Goal: Task Accomplishment & Management: Manage account settings

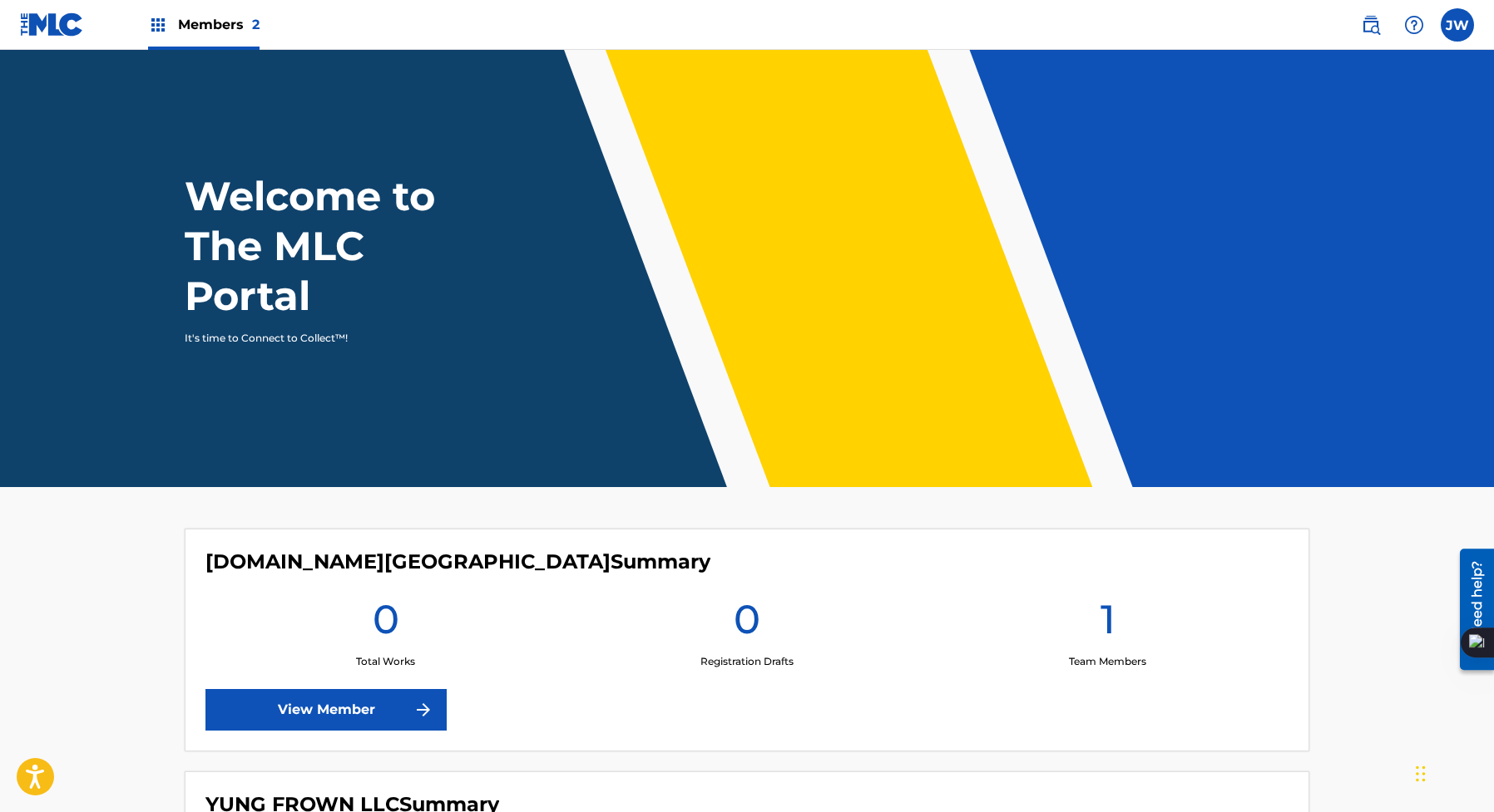
scroll to position [281, 0]
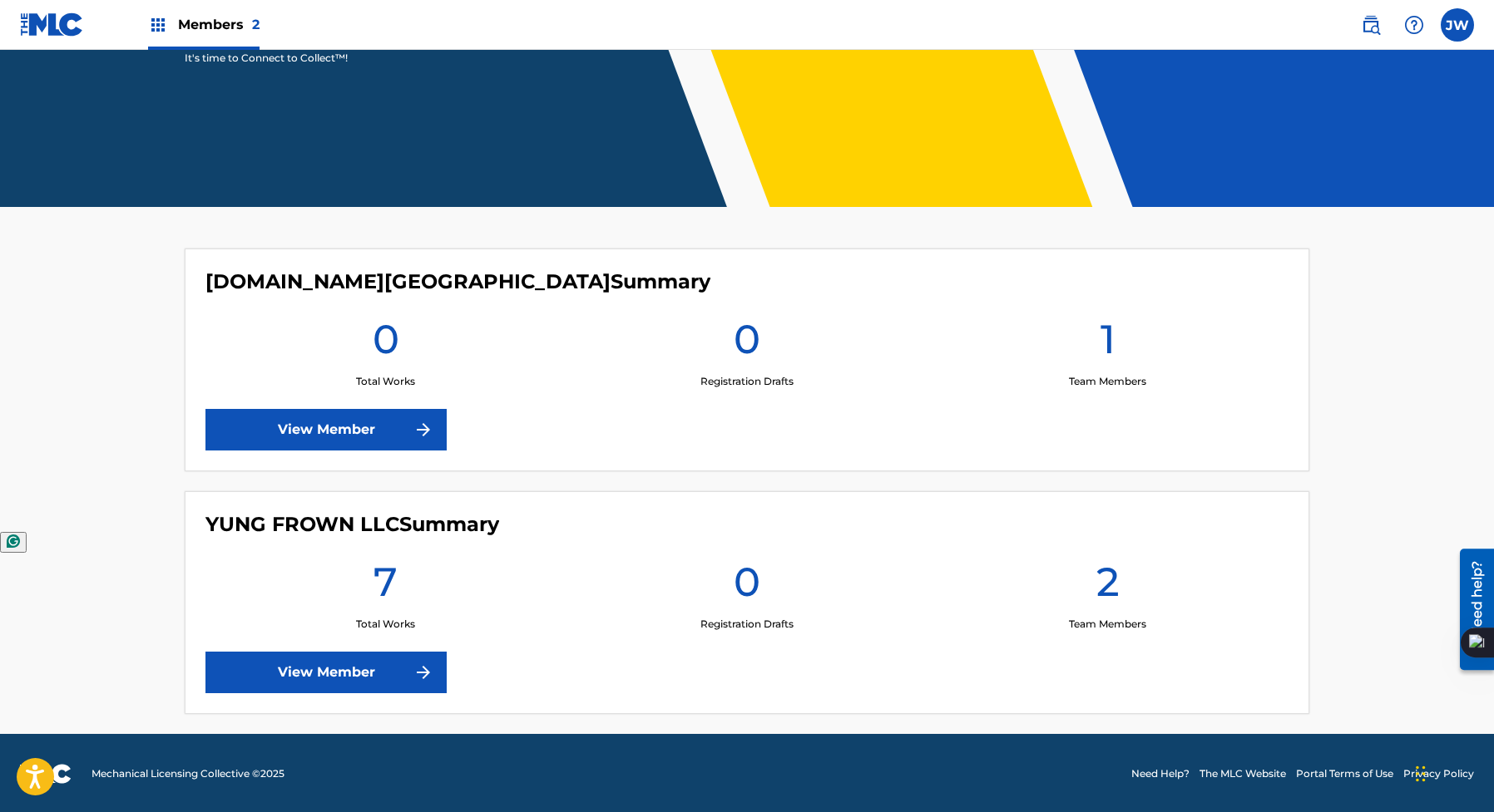
click at [352, 669] on link "View Member" at bounding box center [326, 673] width 242 height 42
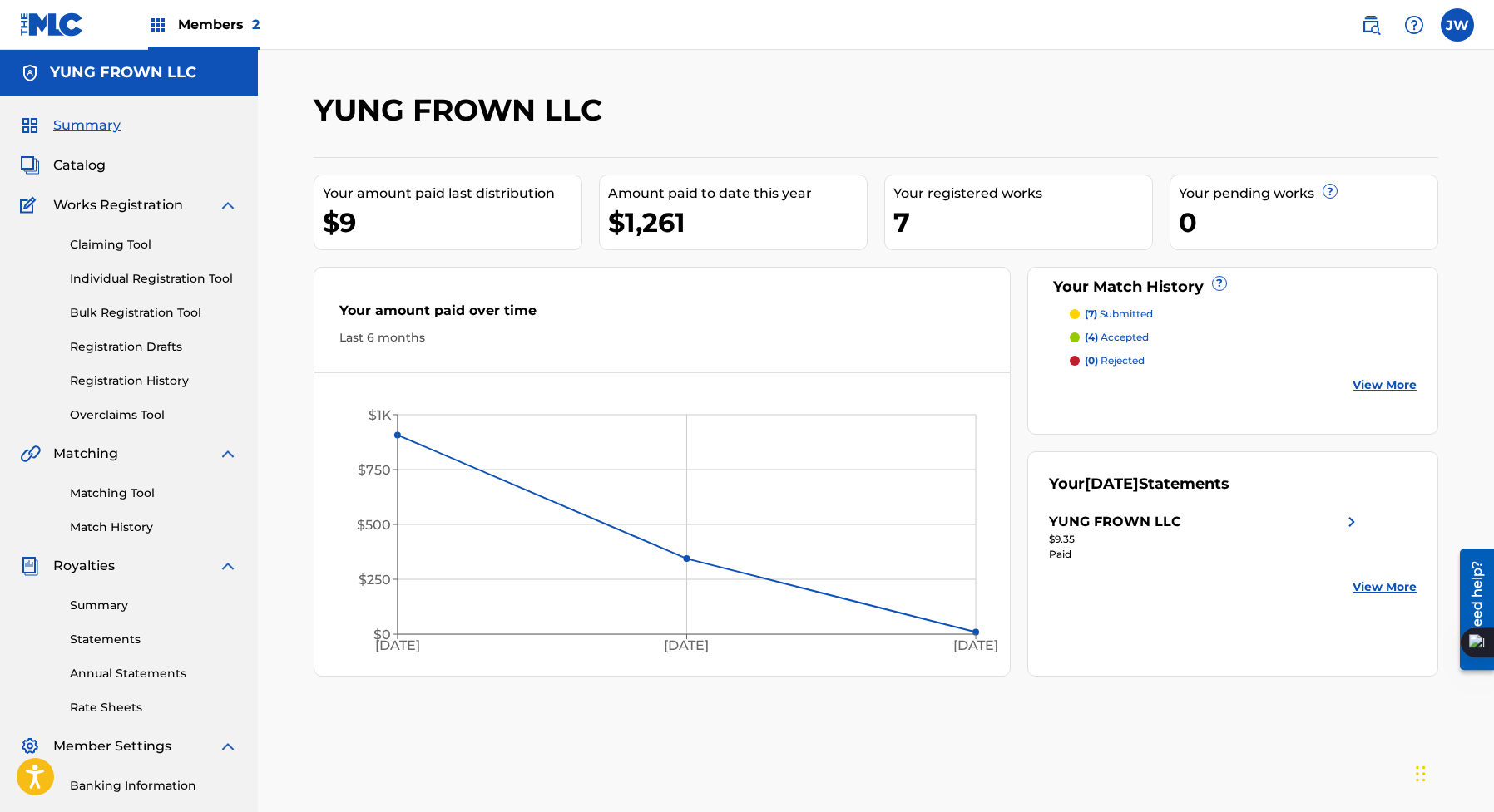
click at [1399, 393] on div "Your Match History ? (7) submitted (4) accepted (0) rejected View More" at bounding box center [1232, 351] width 411 height 168
click at [1399, 385] on link "View More" at bounding box center [1384, 385] width 64 height 17
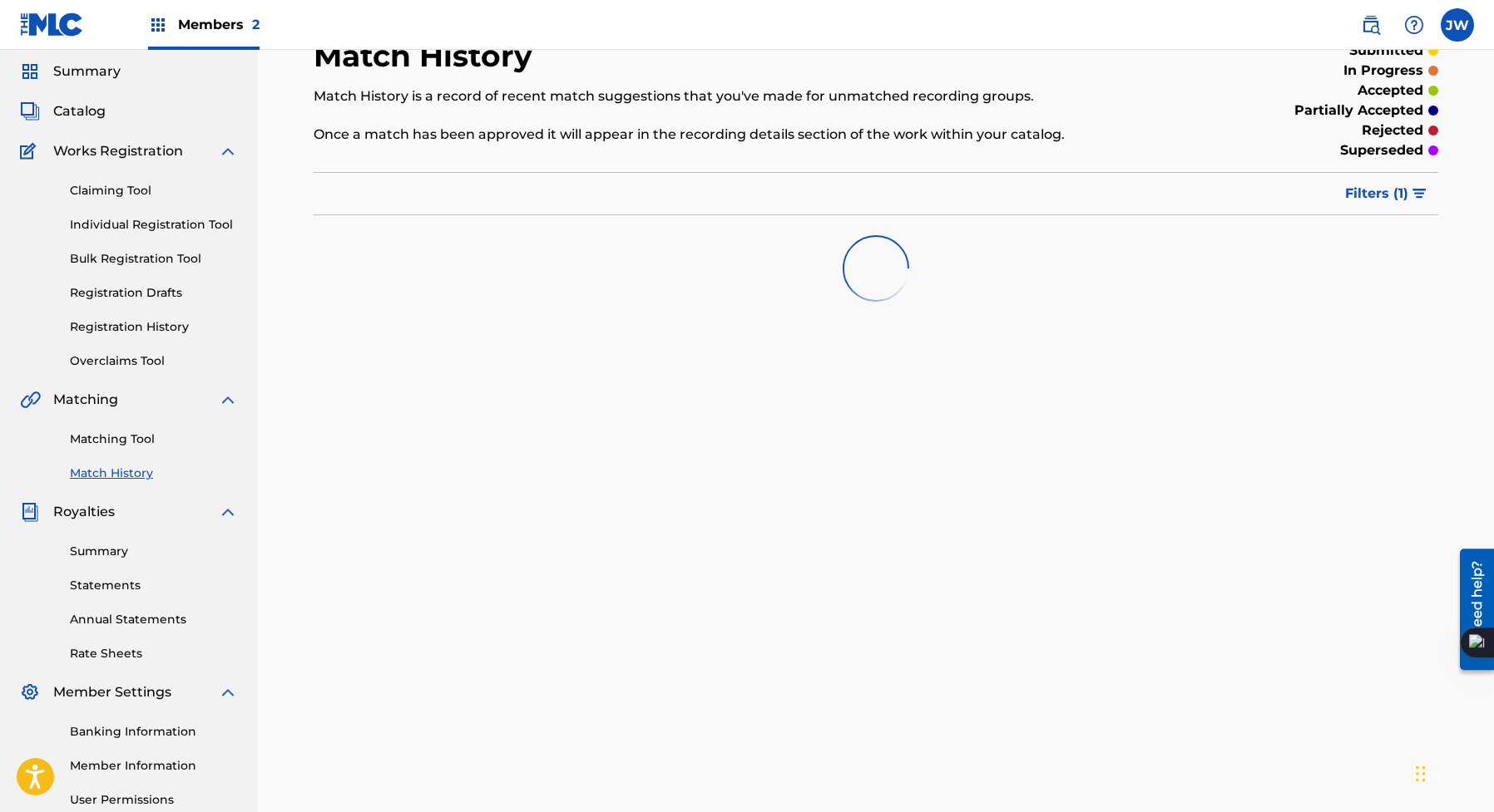
scroll to position [74, 0]
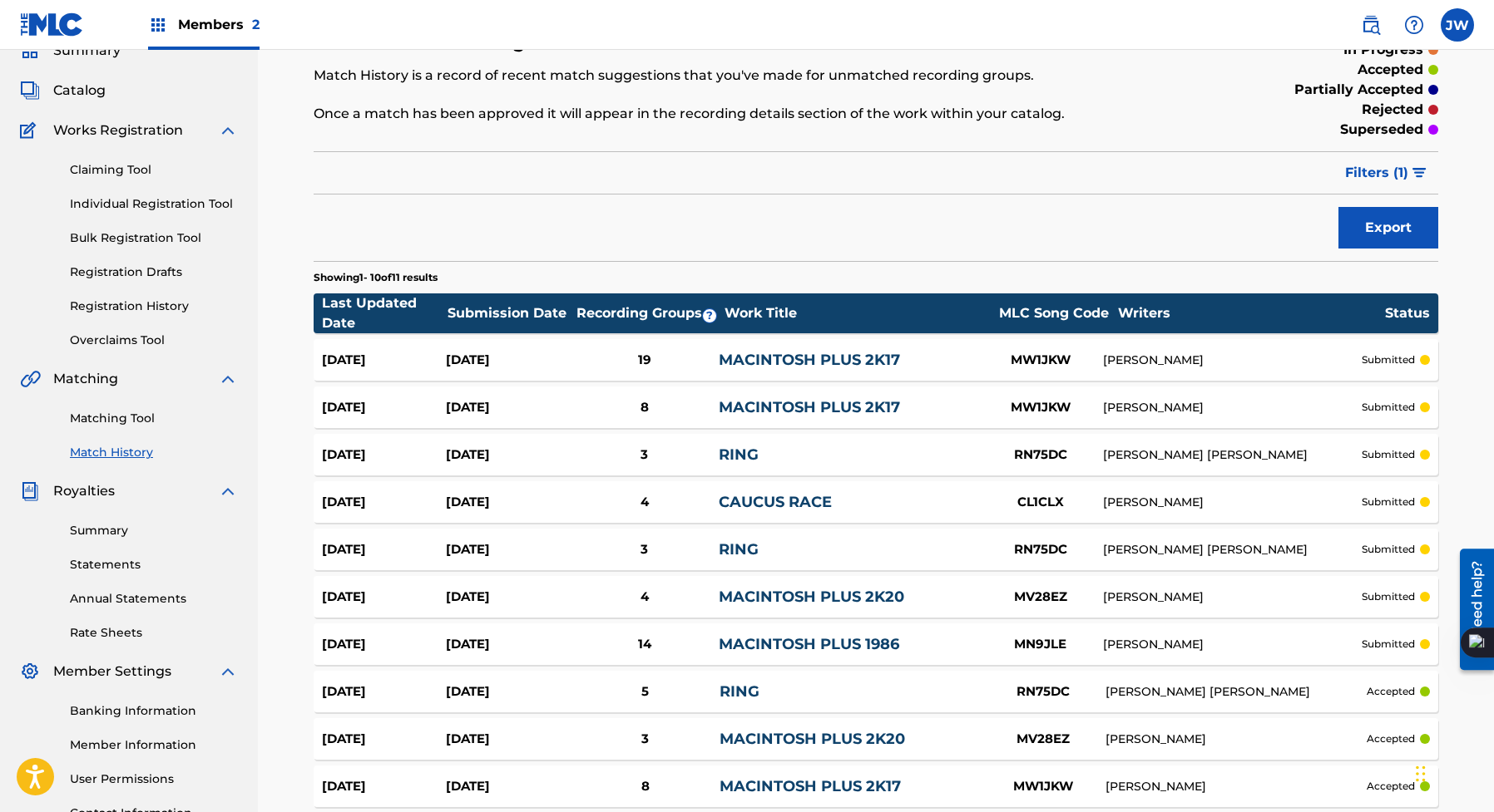
click at [187, 270] on link "Registration Drafts" at bounding box center [154, 272] width 168 height 17
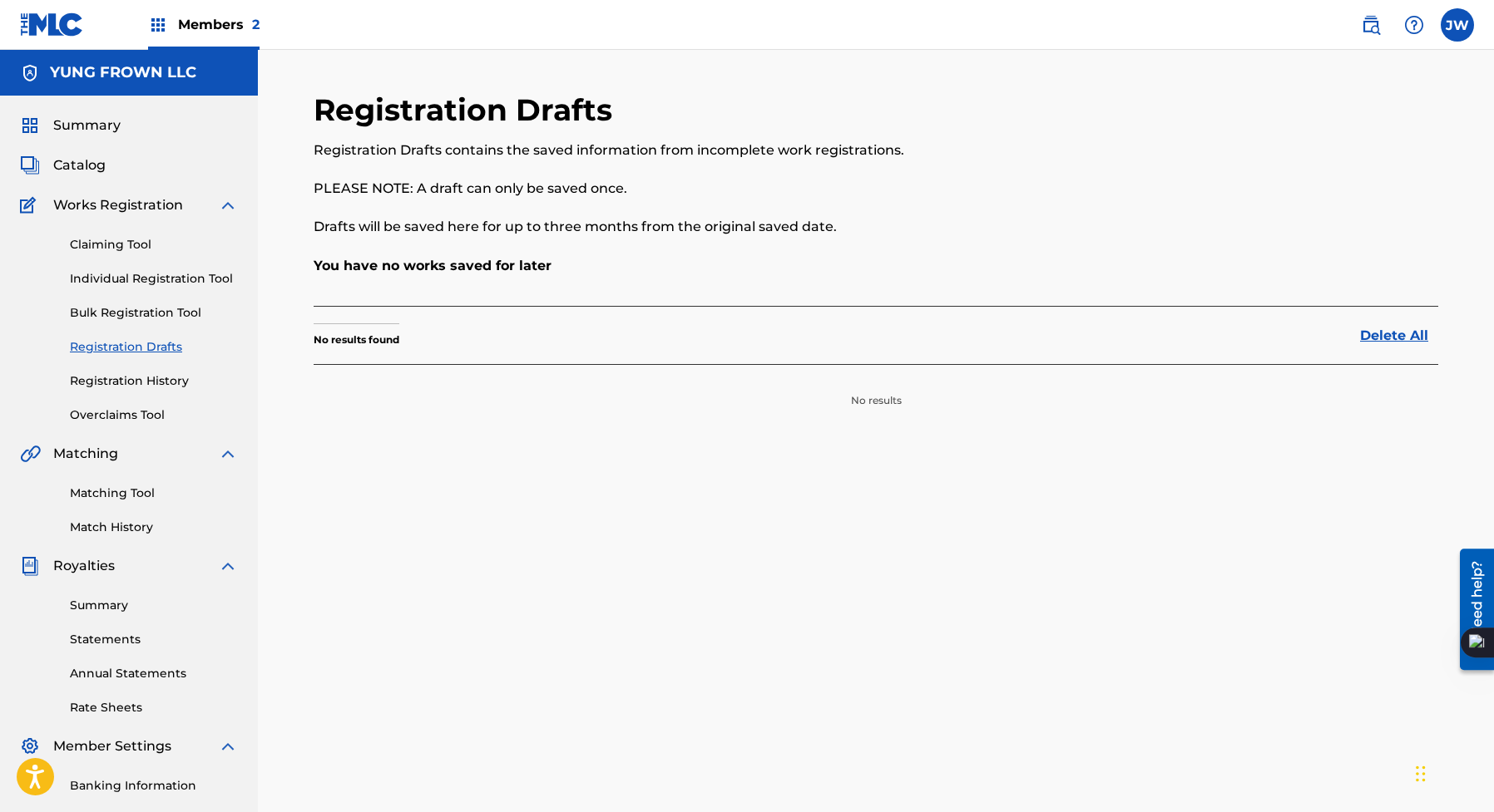
click at [144, 239] on link "Claiming Tool" at bounding box center [154, 244] width 168 height 17
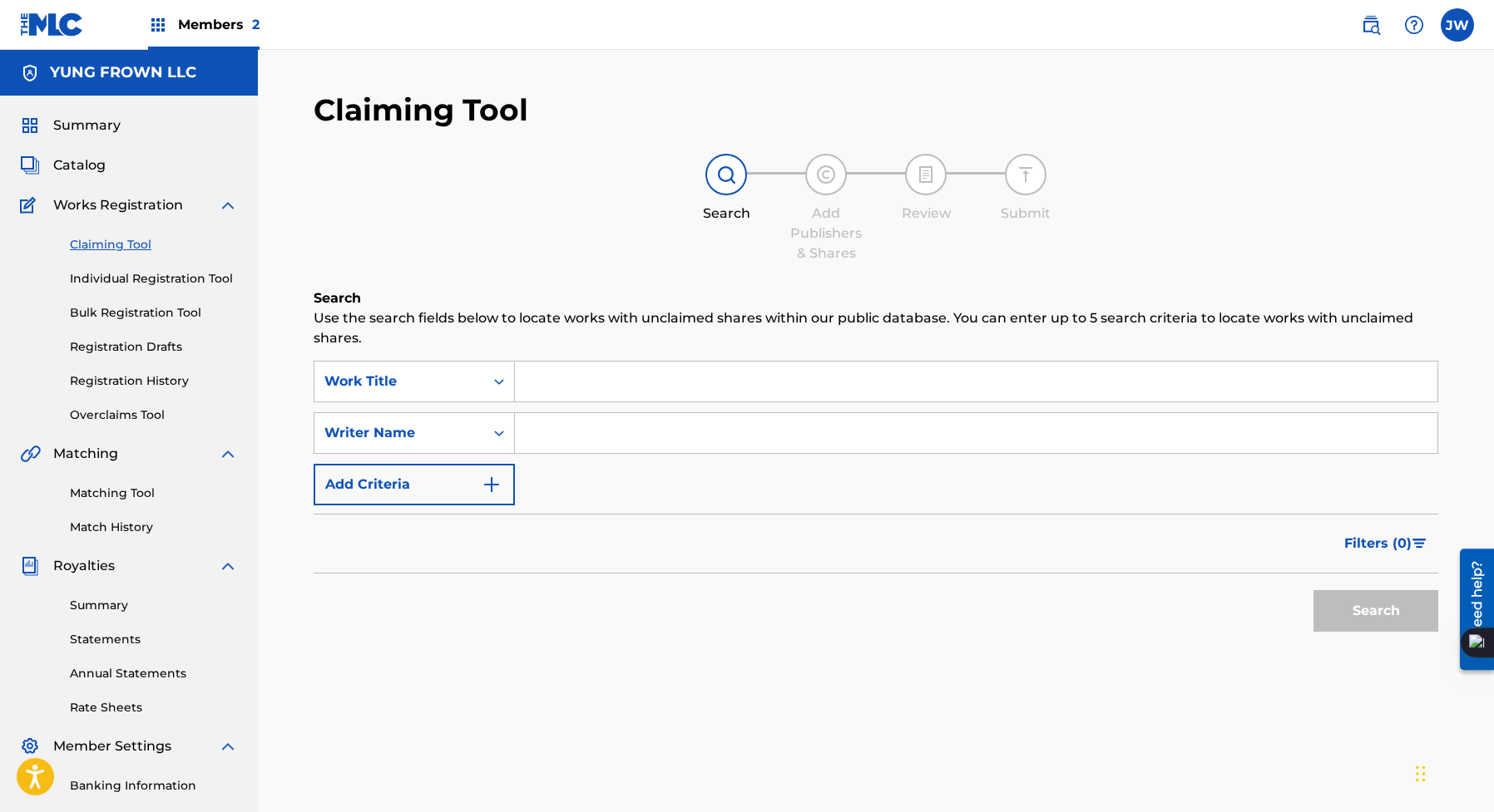
click at [121, 347] on link "Registration Drafts" at bounding box center [154, 347] width 168 height 17
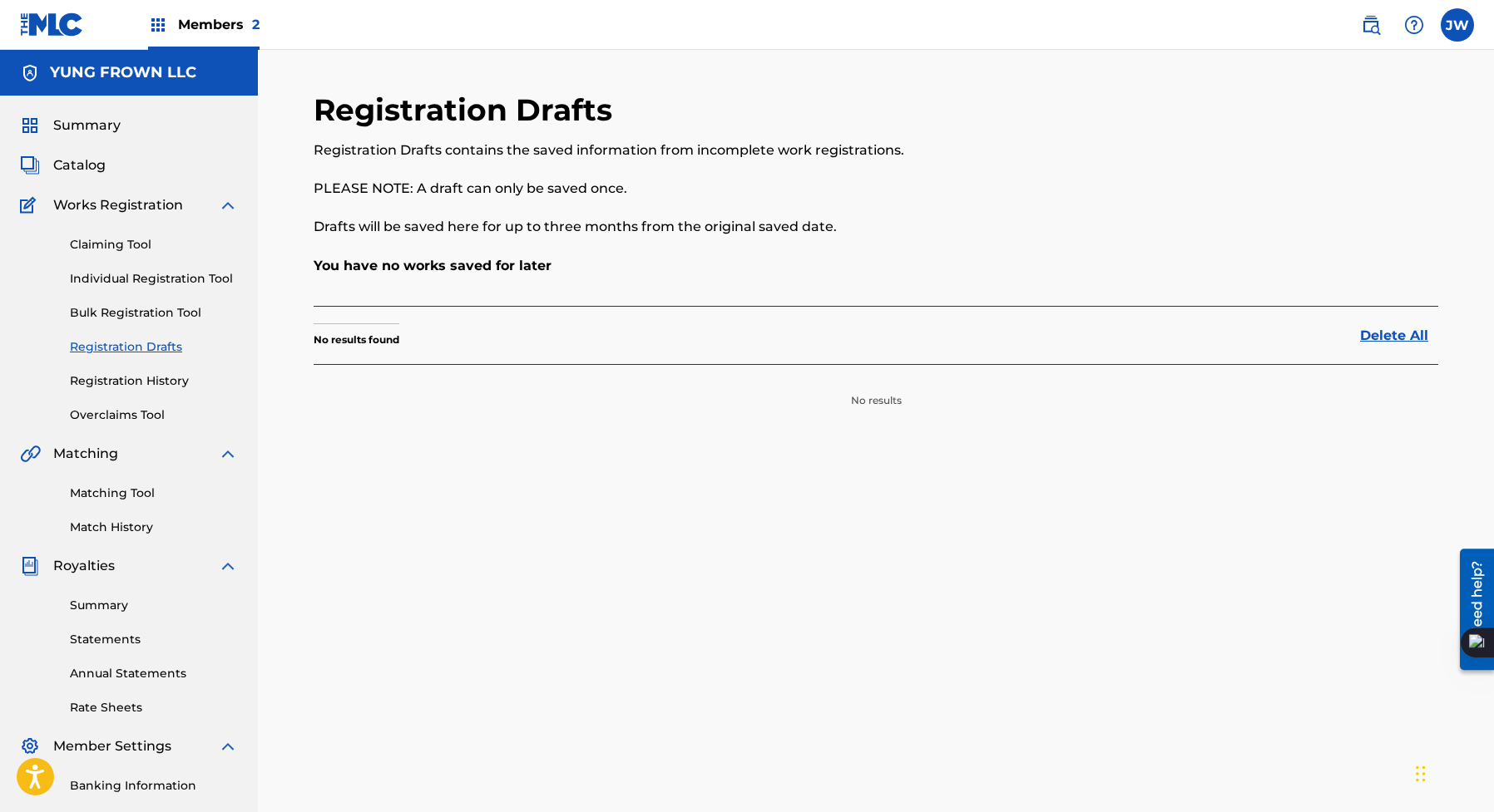
click at [122, 379] on link "Registration History" at bounding box center [154, 381] width 168 height 17
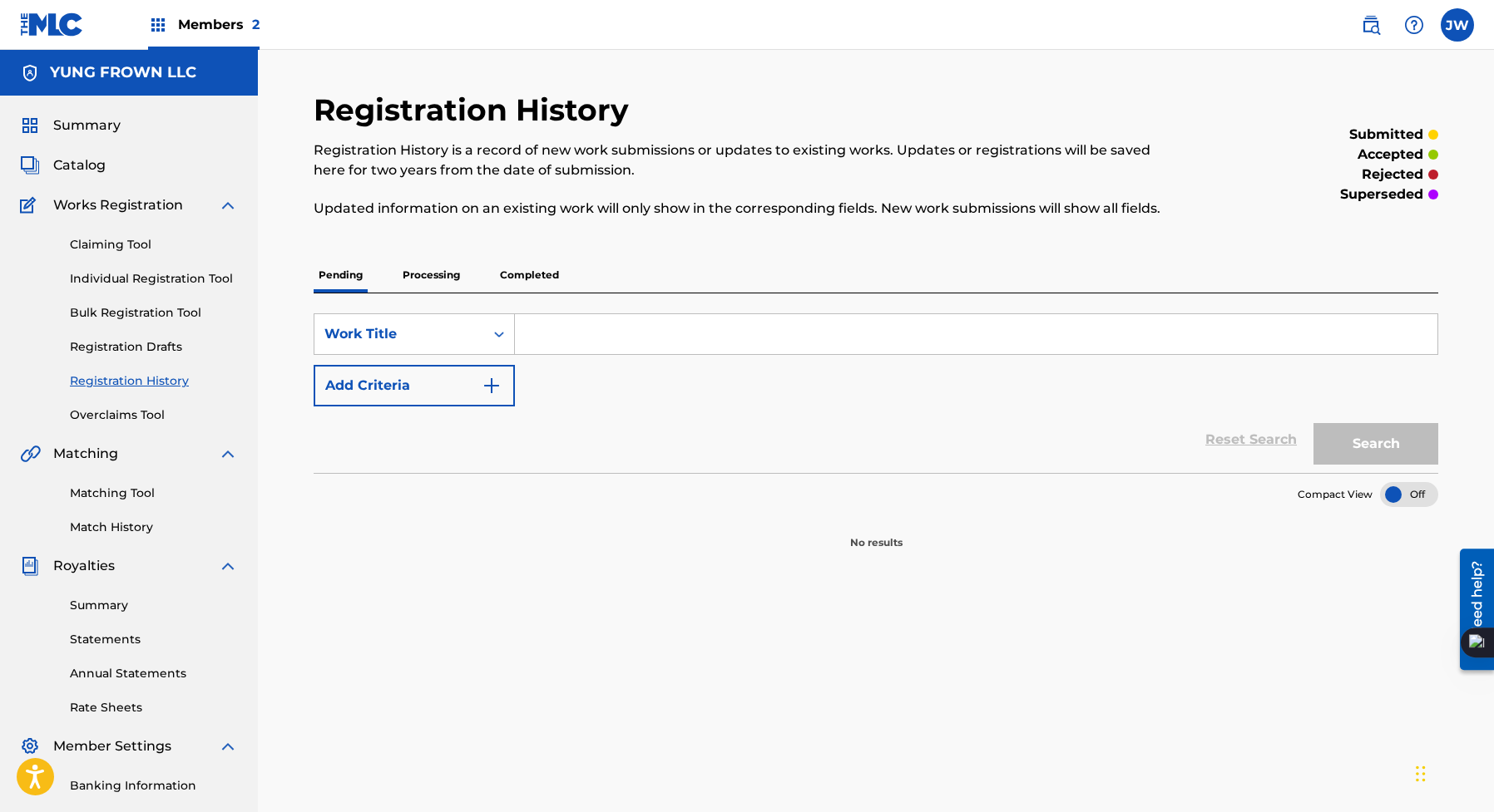
click at [368, 264] on div "Pending Processing Completed" at bounding box center [876, 275] width 1125 height 35
click at [396, 269] on div "Pending Processing Completed" at bounding box center [876, 275] width 1125 height 35
click at [423, 283] on p "Processing" at bounding box center [431, 275] width 68 height 35
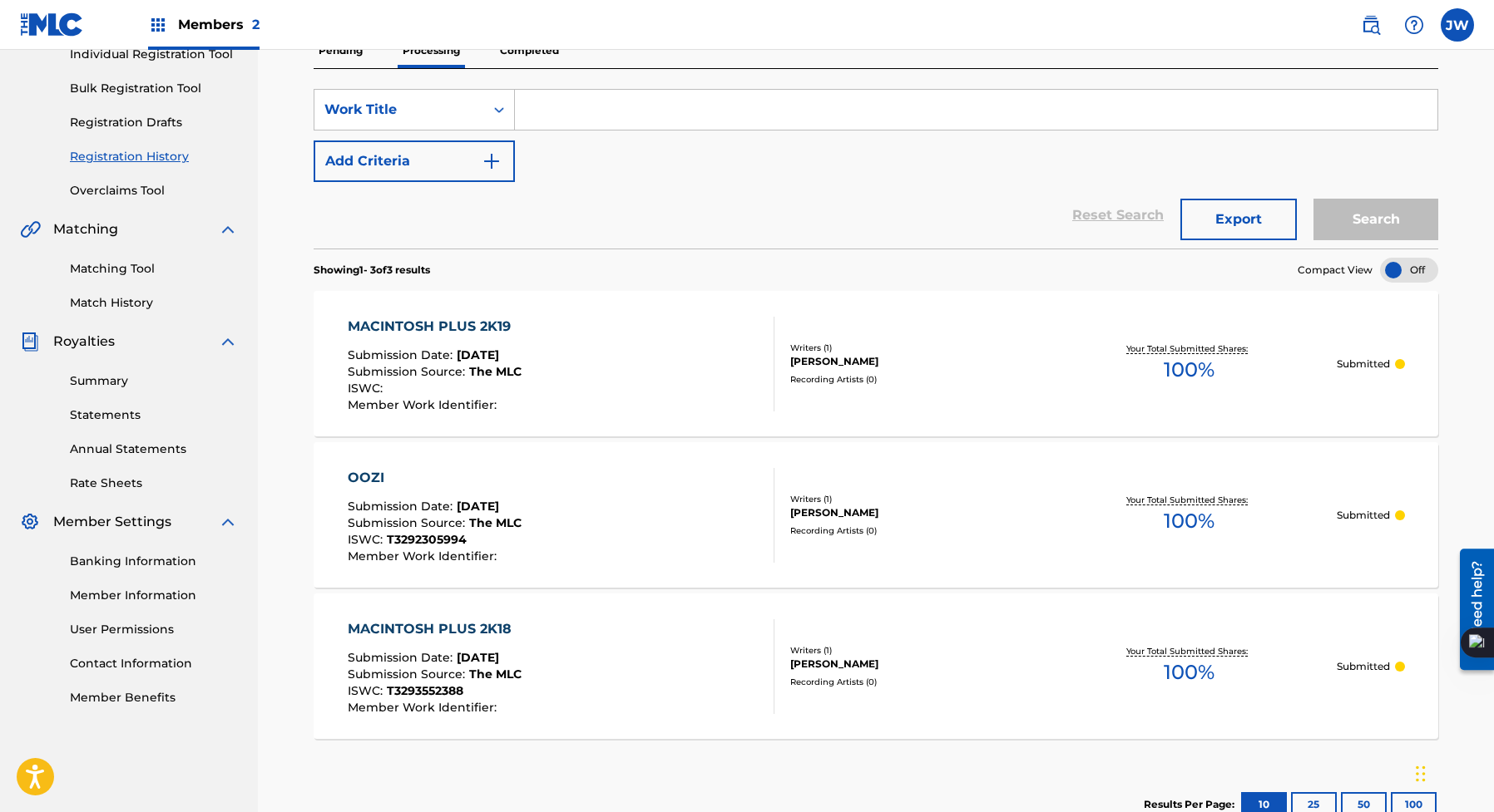
scroll to position [198, 0]
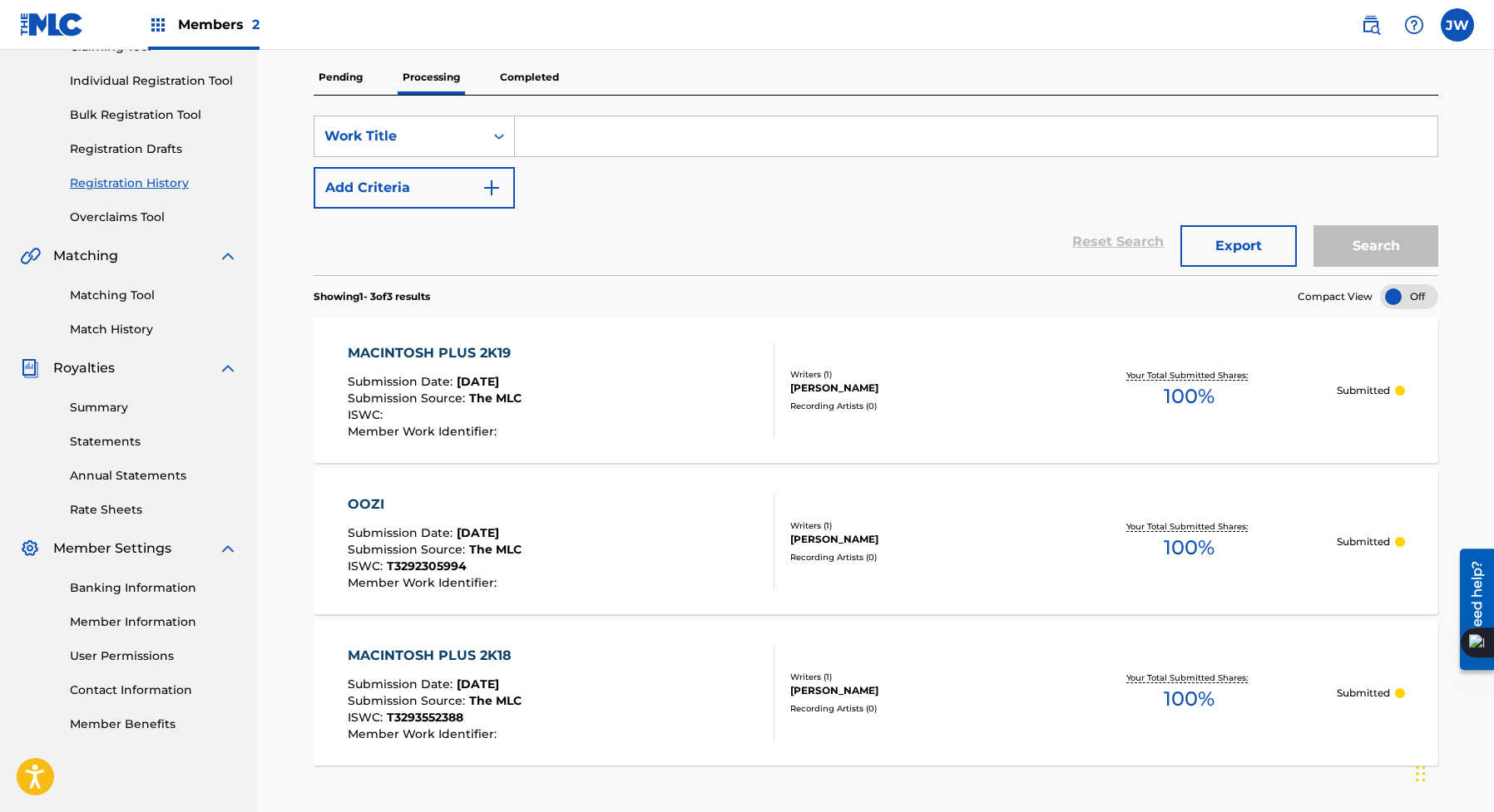
click at [537, 73] on p "Completed" at bounding box center [529, 77] width 69 height 35
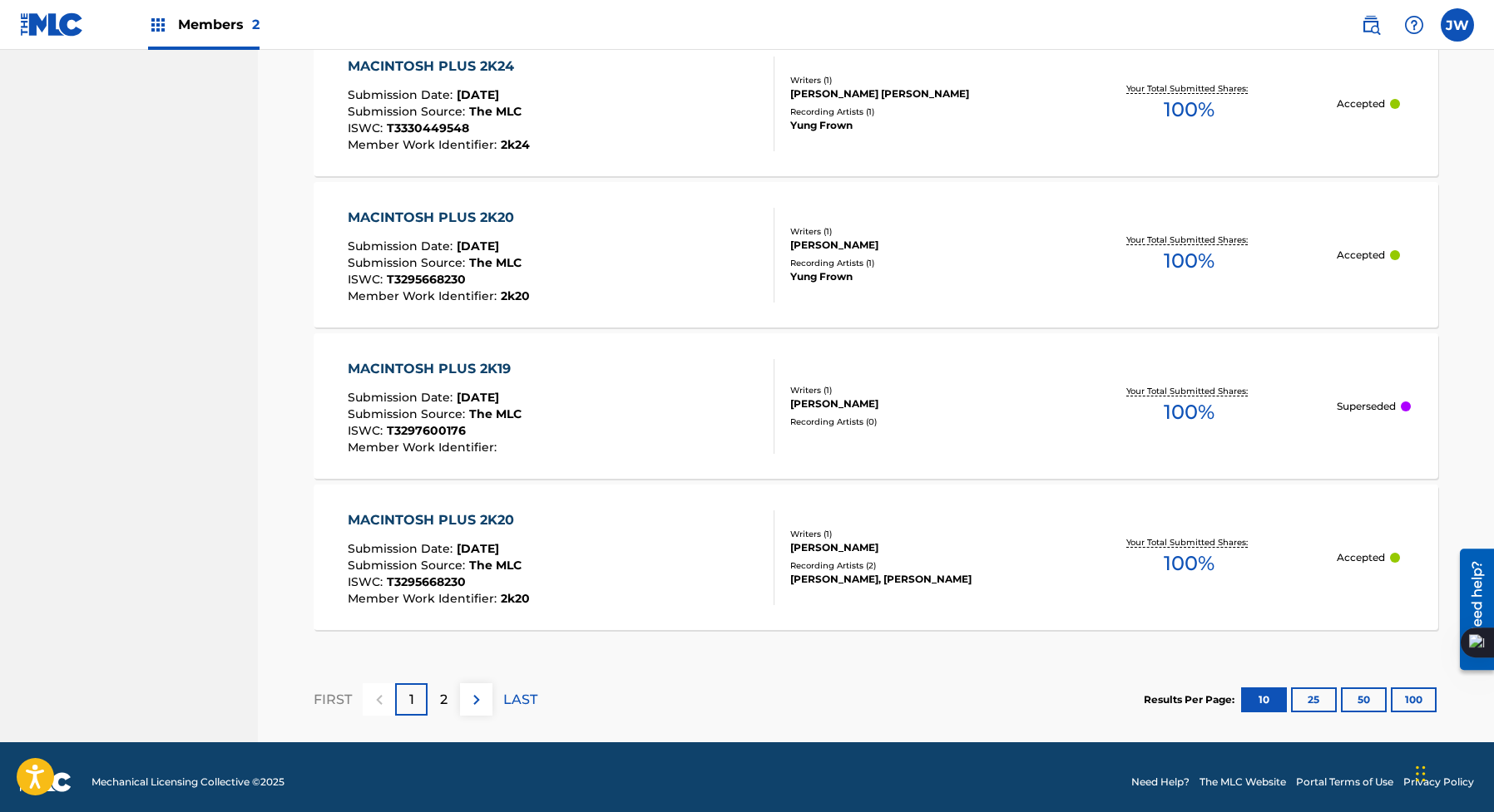
scroll to position [1470, 0]
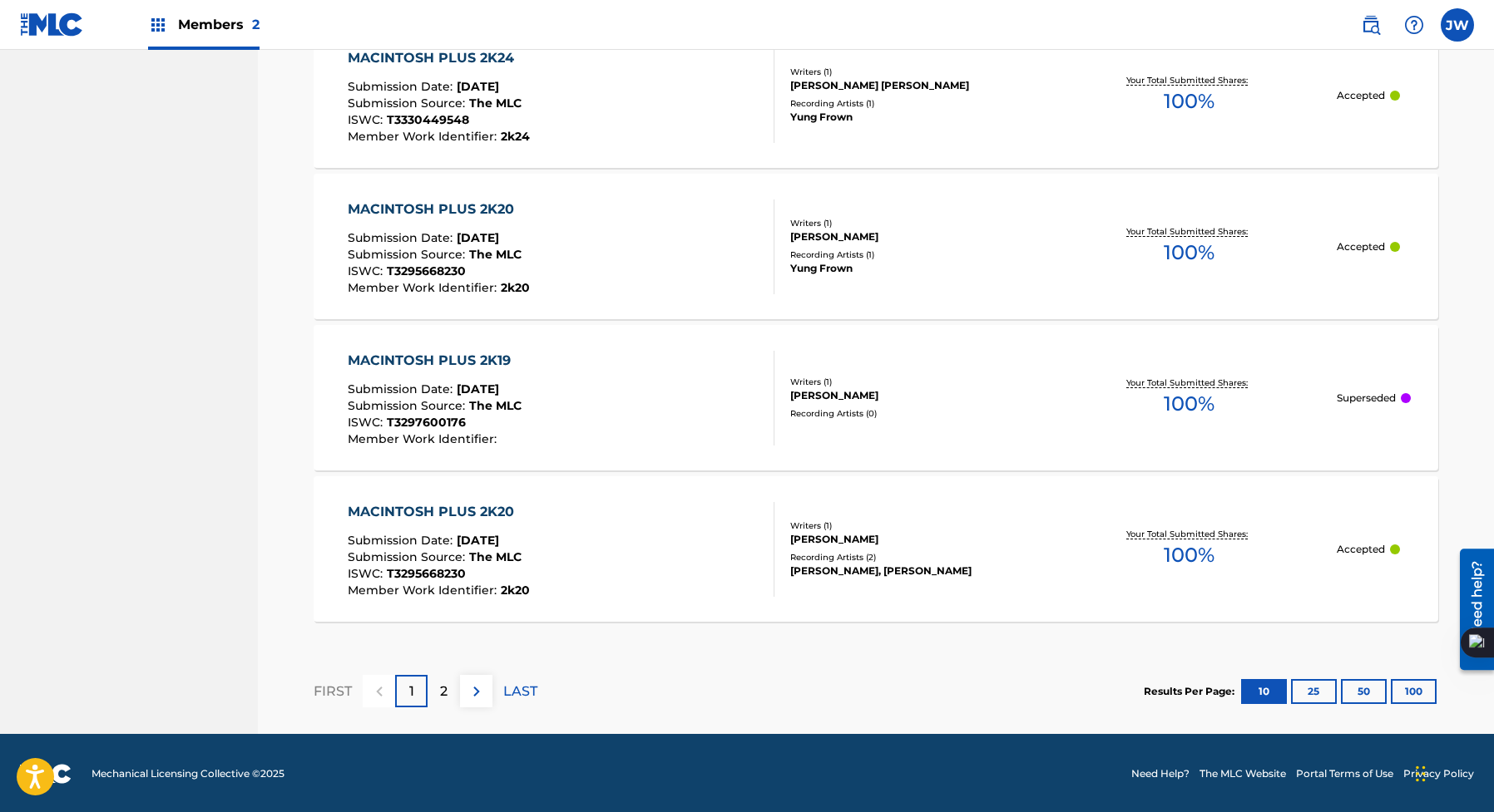
click at [444, 682] on p "2" at bounding box center [444, 692] width 8 height 20
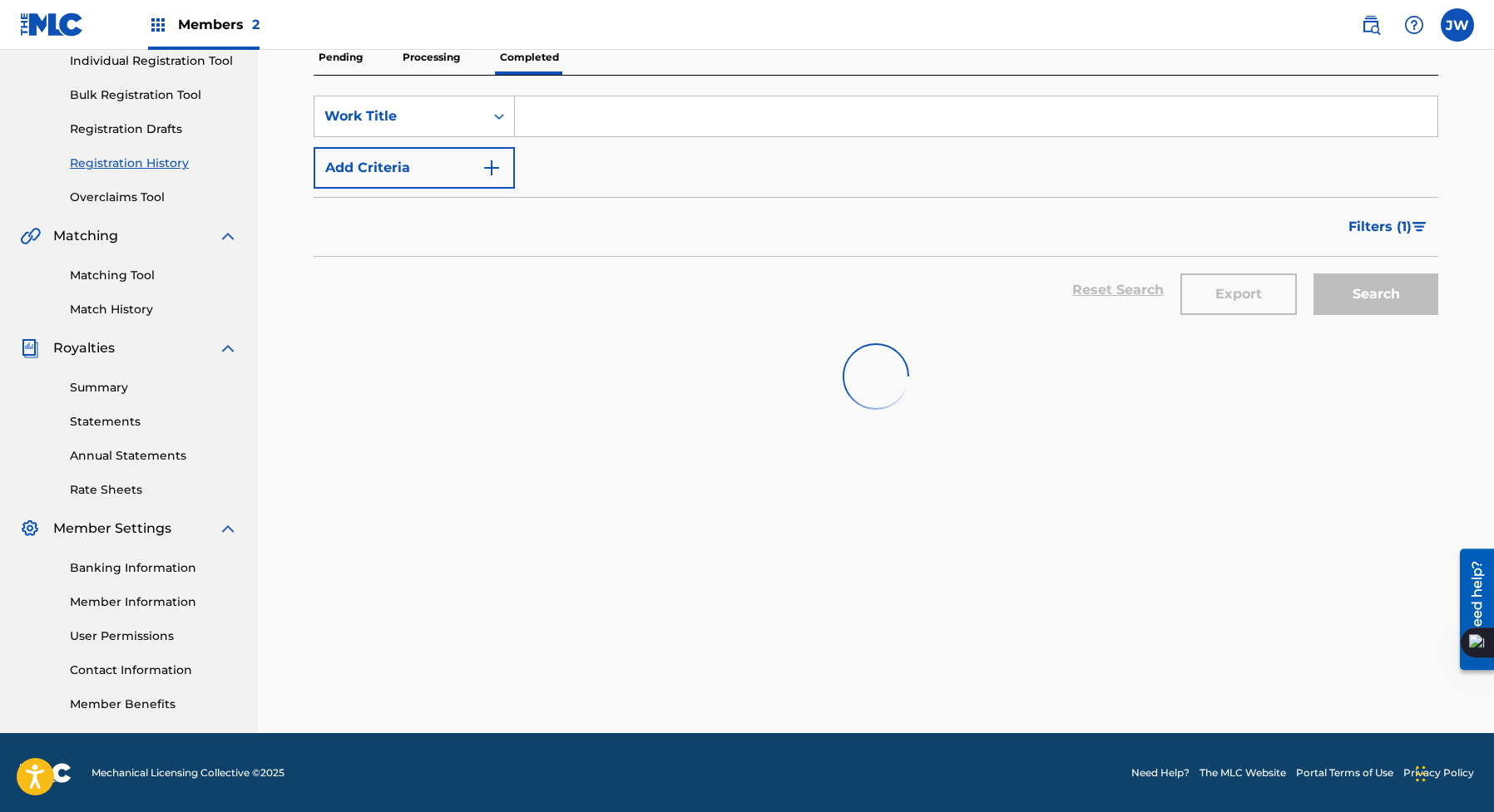
scroll to position [410, 0]
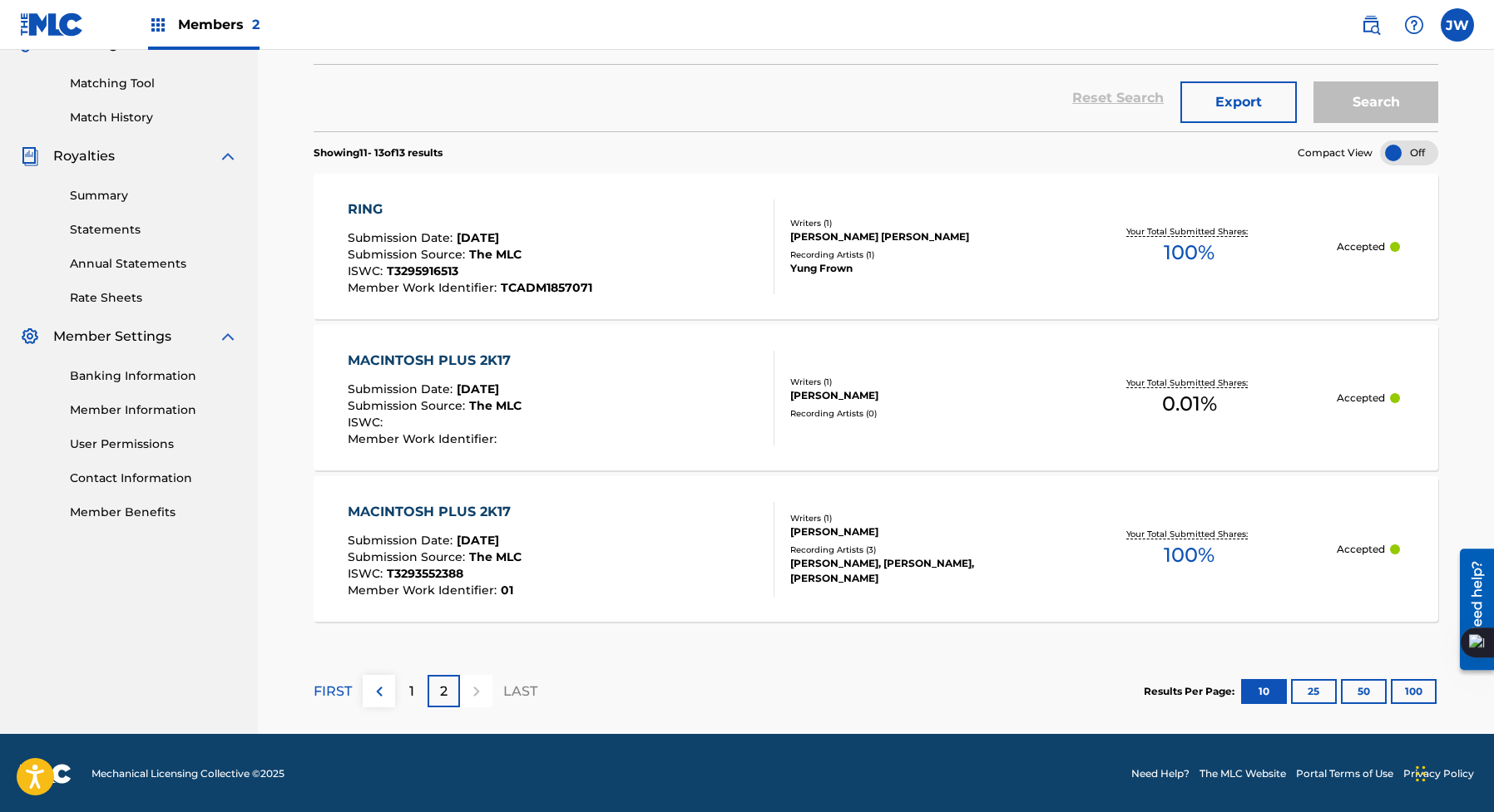
click at [411, 685] on p "1" at bounding box center [411, 692] width 5 height 20
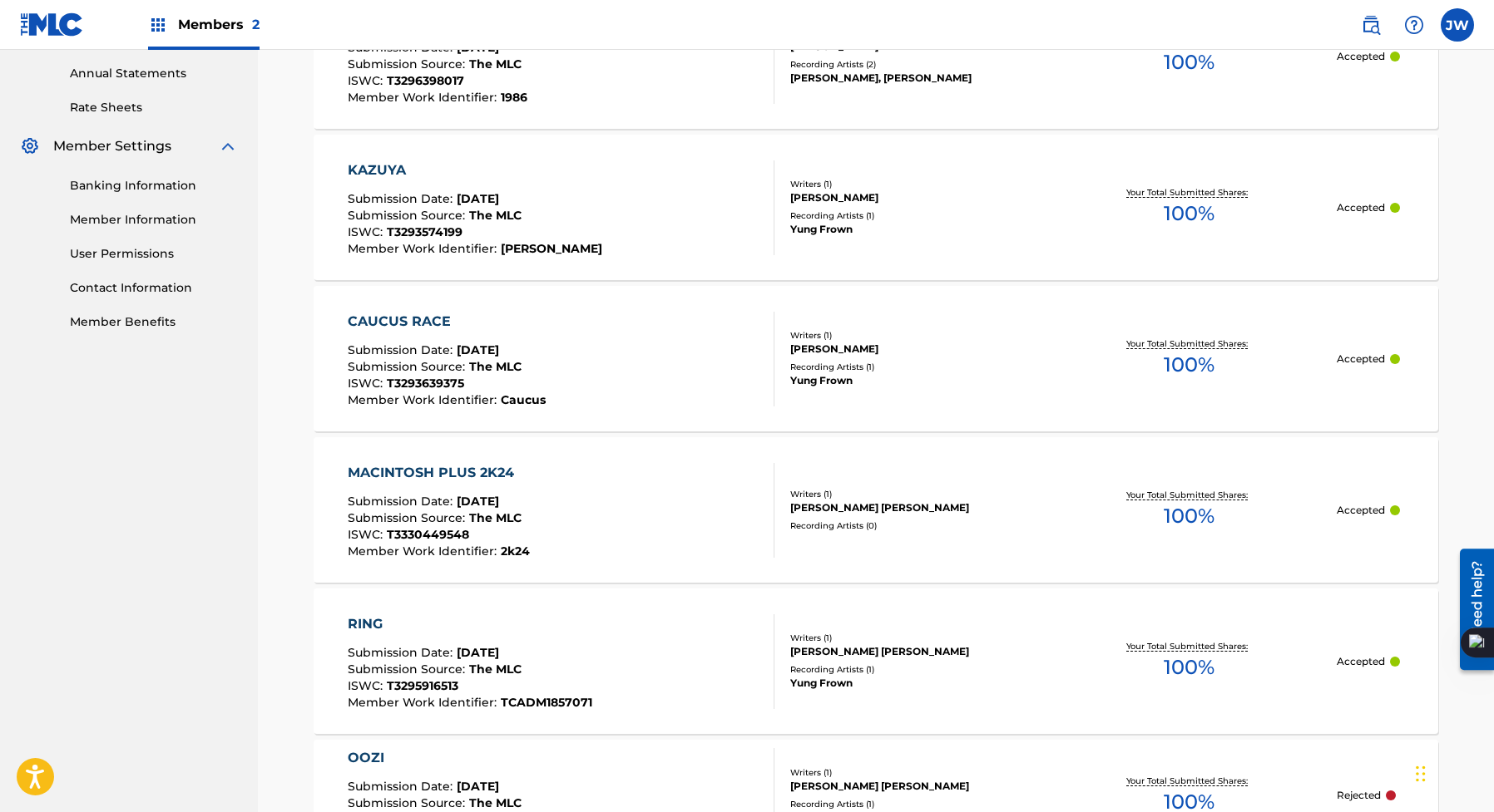
scroll to position [466, 0]
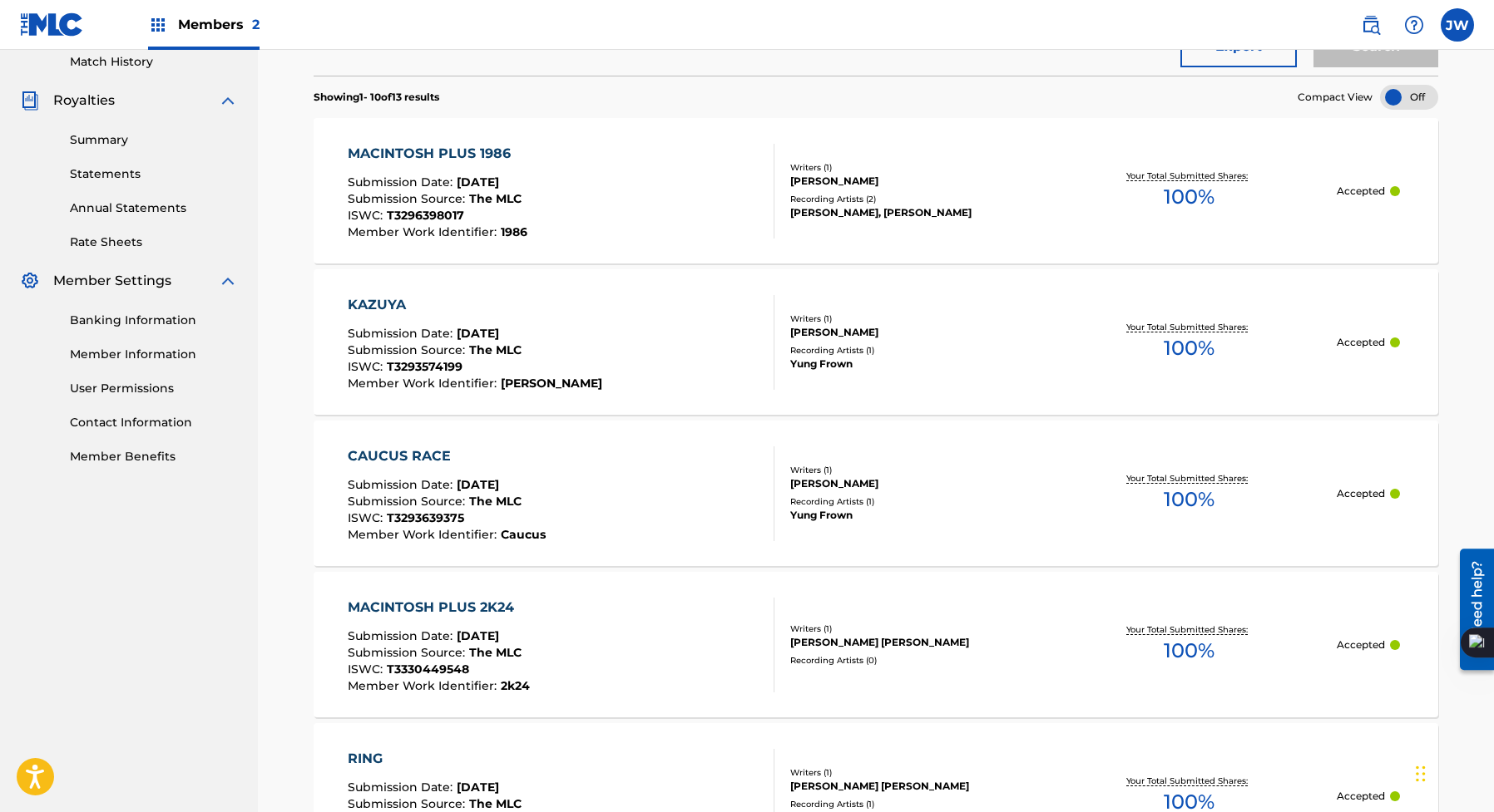
click at [607, 158] on div "MACINTOSH PLUS 1986 Submission Date : [DATE] Submission Source : The MLC ISWC :…" at bounding box center [561, 191] width 428 height 94
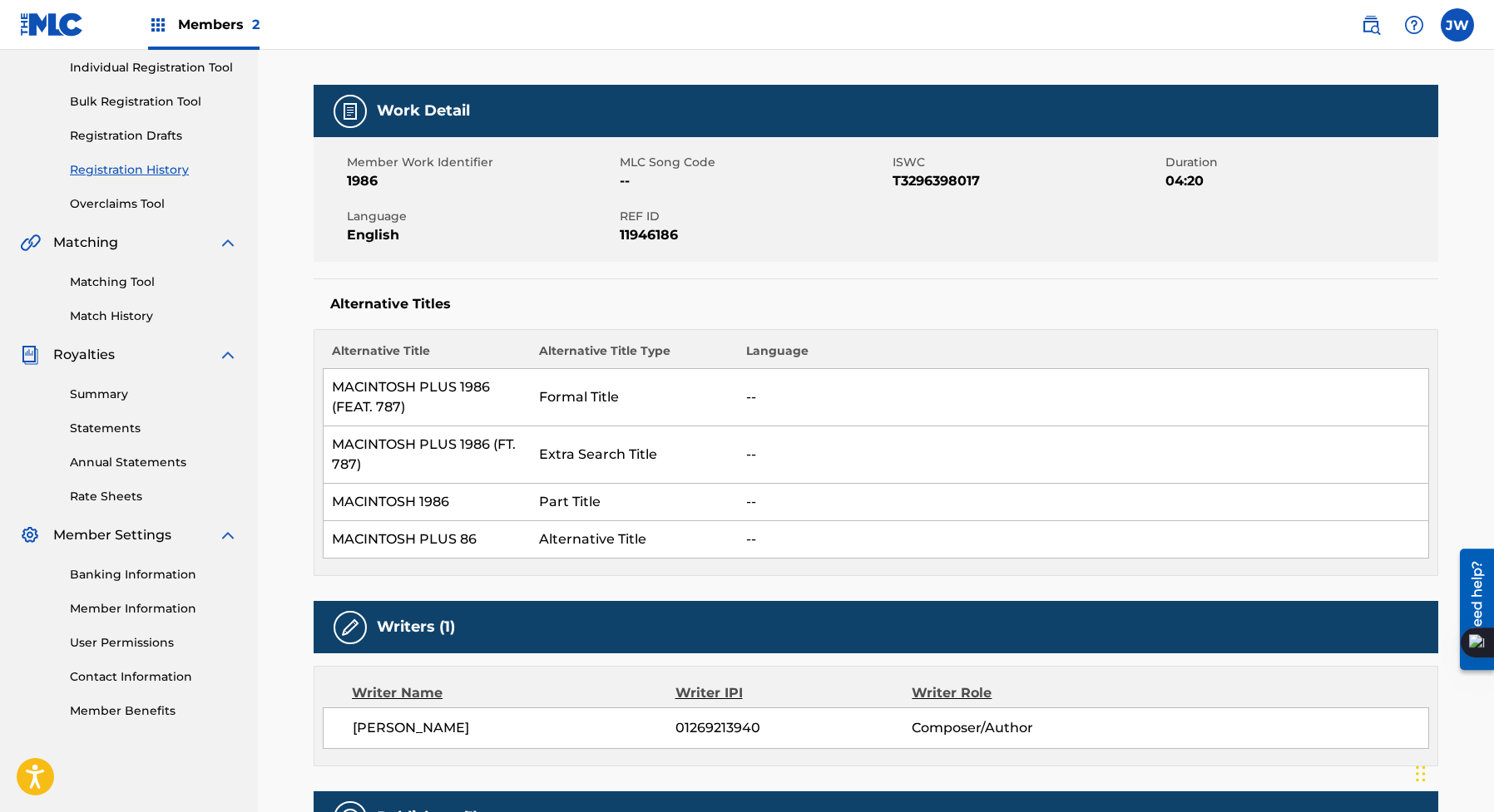
scroll to position [142, 0]
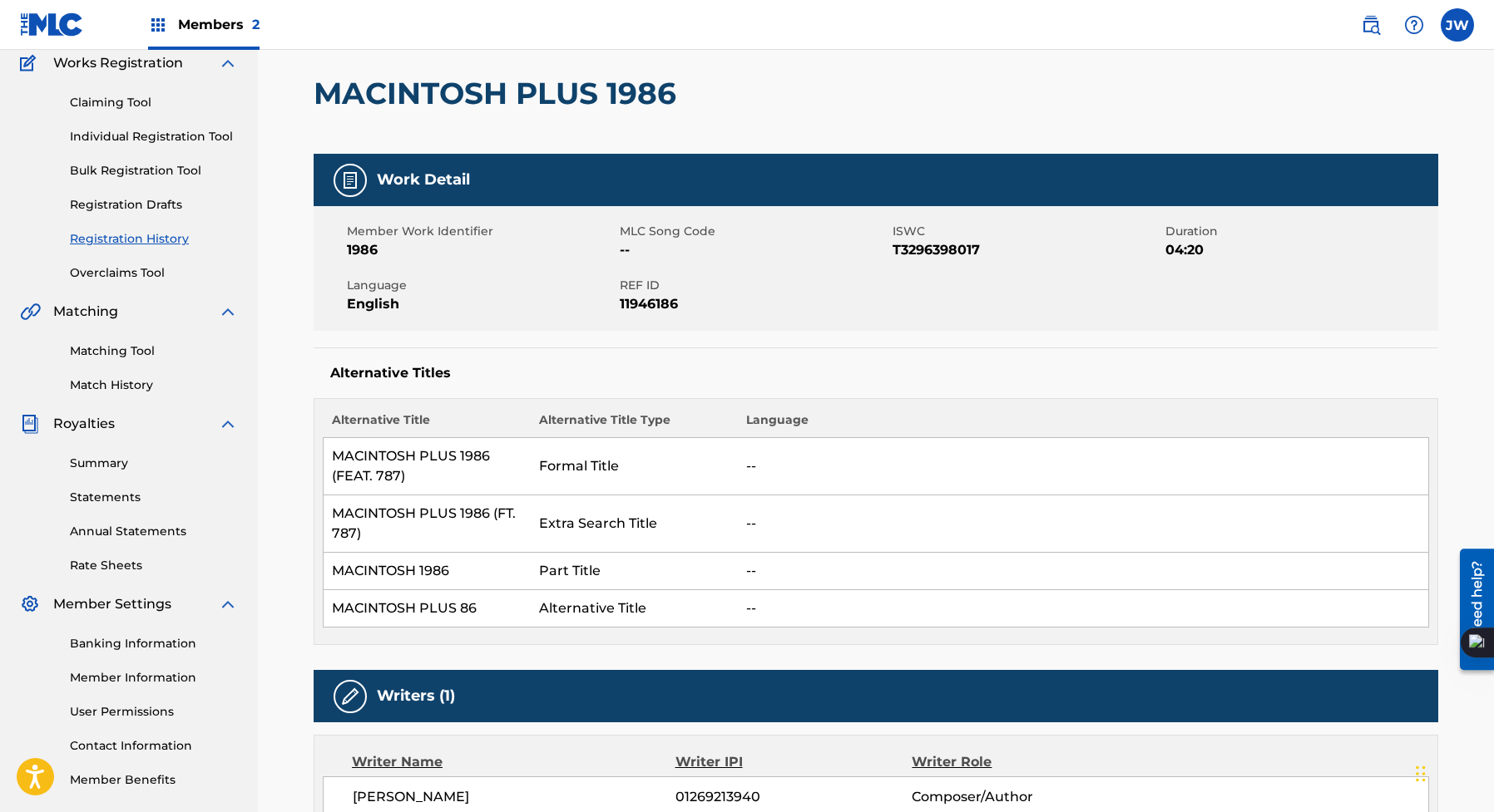
click at [591, 249] on span "1986" at bounding box center [480, 250] width 268 height 20
click at [591, 227] on span "Member Work Identifier" at bounding box center [480, 232] width 268 height 17
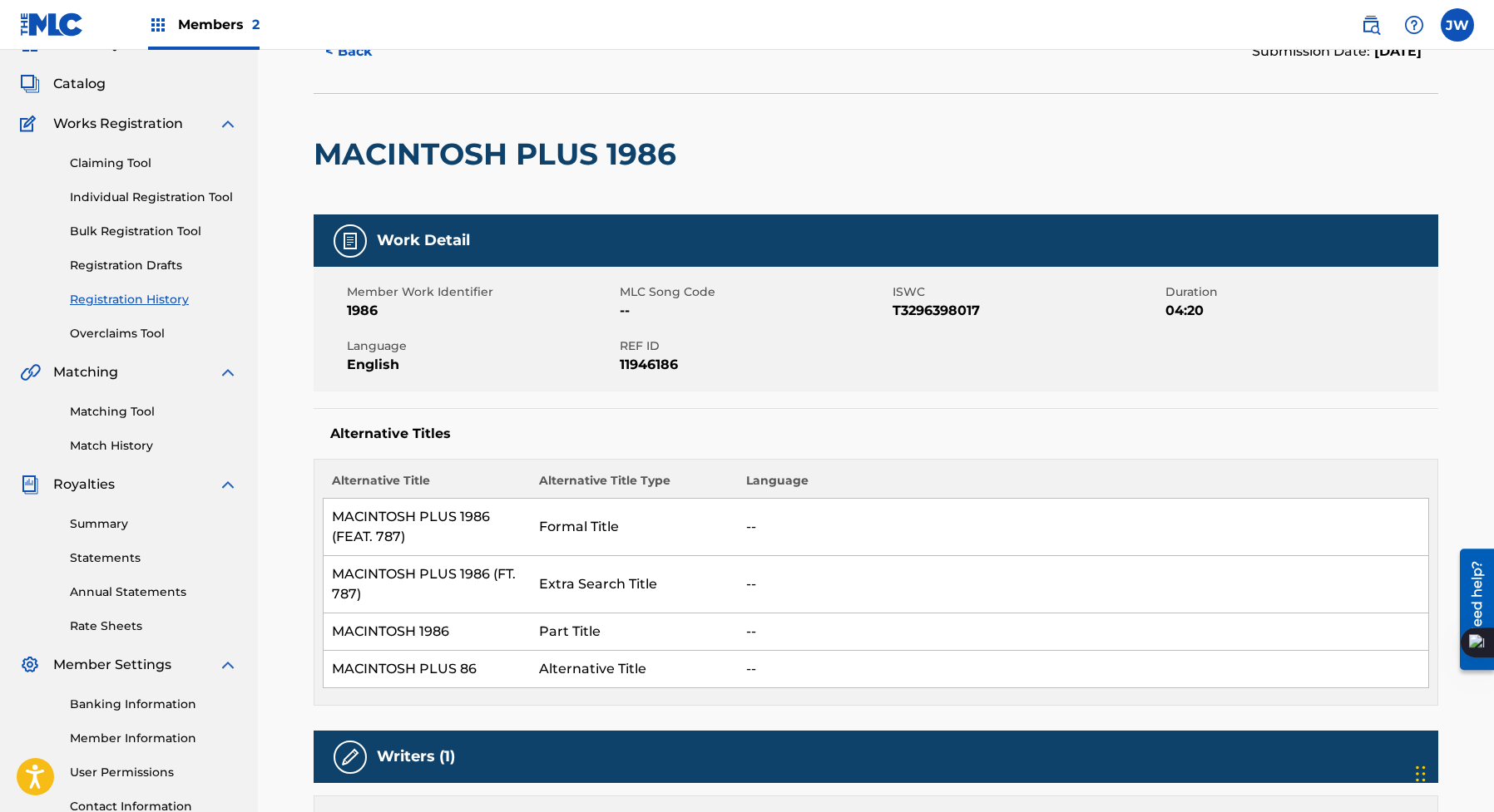
scroll to position [0, 0]
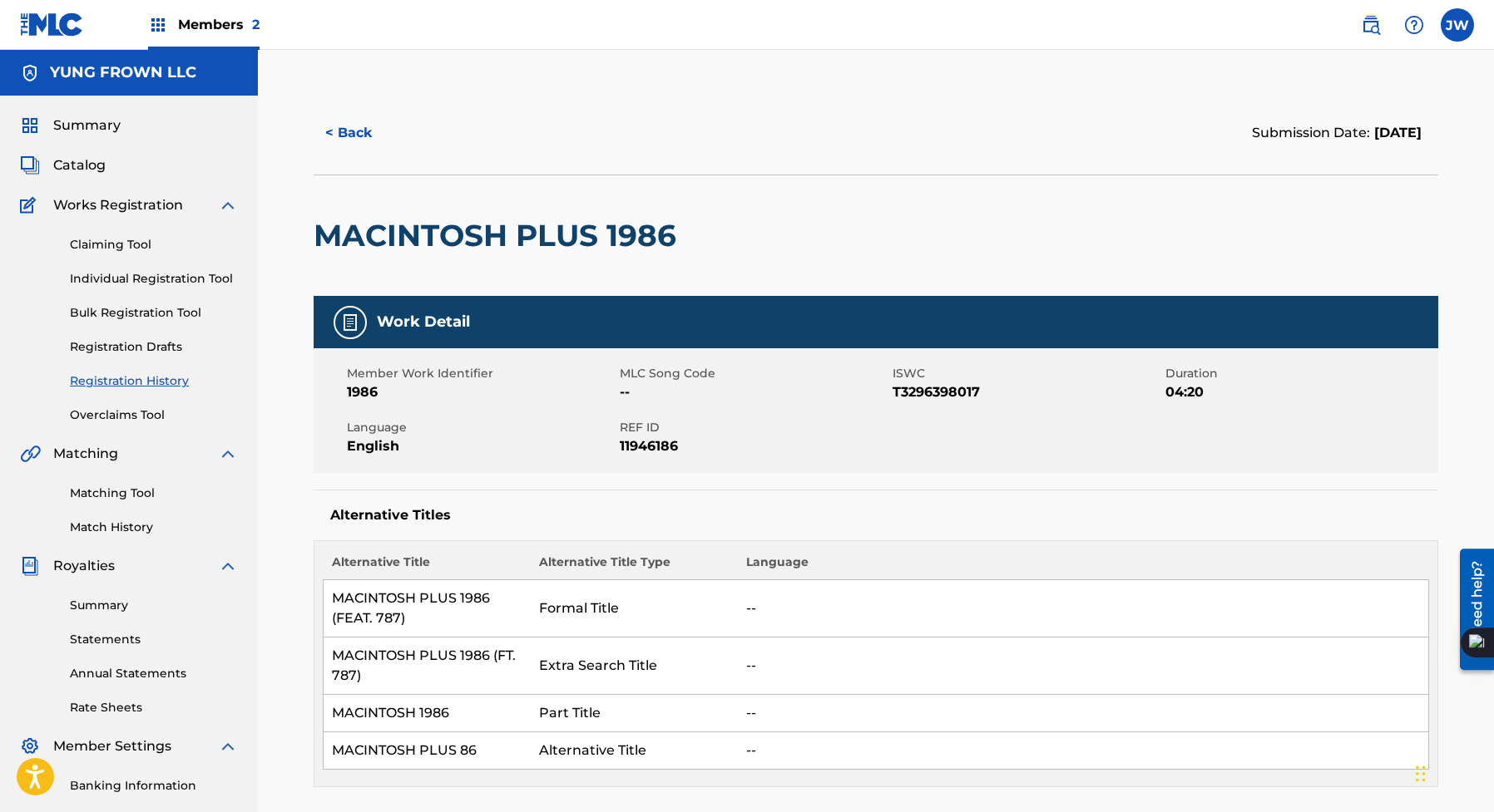
click at [109, 128] on span "Summary" at bounding box center [87, 125] width 68 height 20
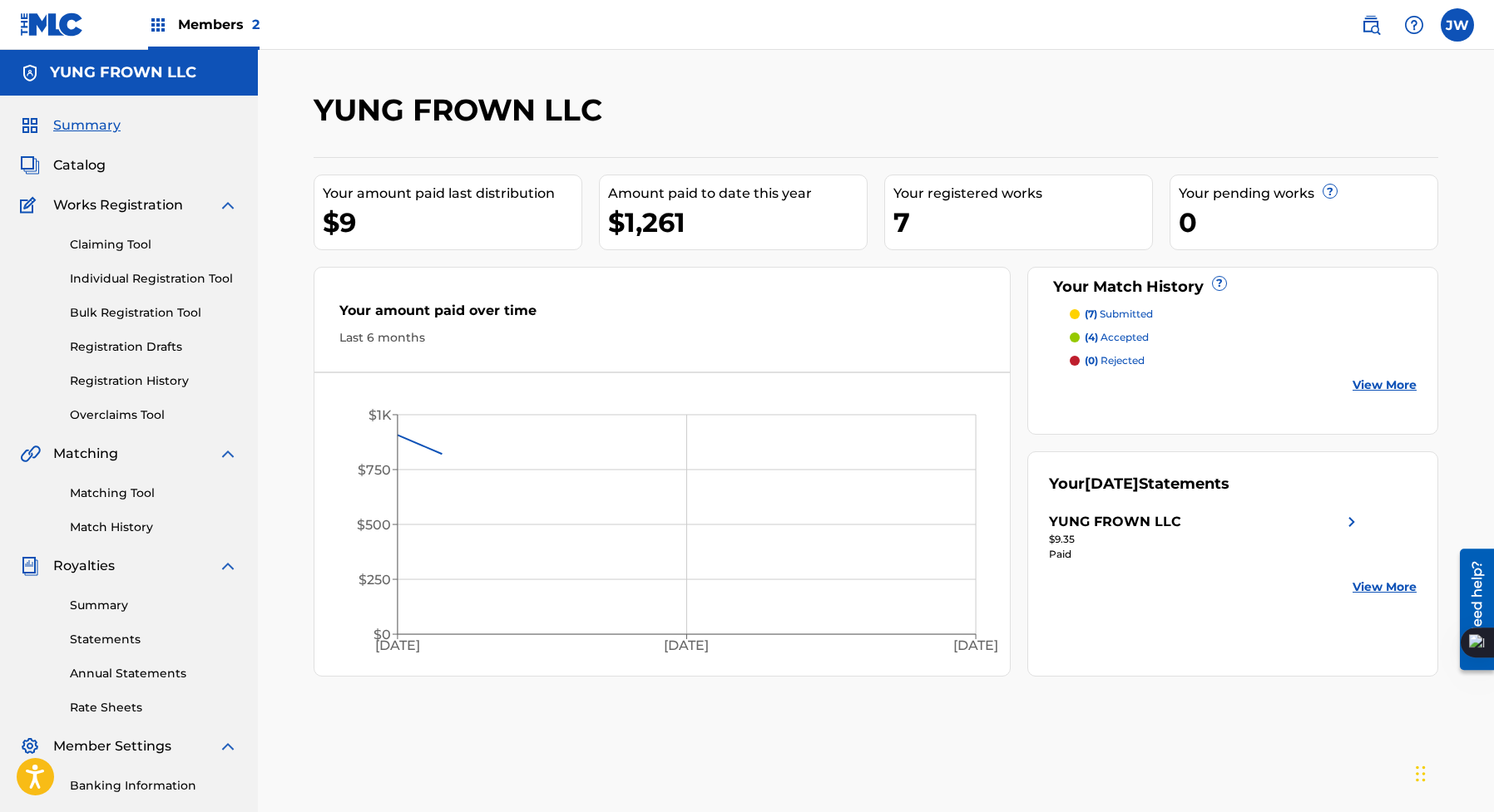
click at [102, 165] on span "Catalog" at bounding box center [79, 165] width 53 height 20
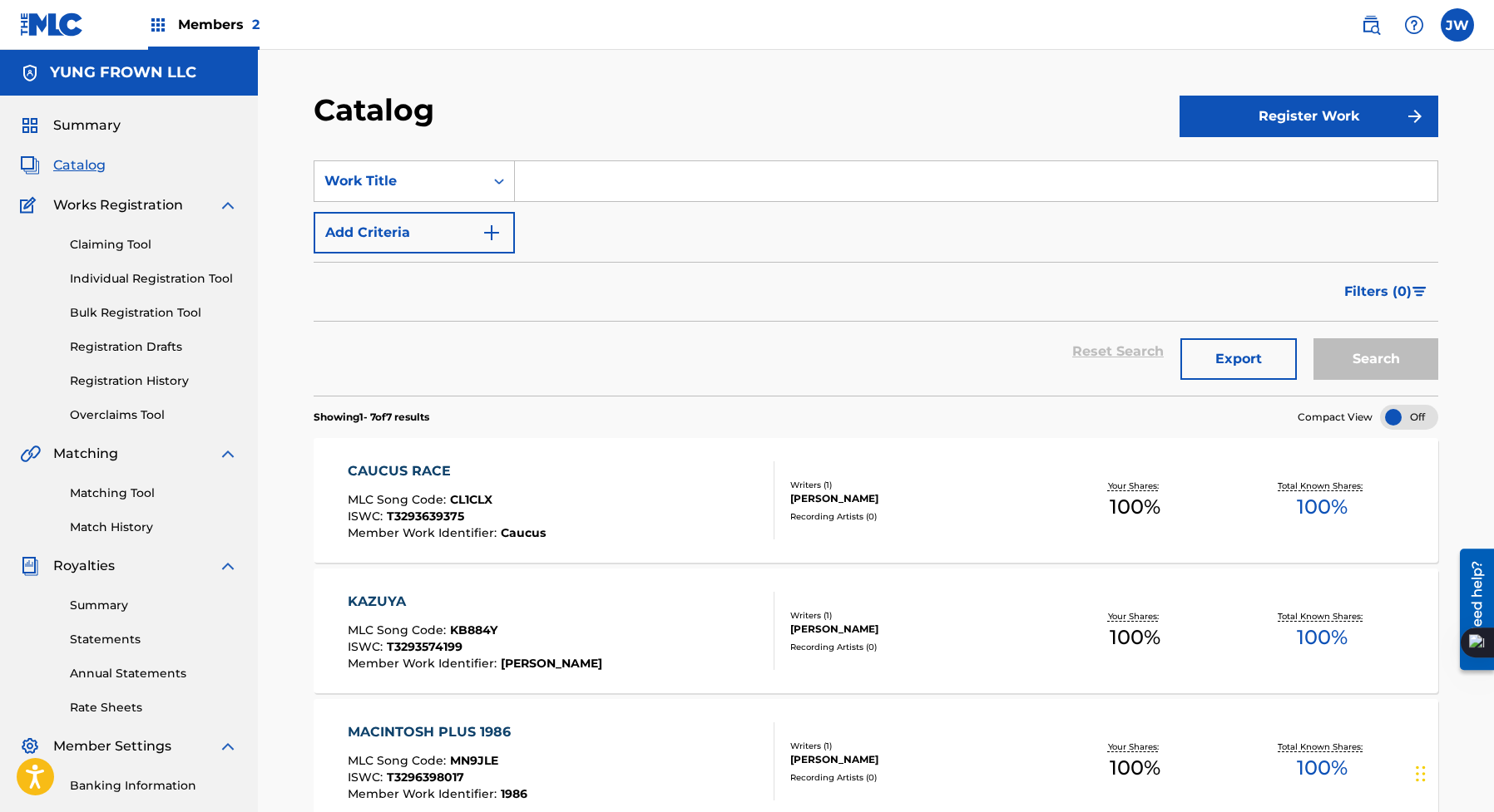
click at [99, 122] on span "Summary" at bounding box center [87, 125] width 68 height 20
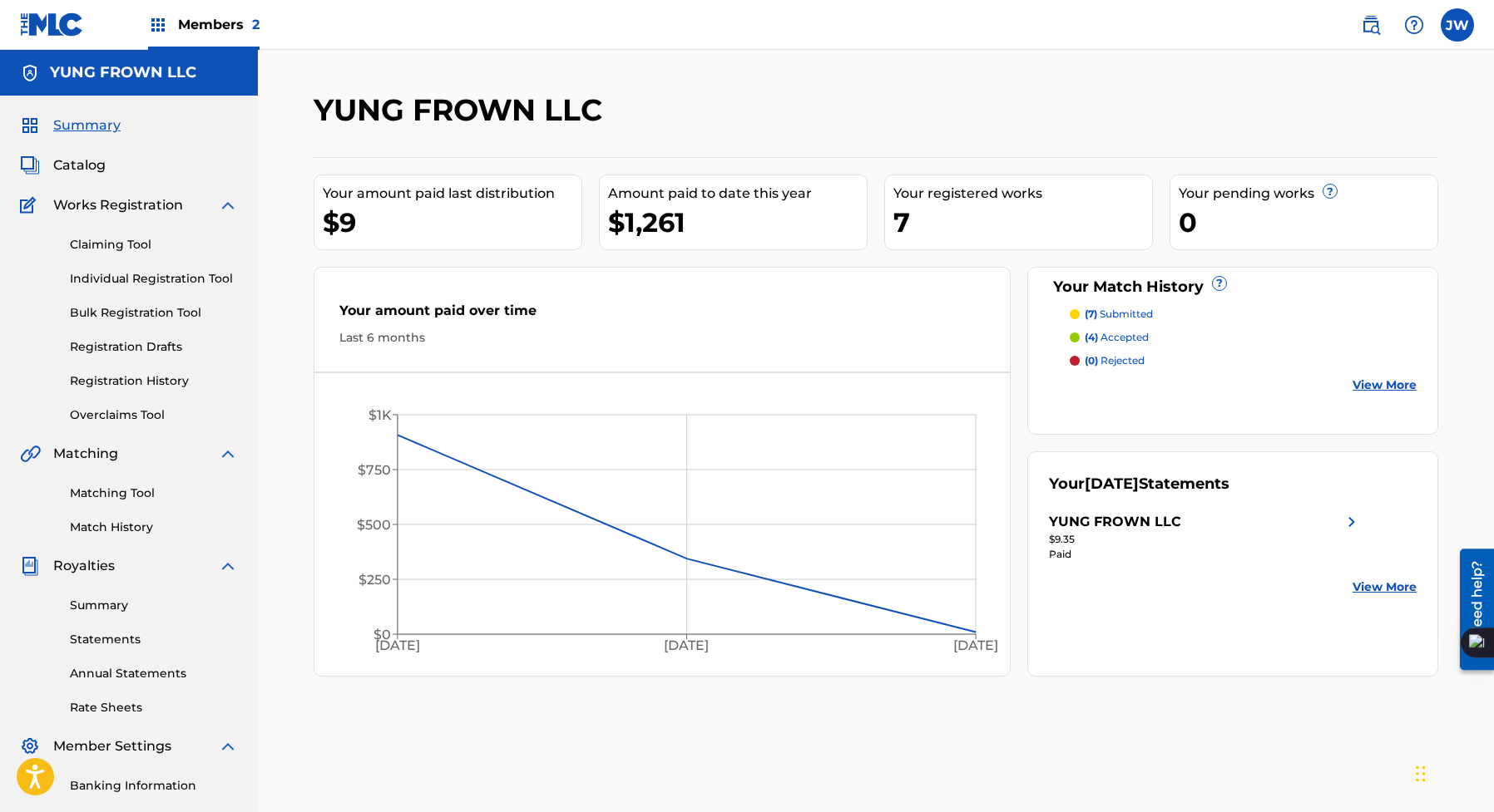
click at [87, 170] on span "Catalog" at bounding box center [79, 165] width 53 height 20
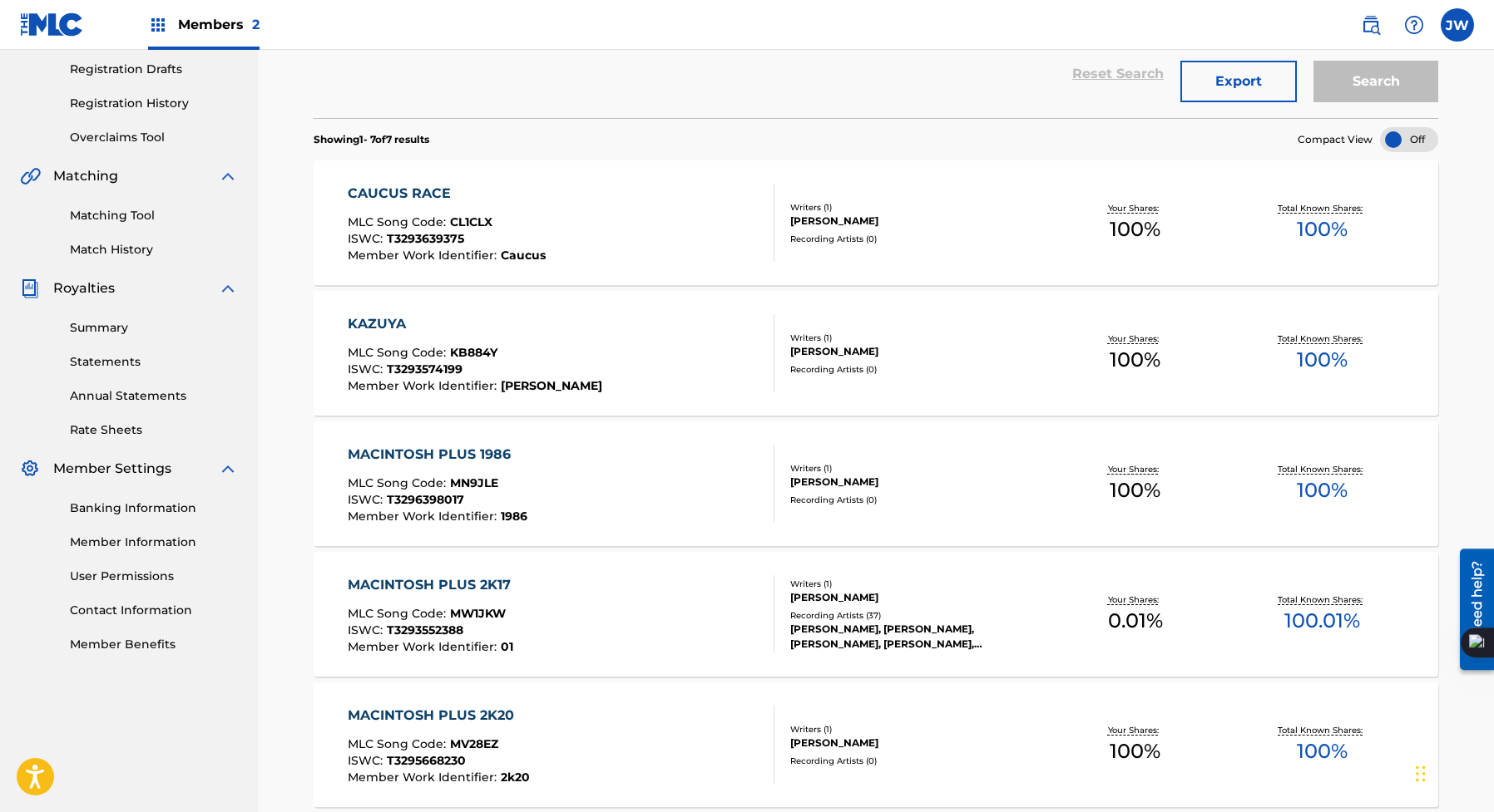
scroll to position [343, 0]
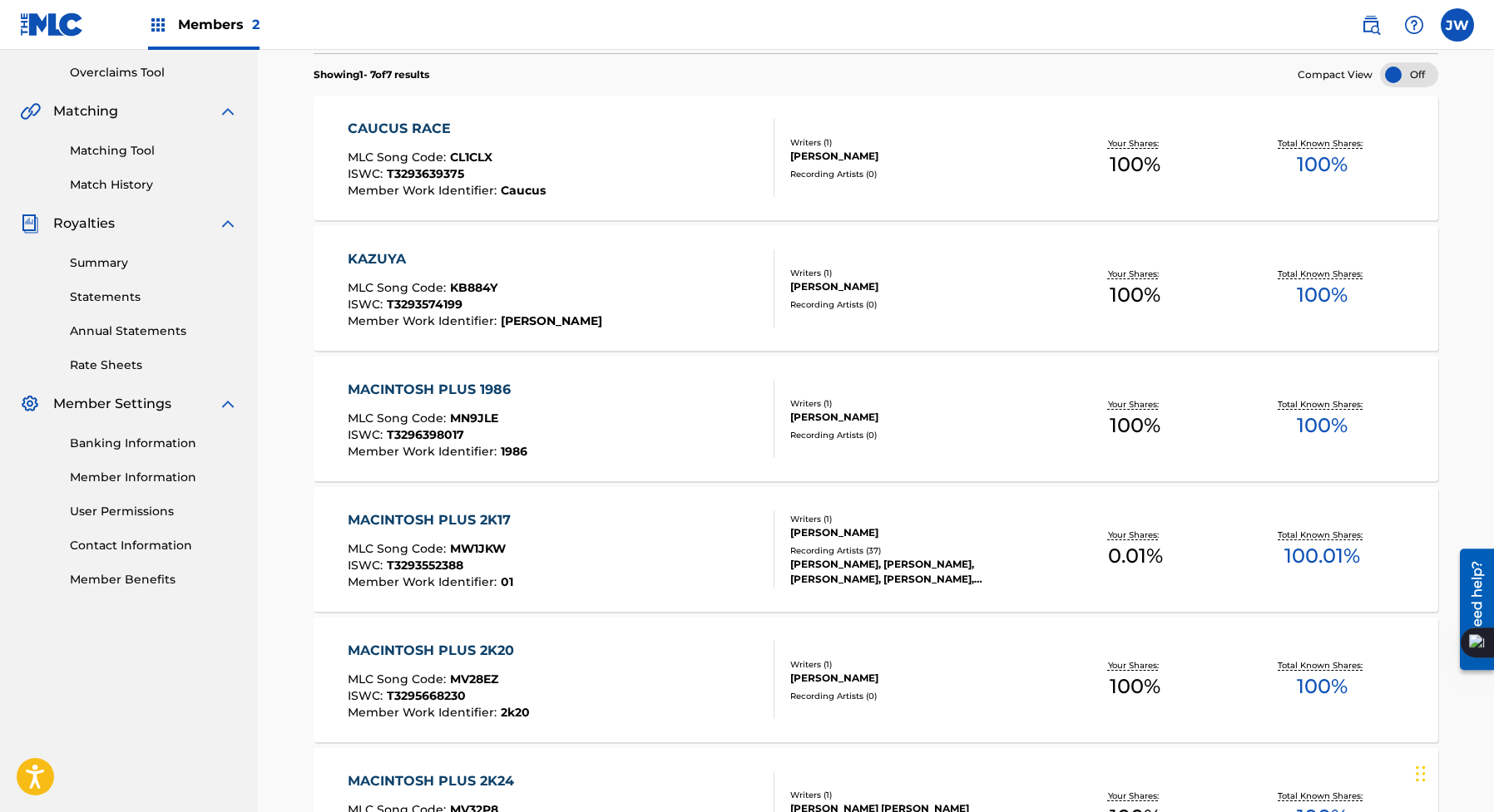
click at [639, 388] on div "MACINTOSH PLUS 1986 MLC Song Code : MN9JLE ISWC : T3296398017 Member Work Ident…" at bounding box center [561, 419] width 428 height 78
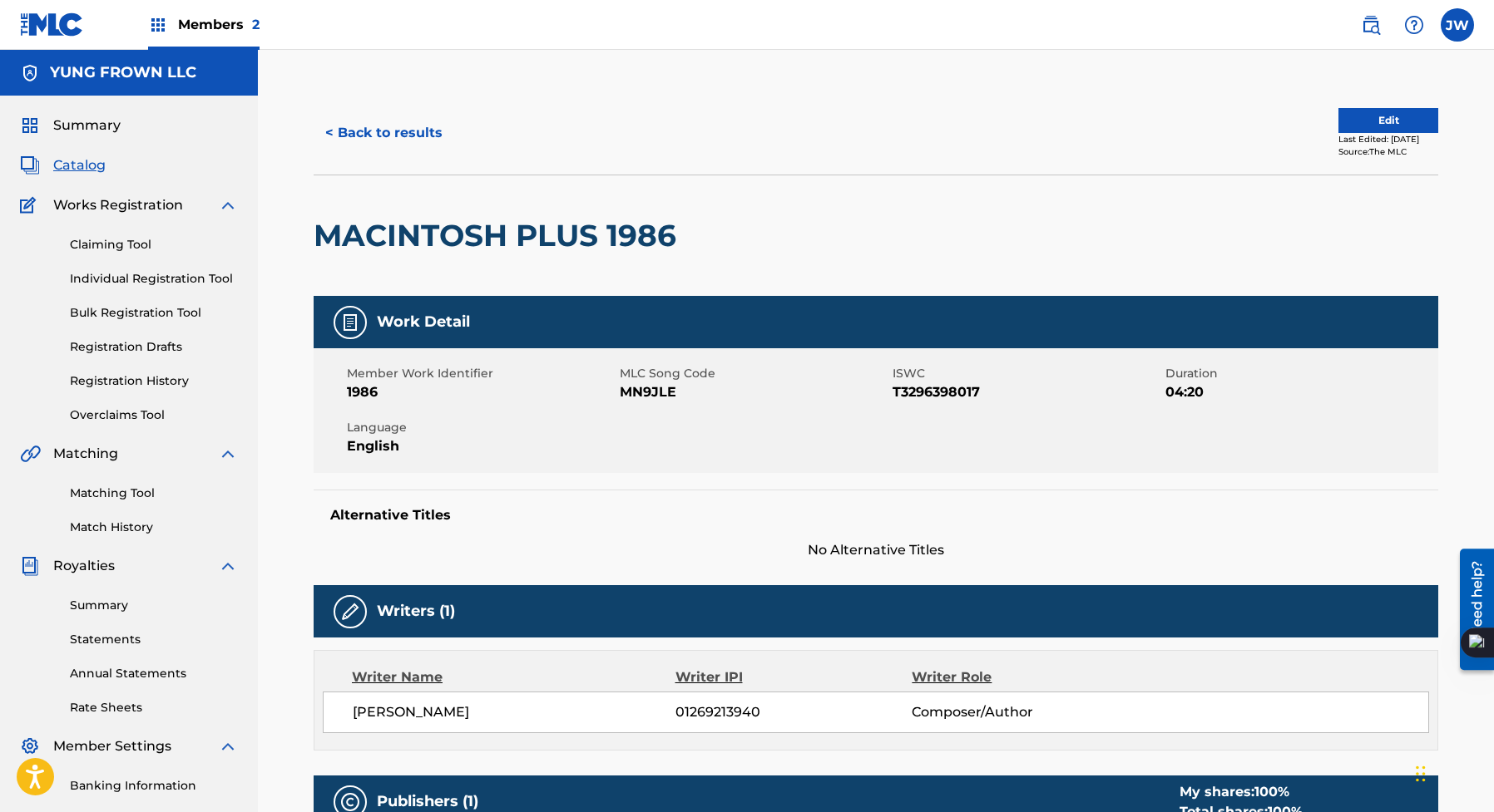
click at [368, 120] on button "< Back to results" at bounding box center [384, 134] width 140 height 42
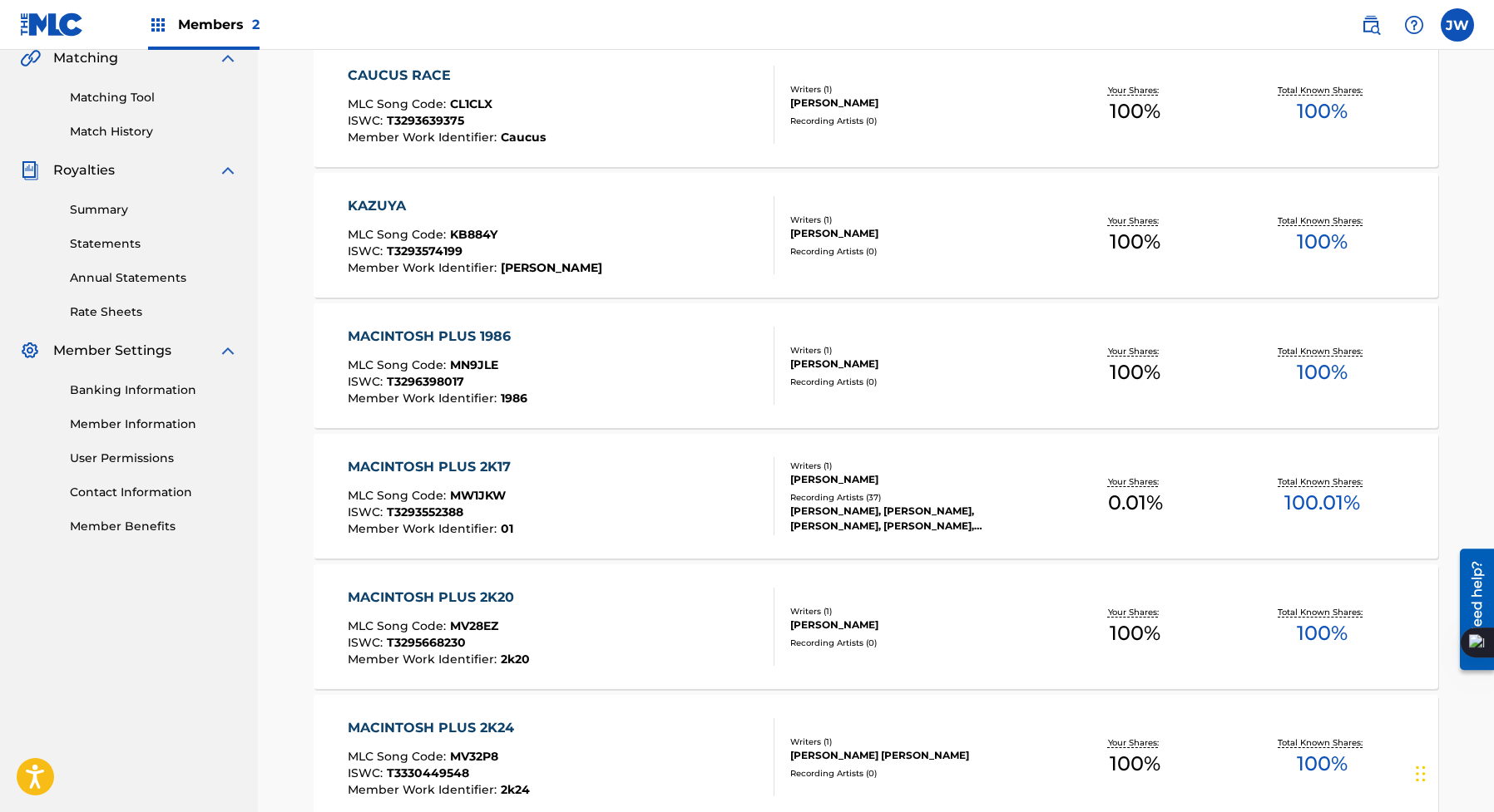
scroll to position [291, 0]
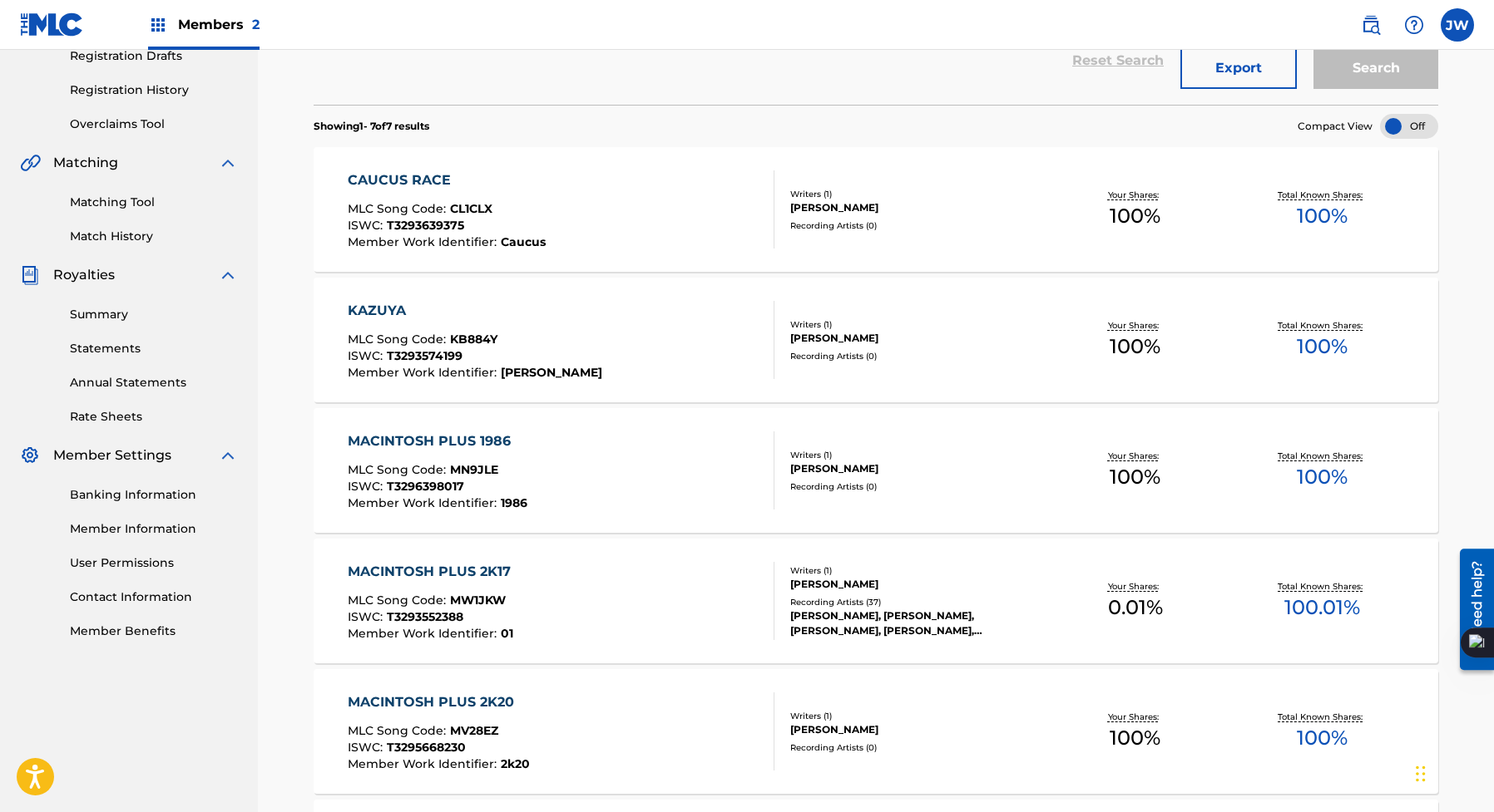
click at [391, 263] on div "CAUCUS RACE MLC Song Code : CL1CLX ISWC : T3293639375 Member Work Identifier : …" at bounding box center [876, 209] width 1125 height 125
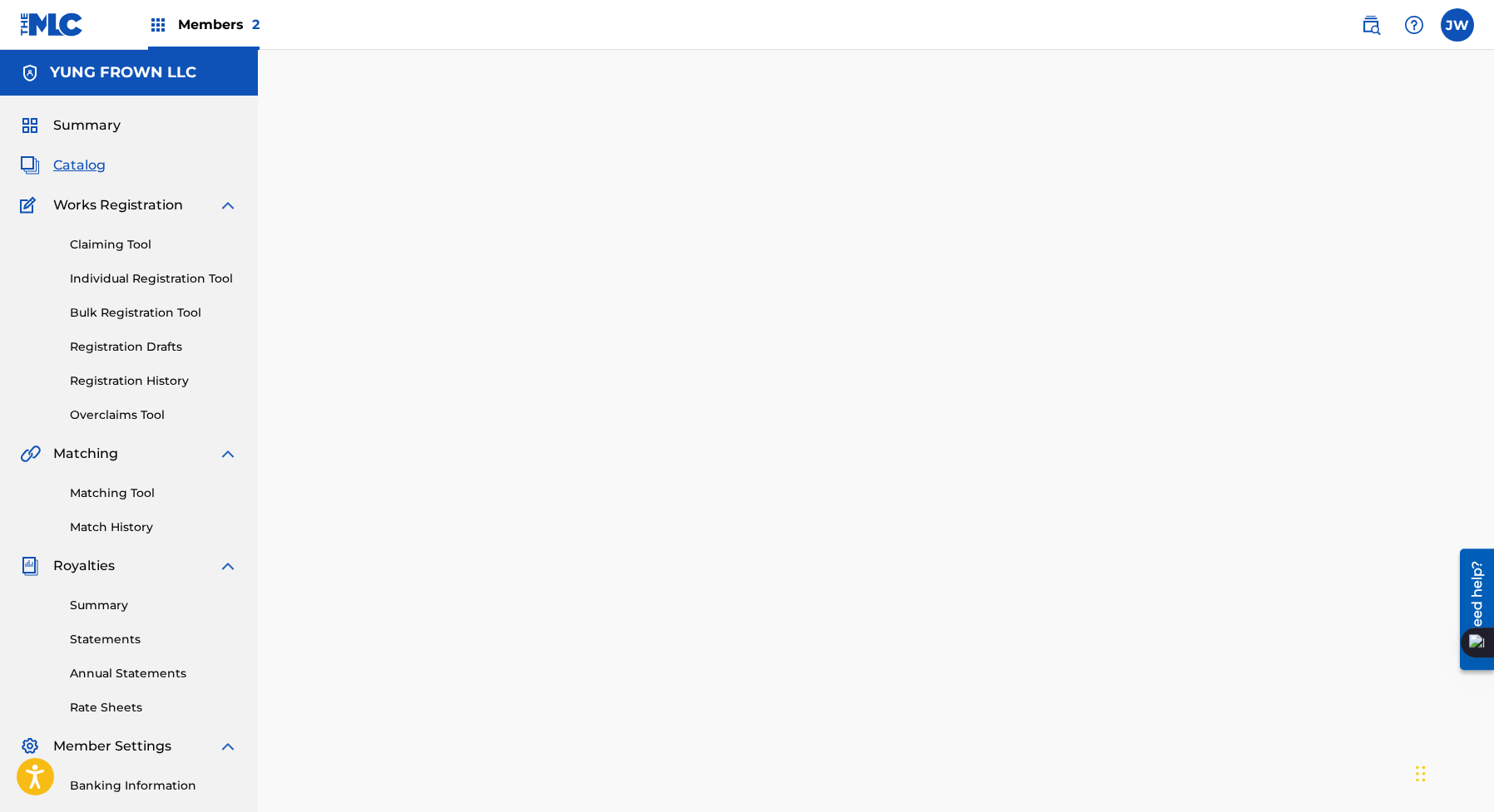
click at [391, 263] on div at bounding box center [876, 521] width 1165 height 860
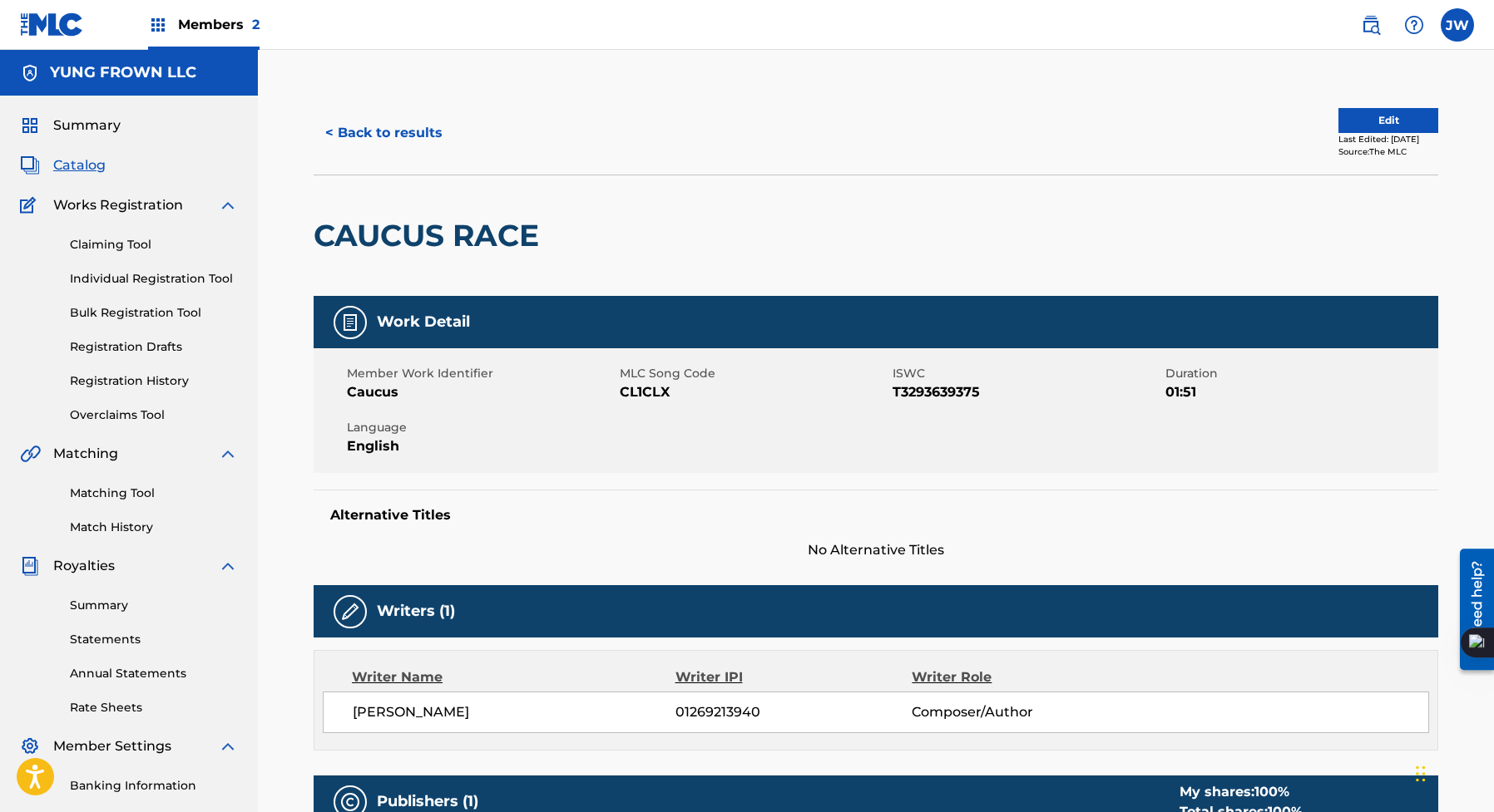
click at [158, 260] on div "Claiming Tool Individual Registration Tool Bulk Registration Tool Registration …" at bounding box center [129, 320] width 218 height 209
click at [136, 248] on link "Claiming Tool" at bounding box center [154, 244] width 168 height 17
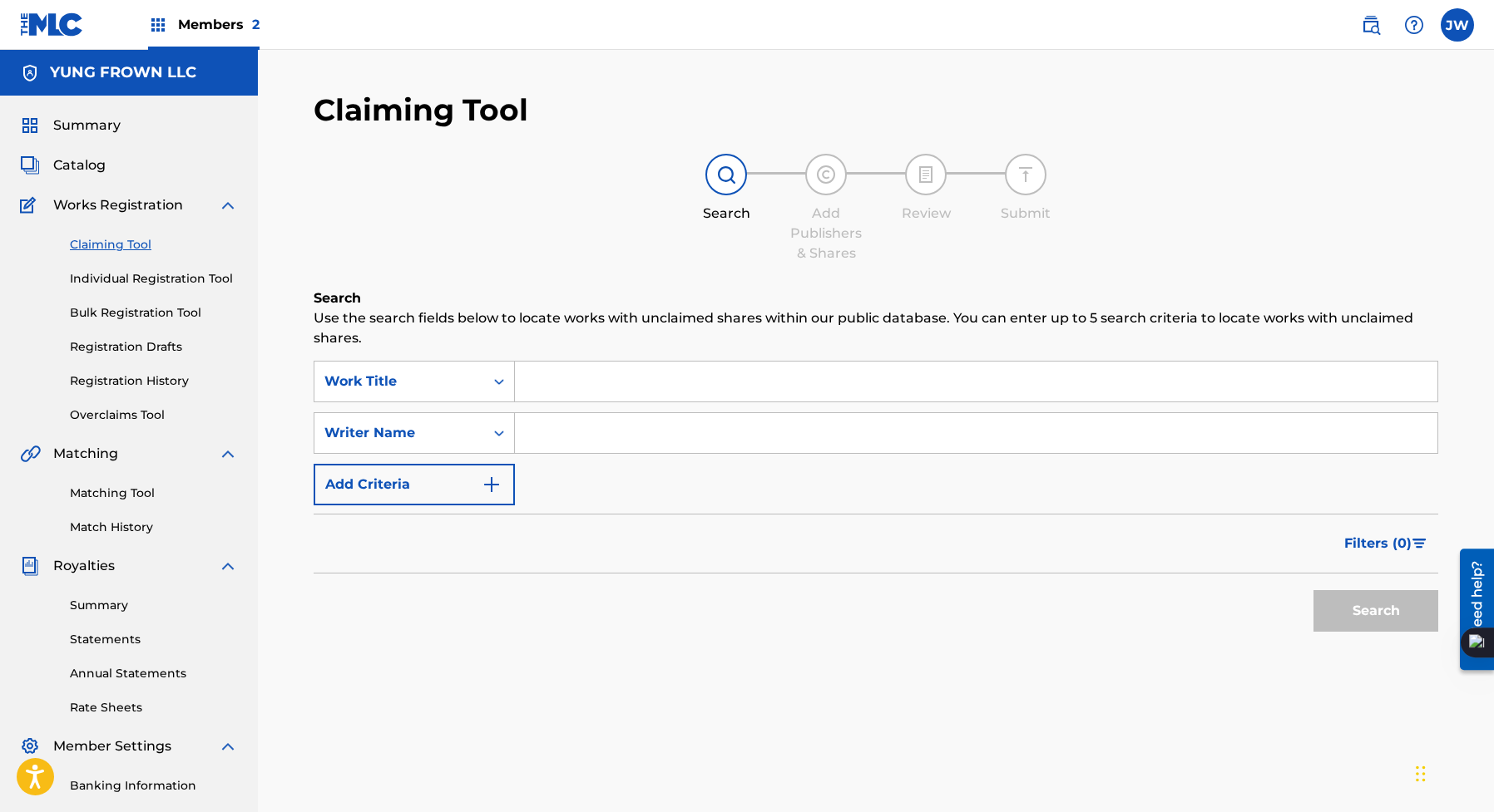
click at [151, 411] on link "Overclaims Tool" at bounding box center [154, 415] width 168 height 17
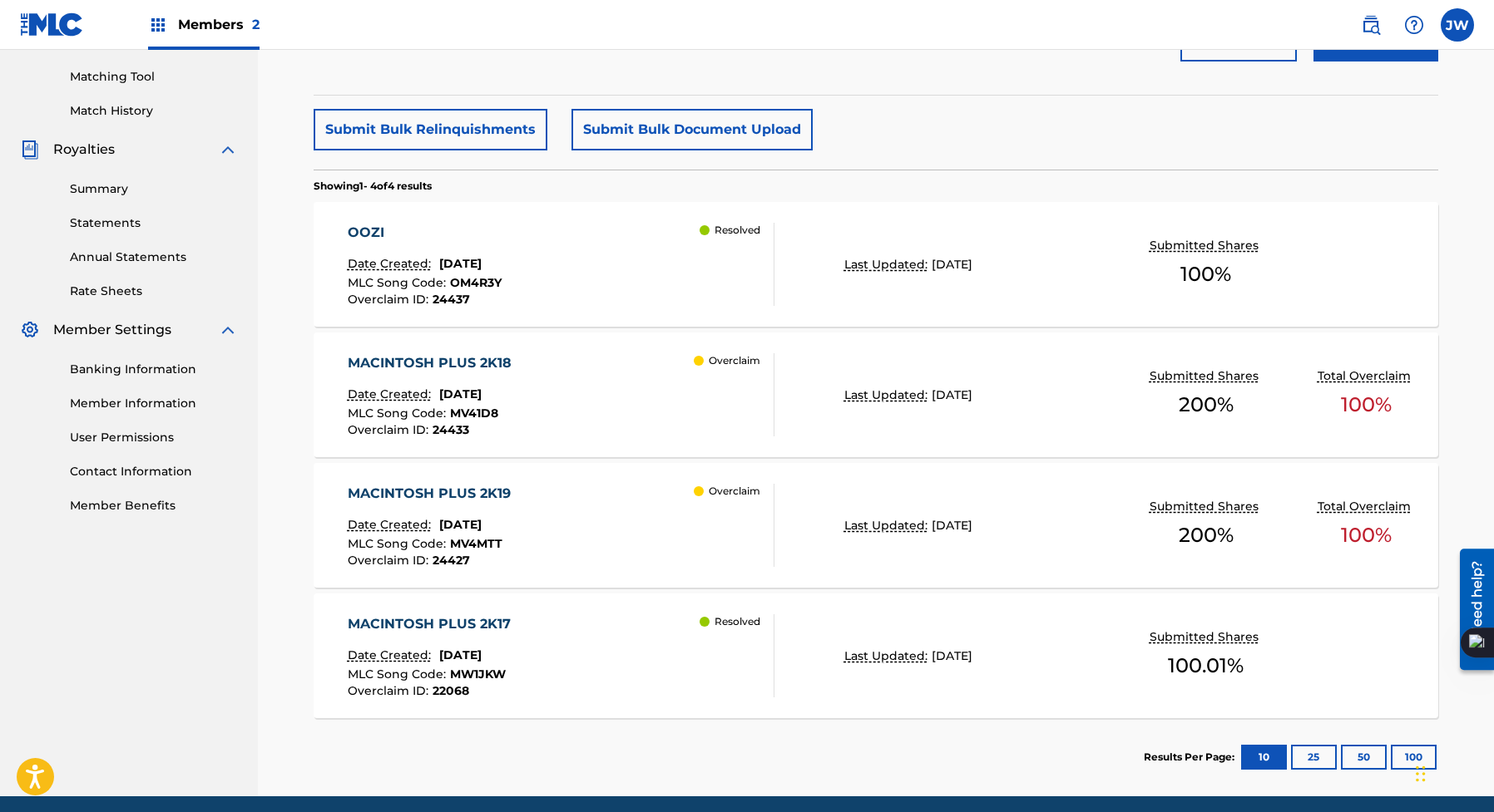
scroll to position [421, 0]
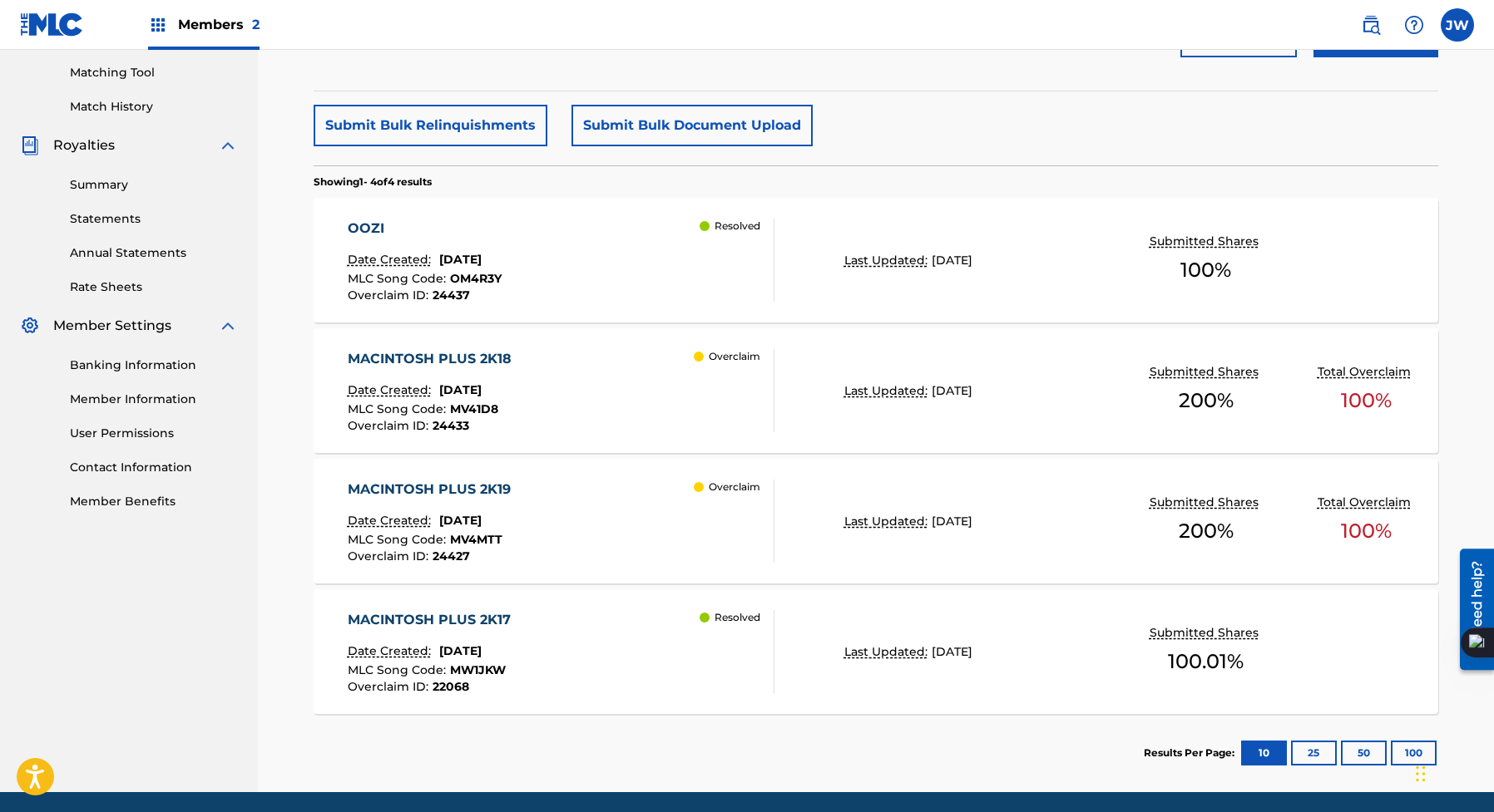
click at [130, 393] on link "Member Information" at bounding box center [154, 400] width 168 height 17
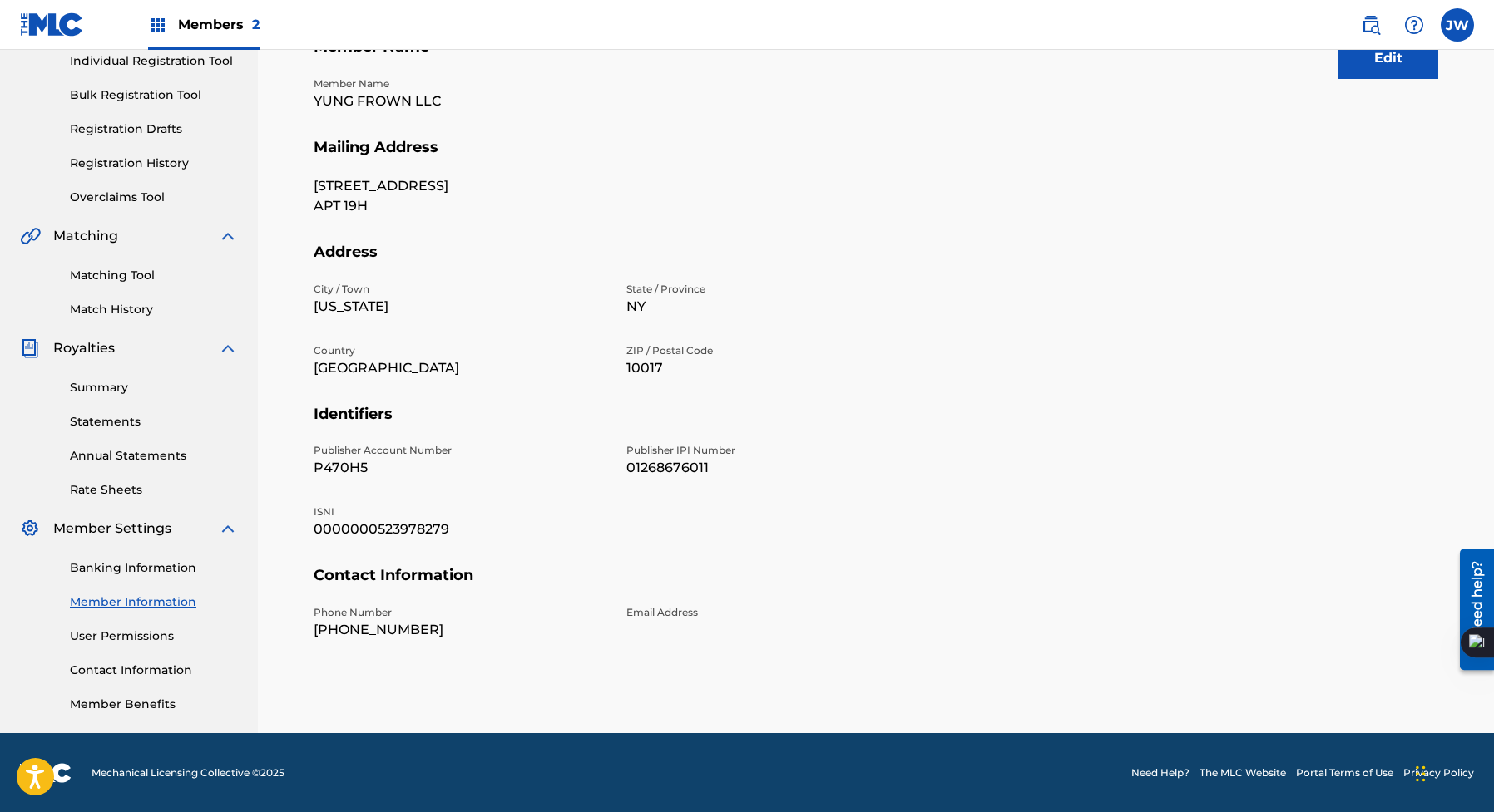
scroll to position [14, 0]
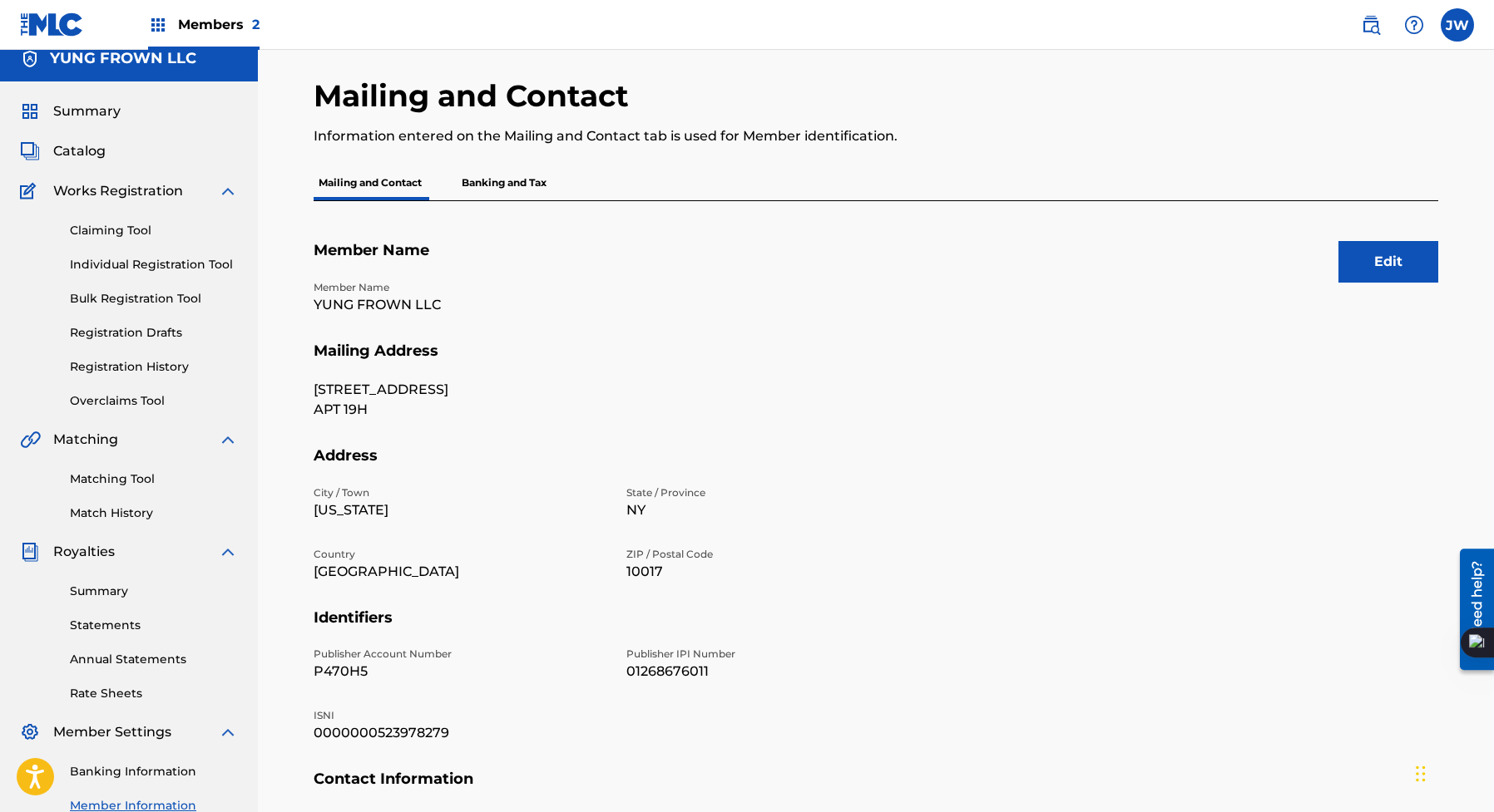
click at [1361, 227] on div "Edit Member Name Member Name YUNG FROWN LLC Mailing Address [STREET_ADDRESS] Ad…" at bounding box center [876, 555] width 1125 height 709
click at [1356, 241] on button "Edit" at bounding box center [1388, 262] width 100 height 42
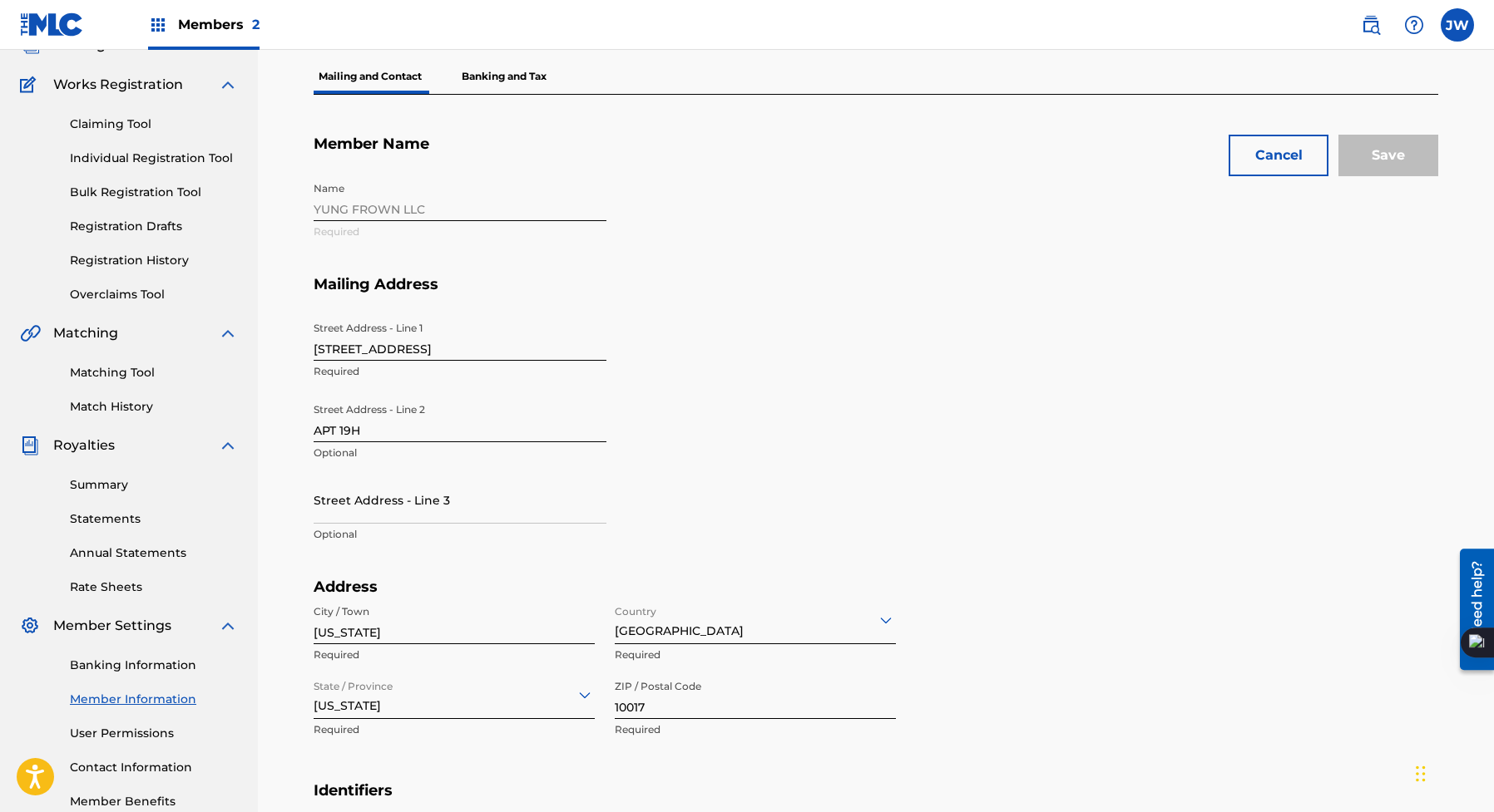
scroll to position [591, 0]
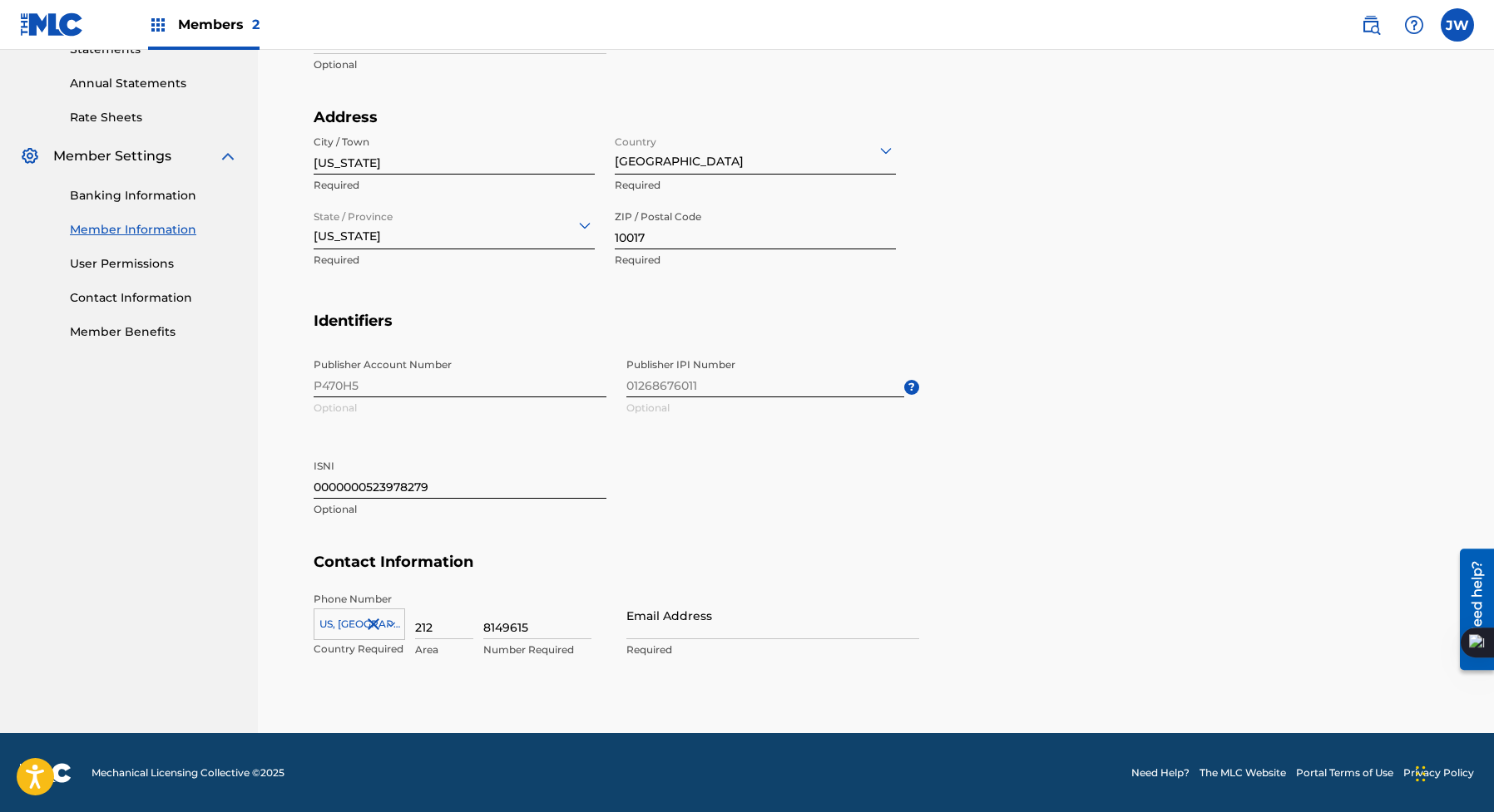
click at [465, 623] on input "212" at bounding box center [444, 615] width 58 height 48
type input "812"
type input "9095136"
click at [462, 643] on p "Area" at bounding box center [444, 651] width 58 height 15
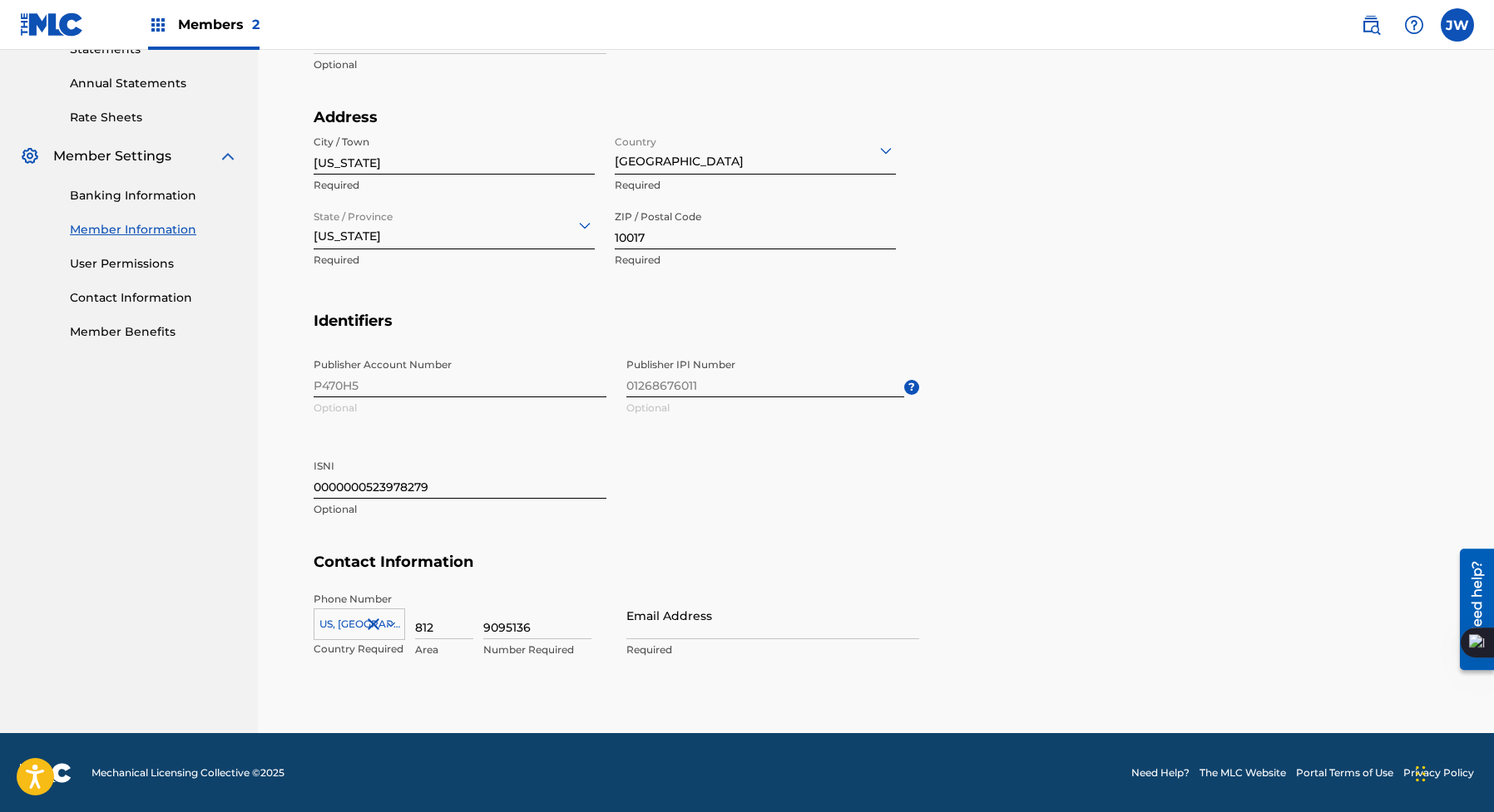
click at [457, 631] on input "812" at bounding box center [444, 615] width 58 height 48
type input "813"
click at [679, 615] on input "Email Address" at bounding box center [772, 615] width 293 height 48
type input "[EMAIL_ADDRESS][DOMAIN_NAME]"
type input "[GEOGRAPHIC_DATA]"
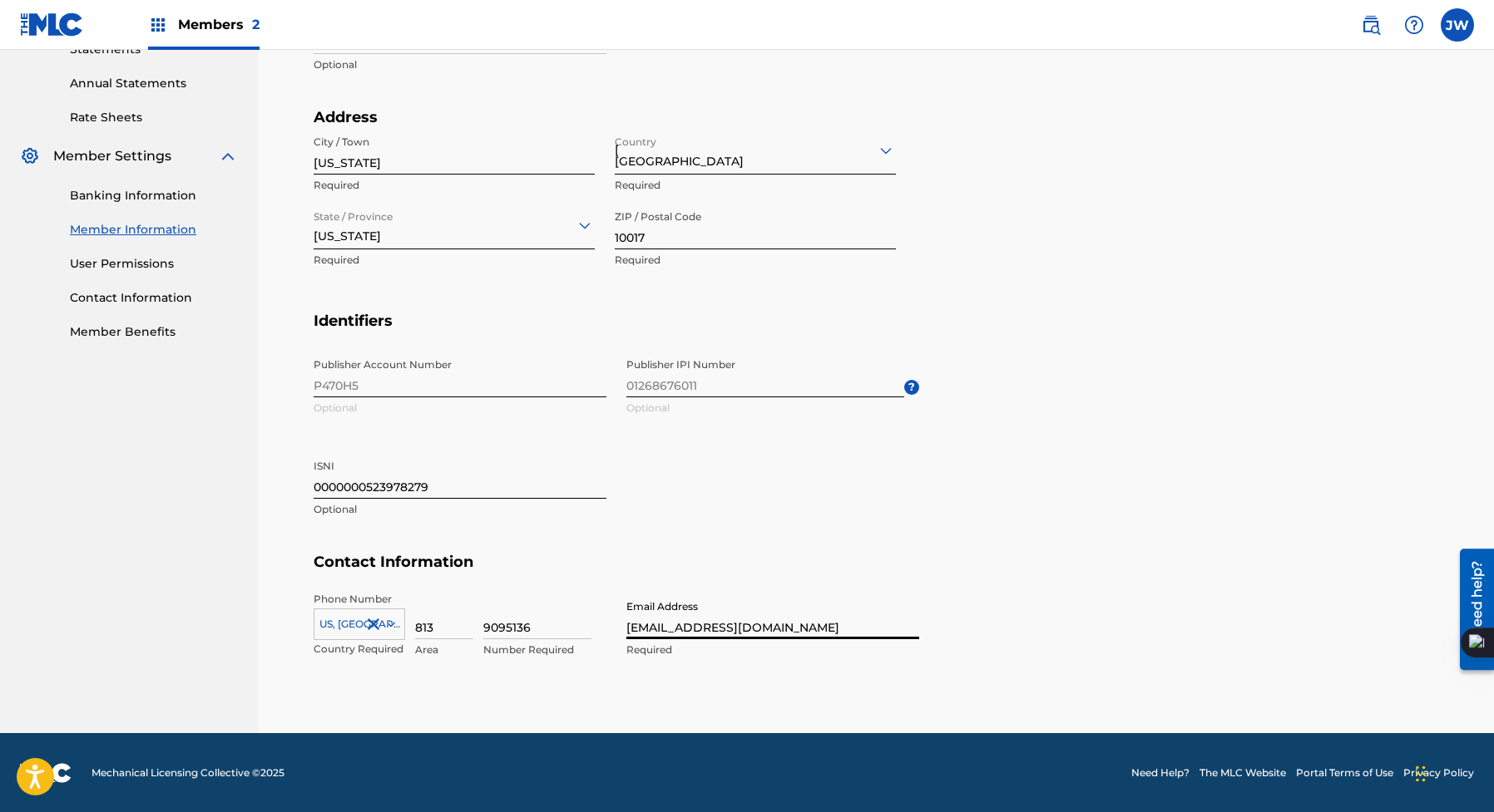
type input "ny"
type input "1"
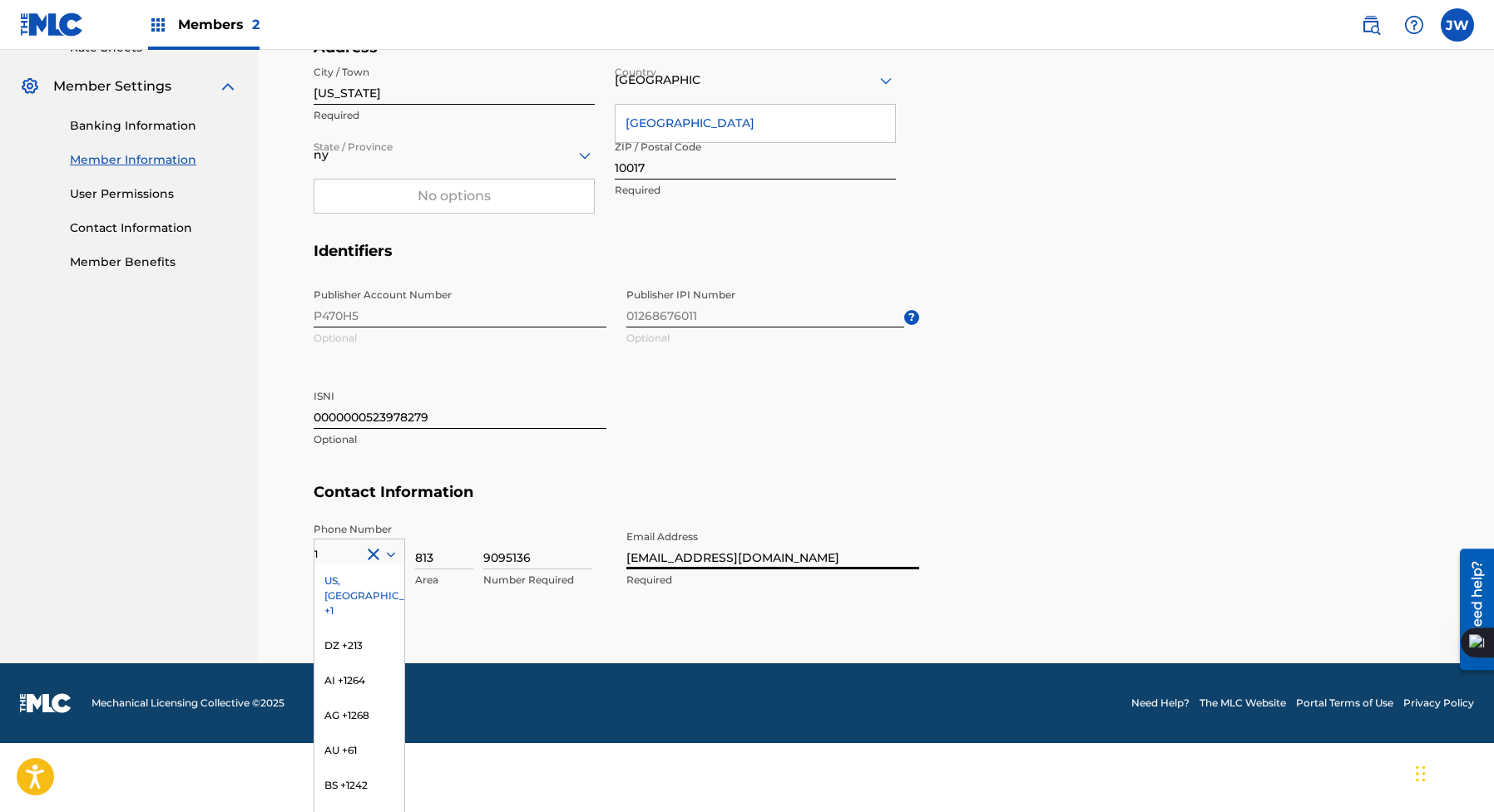
click at [670, 631] on div "Cancel Save Member Name Name YUNG FROWN LLC Required Mailing Address Street Add…" at bounding box center [876, 110] width 1125 height 1109
click at [630, 611] on div "Phone Number 1 [GEOGRAPHIC_DATA], [GEOGRAPHIC_DATA] +1 DZ +213 AI +1264 AG +126…" at bounding box center [617, 573] width 605 height 101
click at [342, 592] on div "US, [GEOGRAPHIC_DATA] +1" at bounding box center [359, 596] width 90 height 65
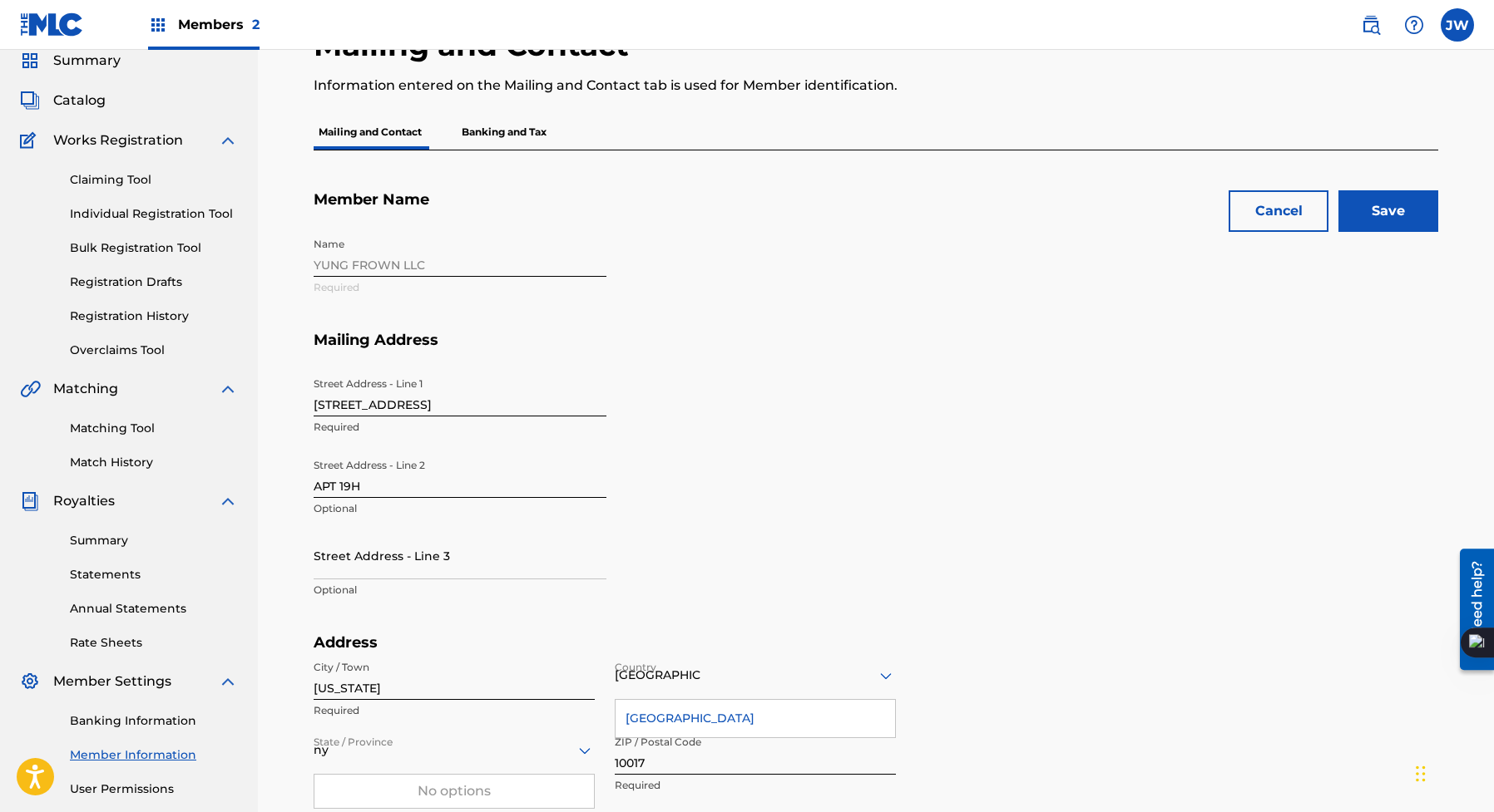
scroll to position [88, 0]
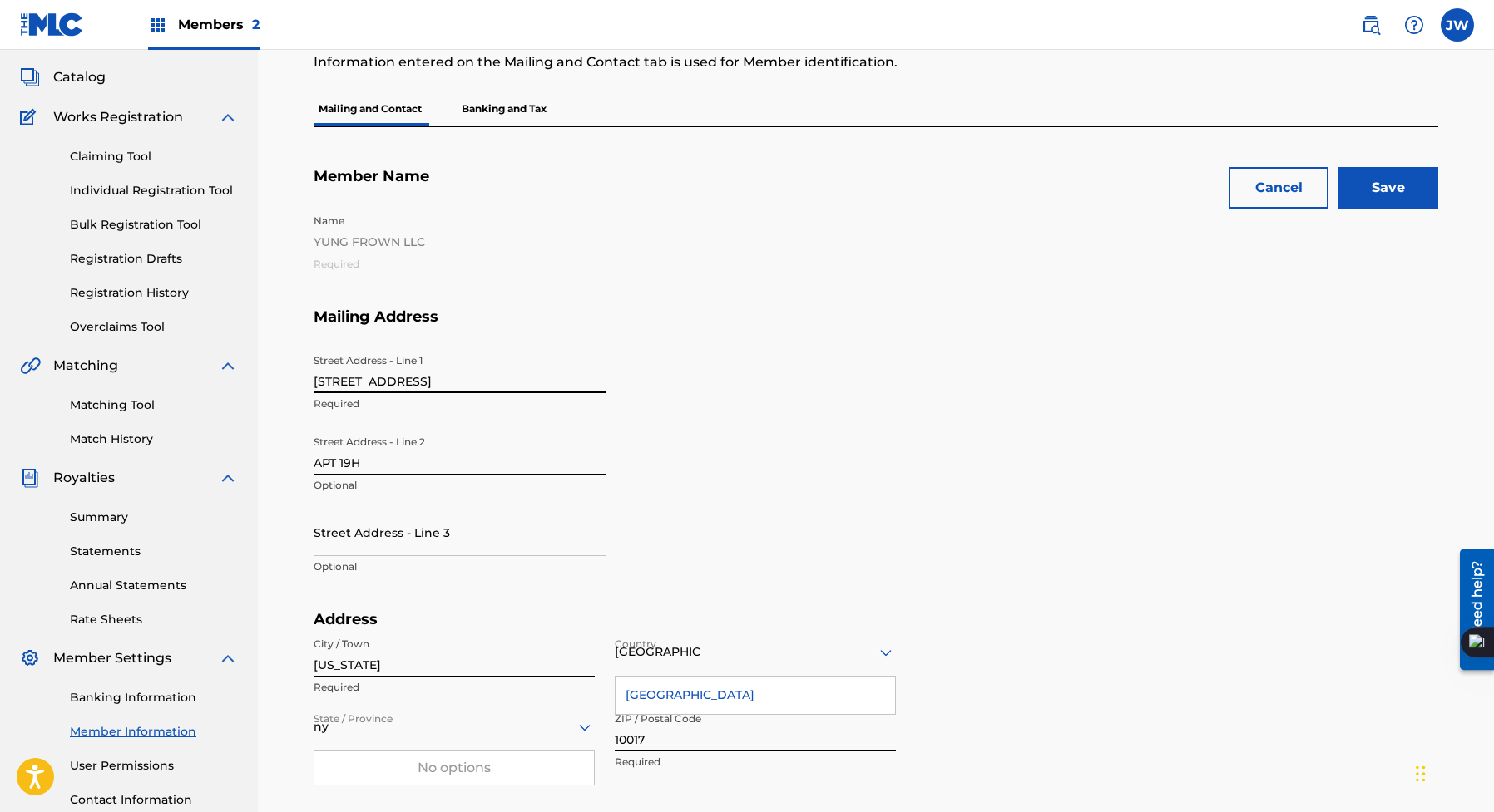
click at [487, 372] on input "[STREET_ADDRESS]" at bounding box center [460, 369] width 293 height 48
type input "PO BOX 3120"
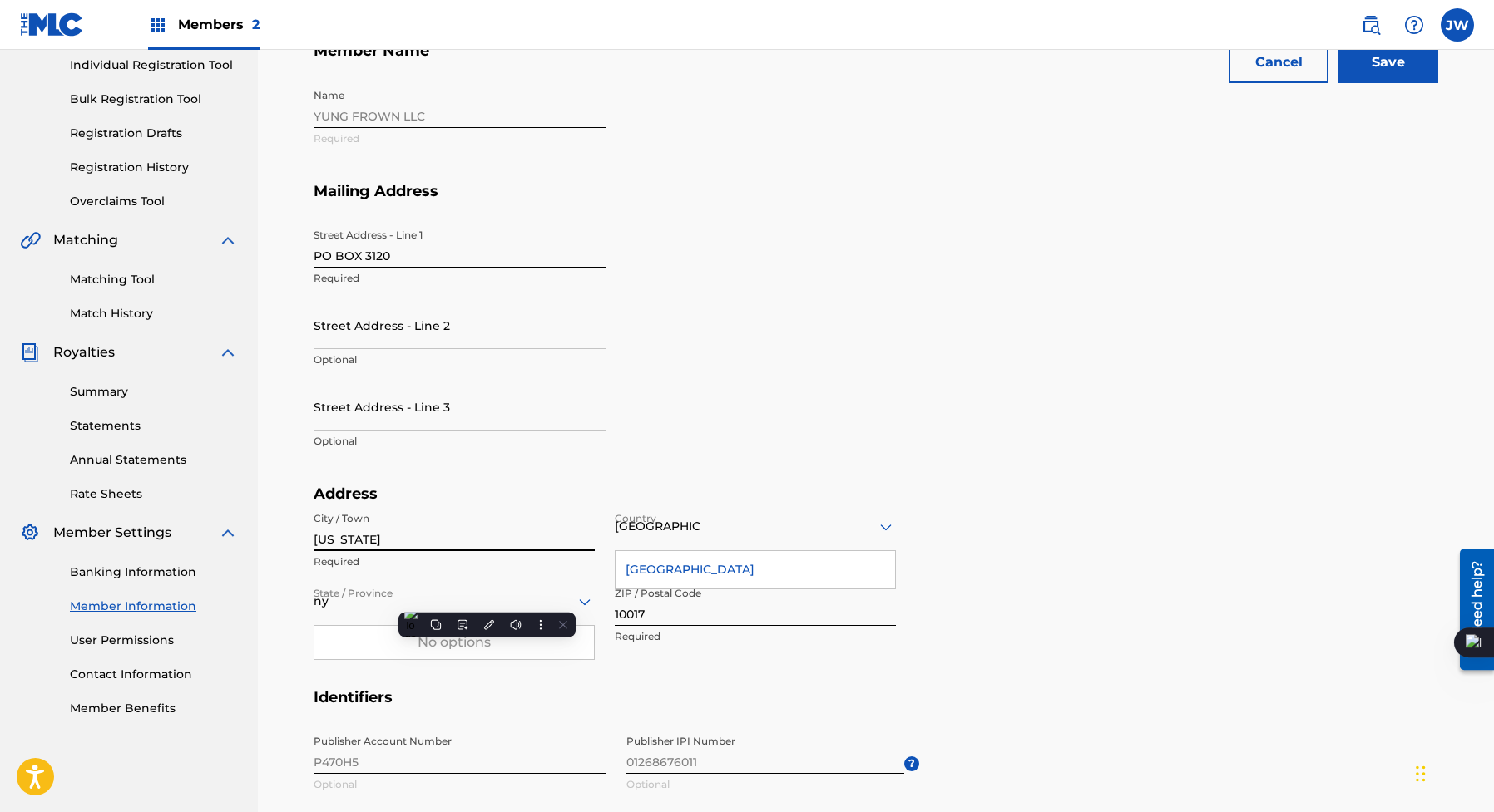
scroll to position [238, 0]
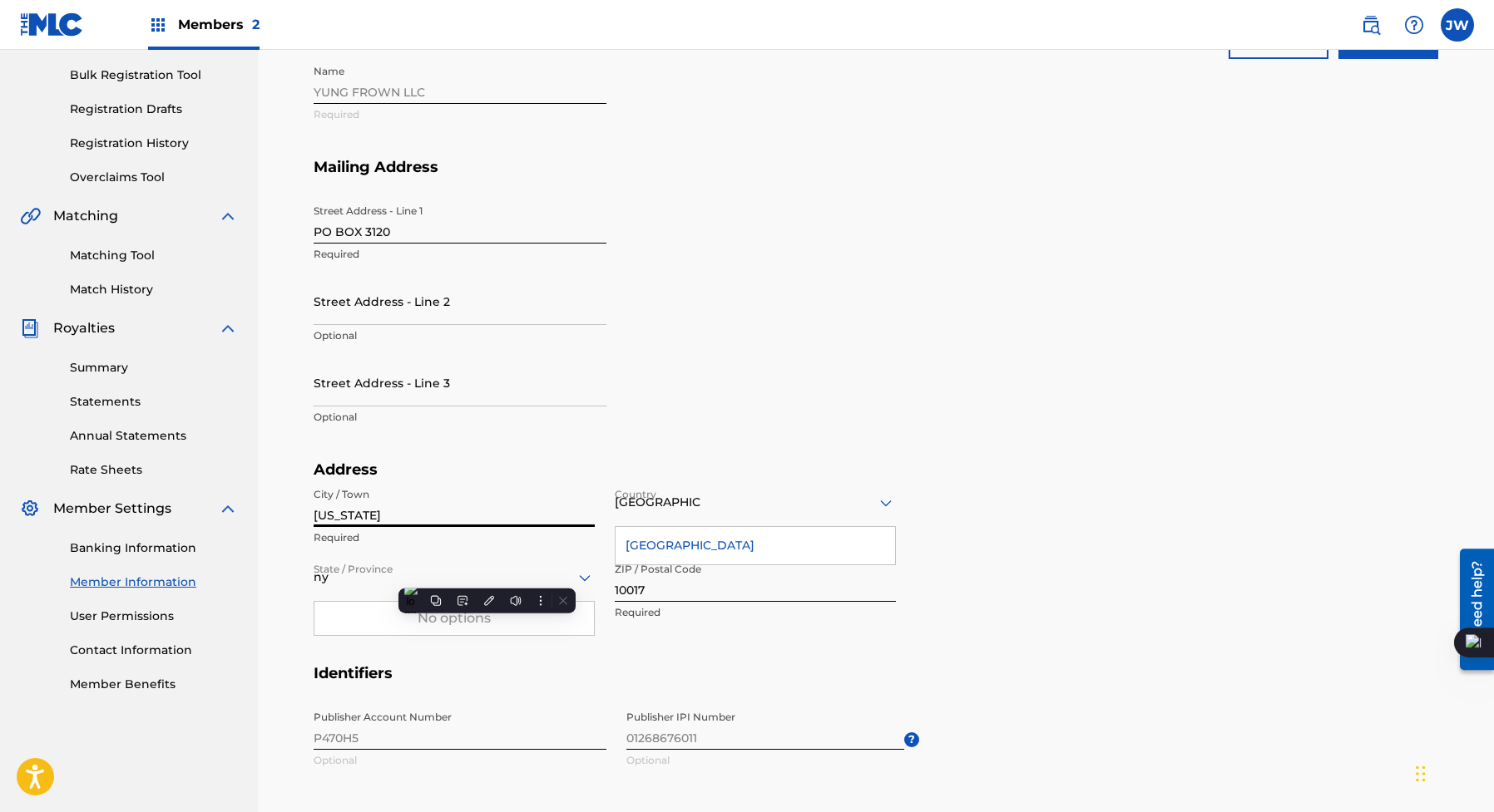
click at [352, 573] on div "ny" at bounding box center [454, 577] width 282 height 21
click at [385, 573] on div at bounding box center [454, 577] width 282 height 21
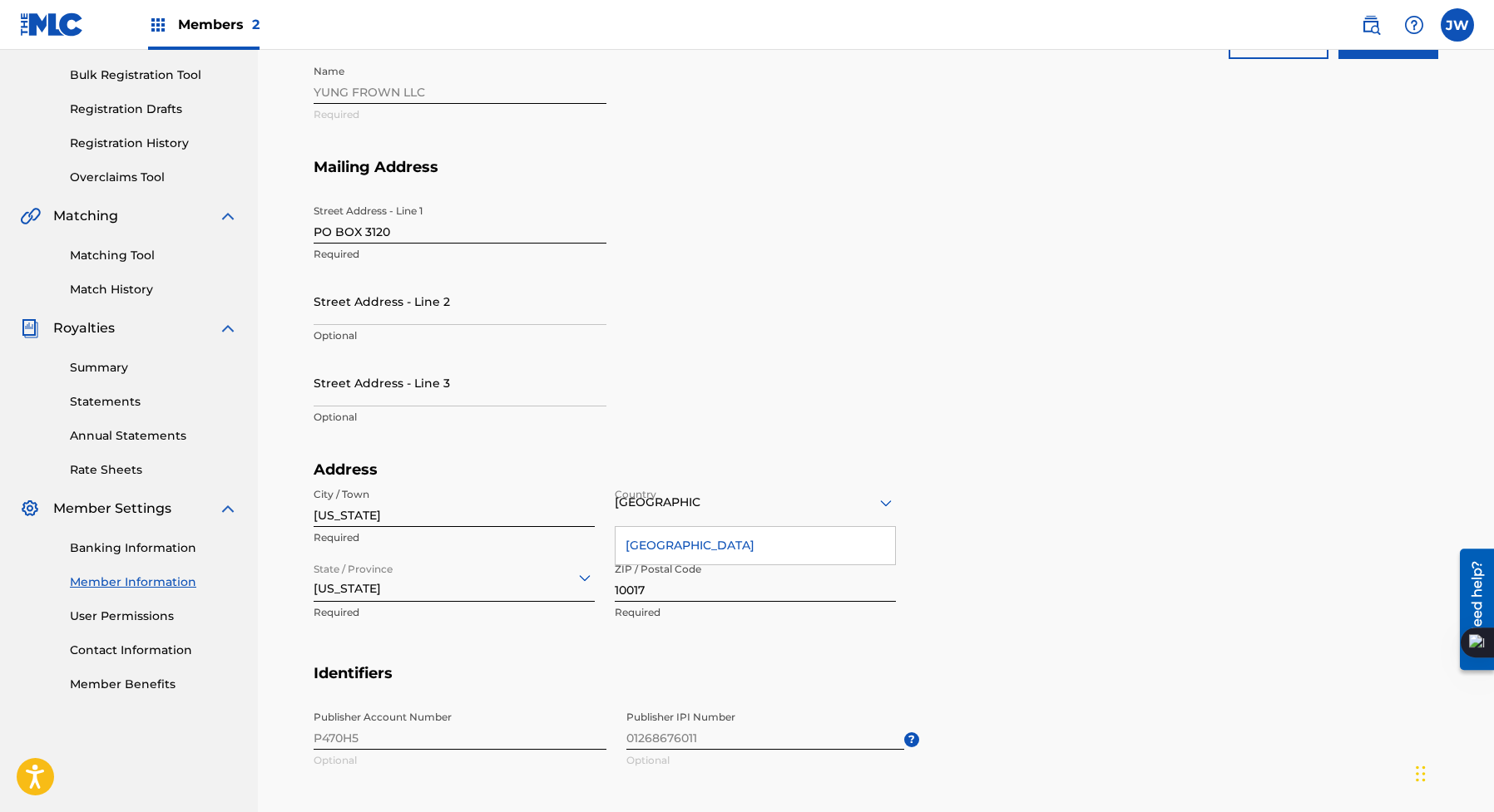
click at [650, 607] on p "Required" at bounding box center [755, 613] width 282 height 15
click at [651, 600] on input "10017" at bounding box center [755, 578] width 282 height 48
type input "10164"
click at [692, 560] on div "[GEOGRAPHIC_DATA]" at bounding box center [755, 545] width 280 height 37
click at [720, 611] on p "Required" at bounding box center [755, 613] width 282 height 15
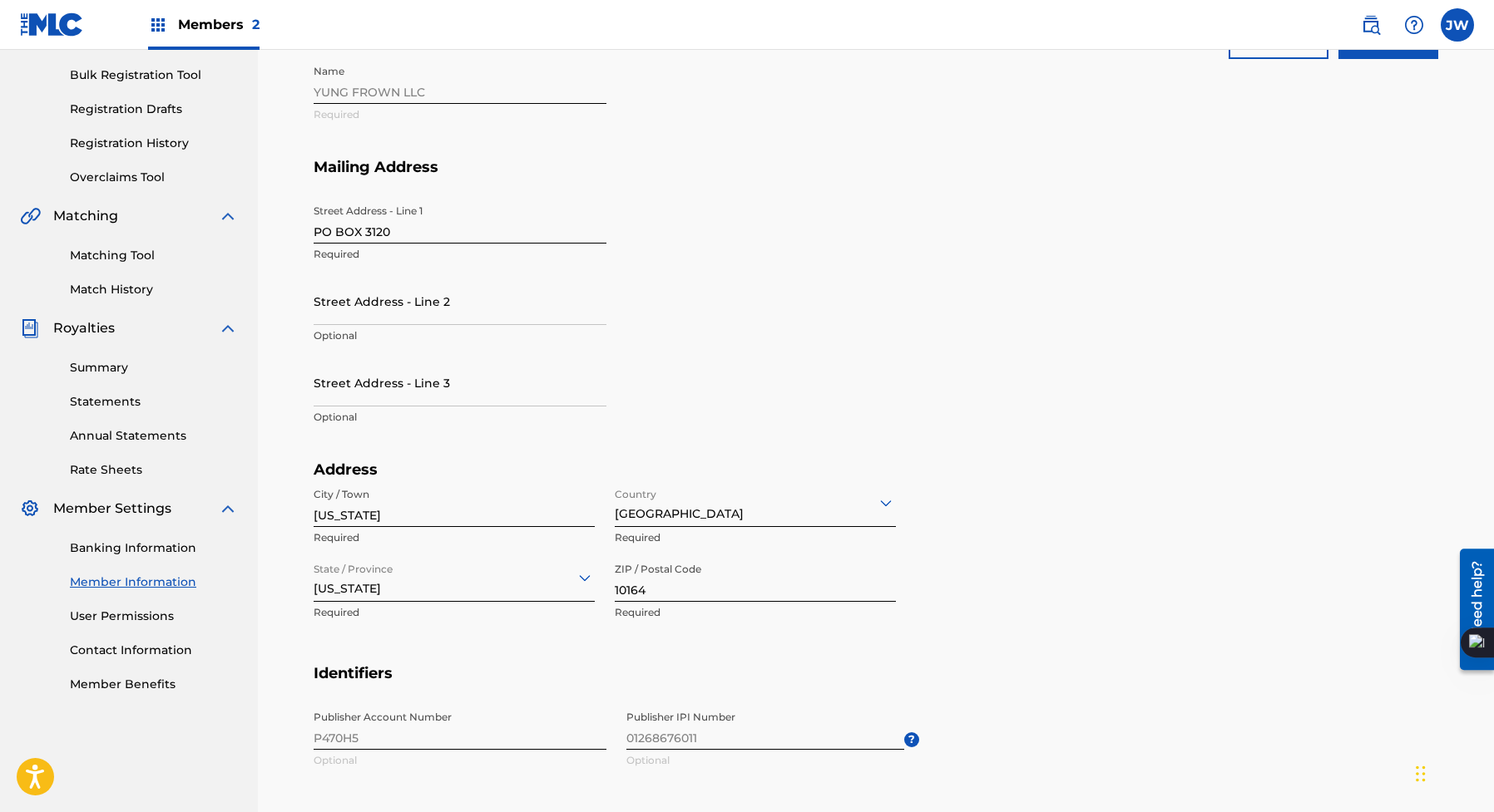
click at [731, 593] on input "10164" at bounding box center [755, 578] width 282 height 48
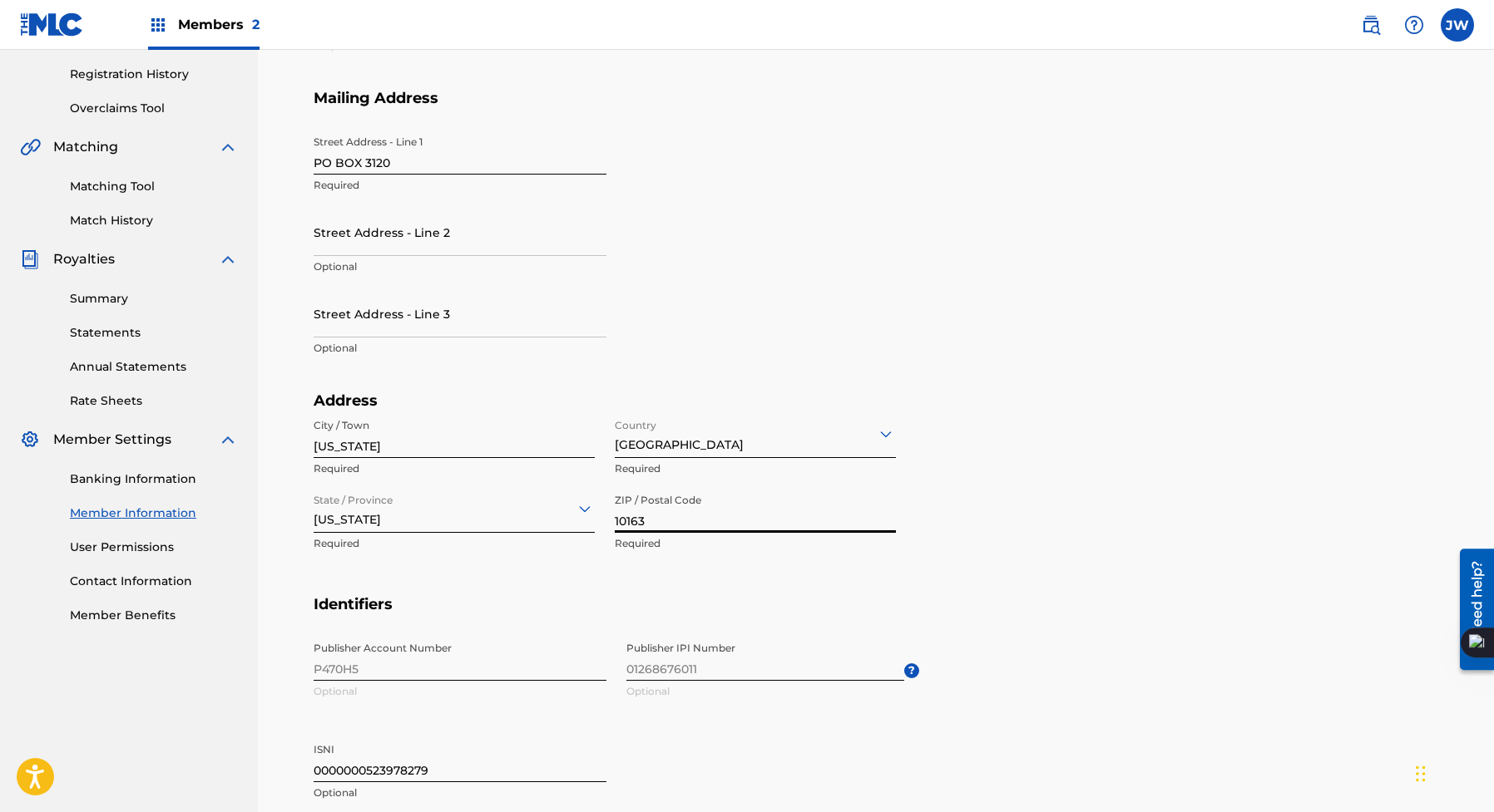
scroll to position [144, 0]
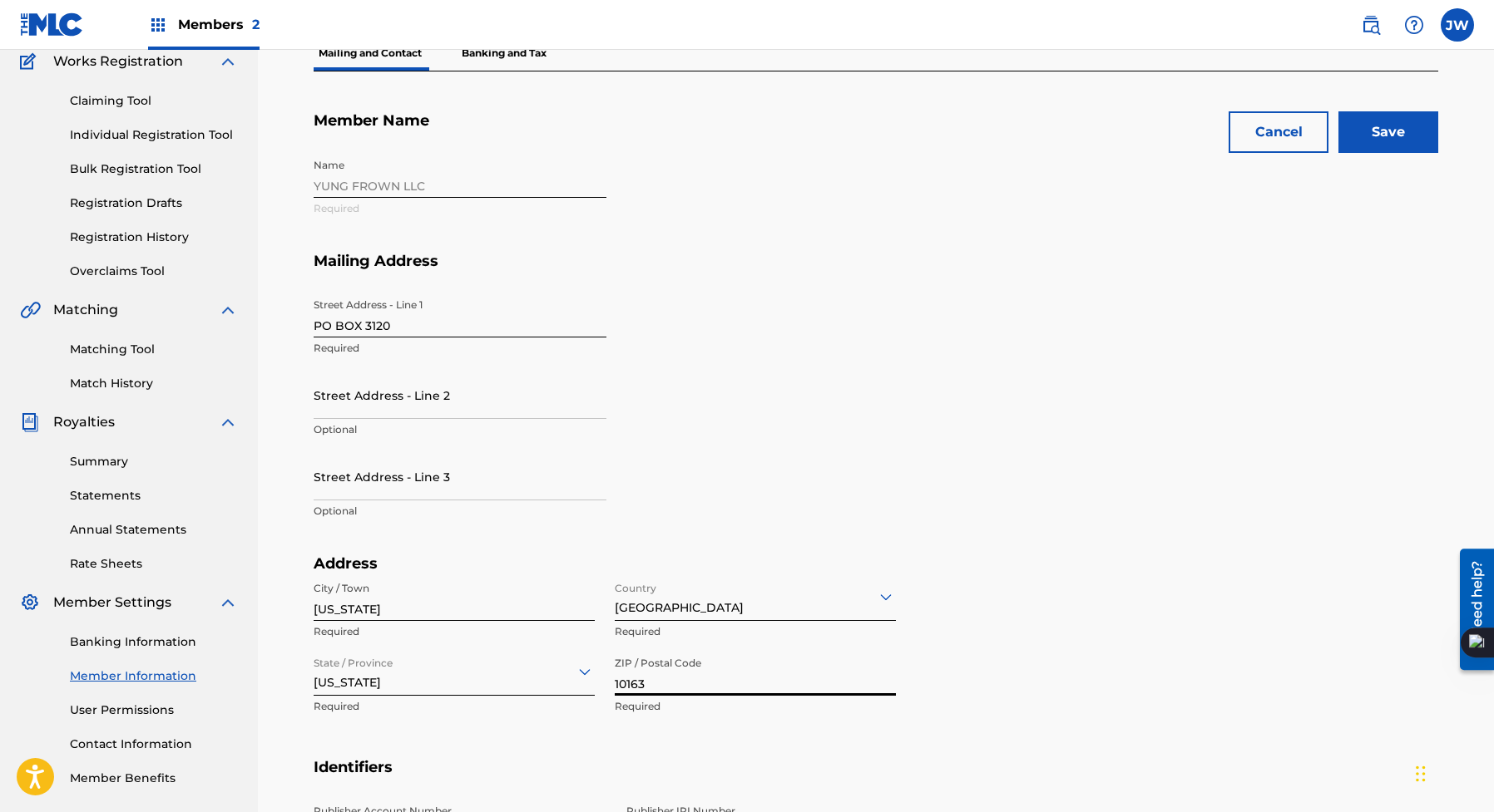
type input "10163"
click at [1399, 115] on input "Save" at bounding box center [1388, 133] width 100 height 42
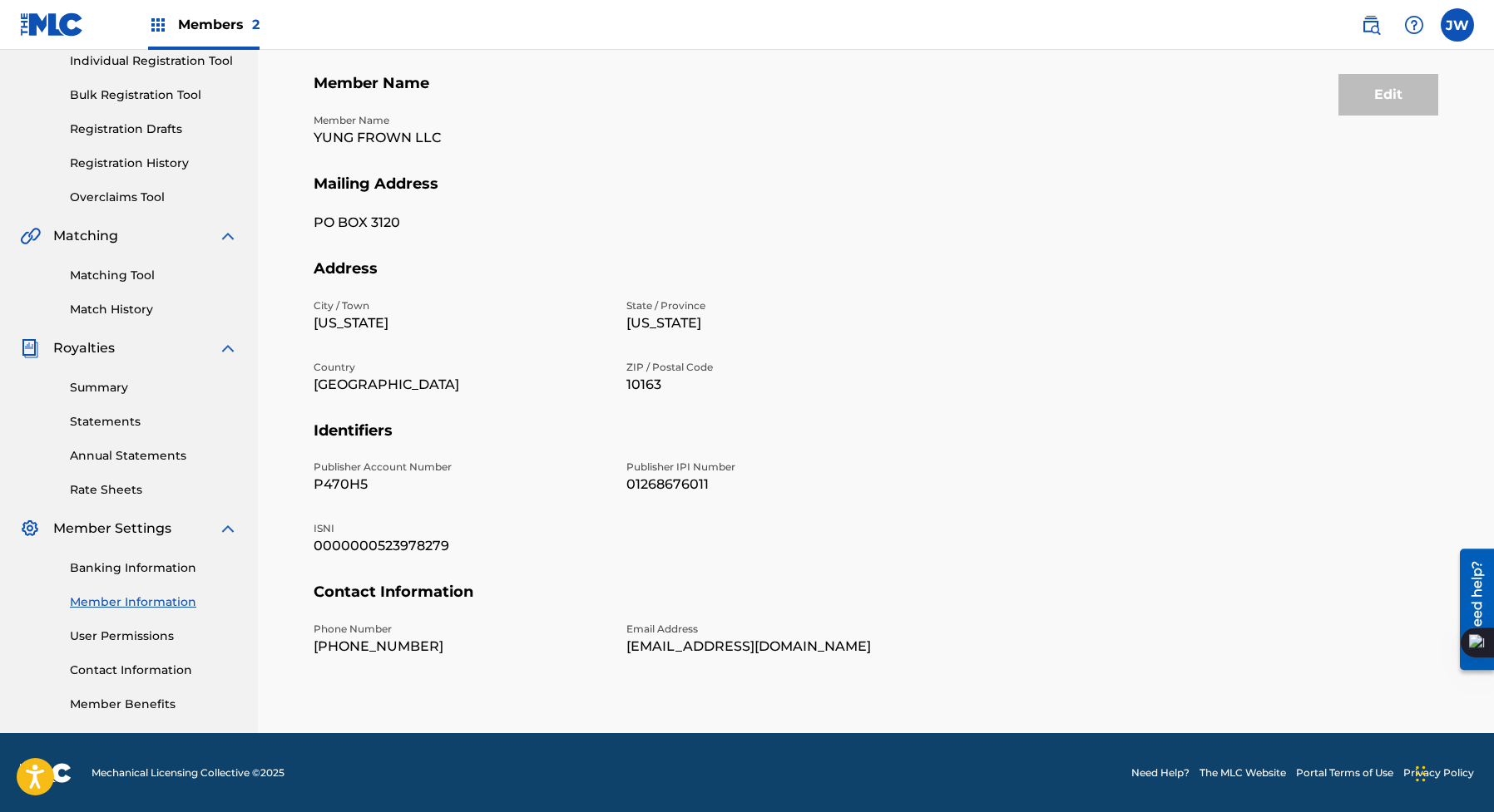
scroll to position [204, 0]
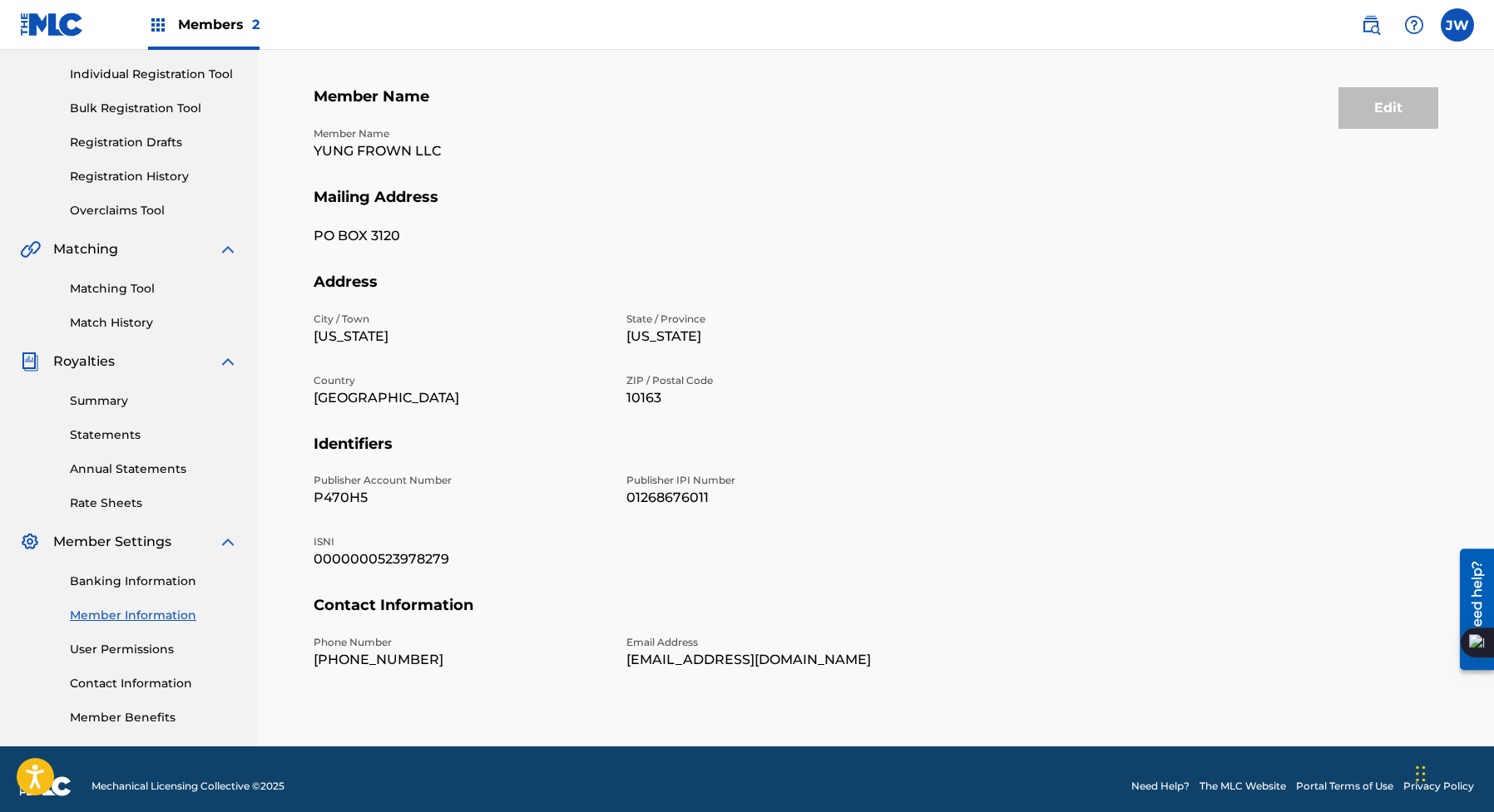
click at [1403, 110] on div "Edit" at bounding box center [1388, 108] width 100 height 42
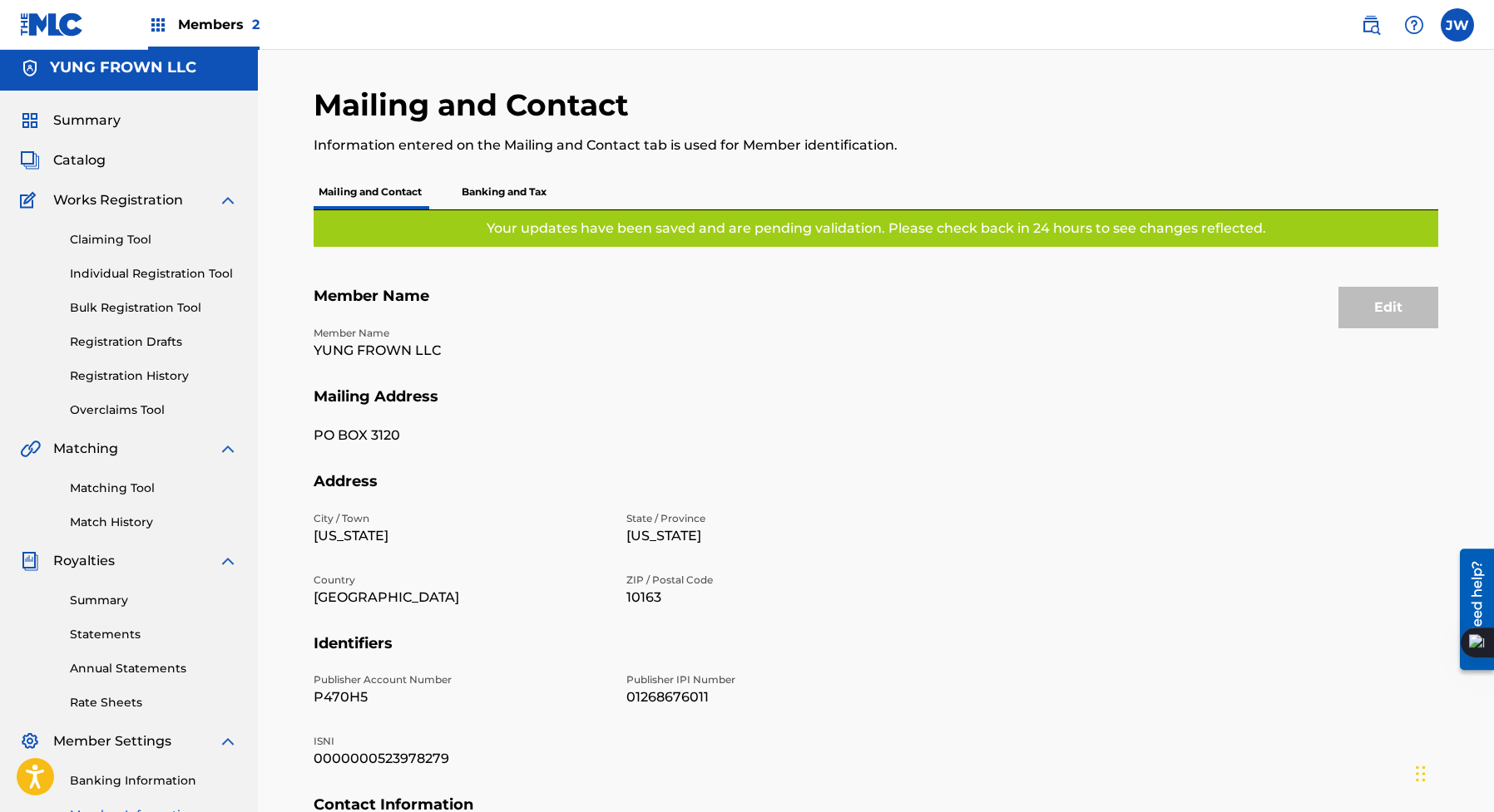
scroll to position [4, 0]
click at [495, 180] on p "Banking and Tax" at bounding box center [503, 193] width 95 height 35
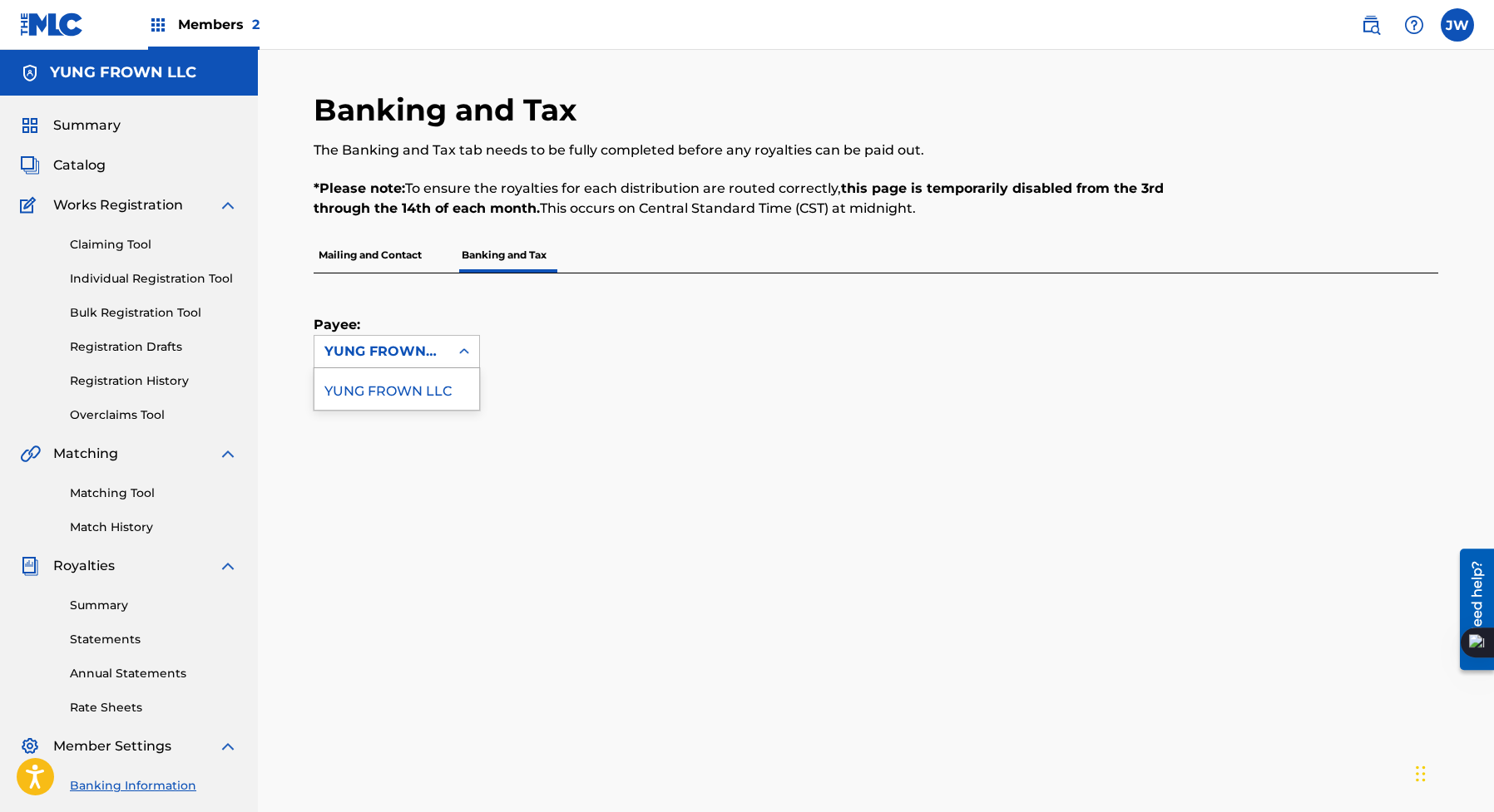
click at [376, 336] on div "YUNG FROWN LLC" at bounding box center [381, 351] width 135 height 31
click at [377, 372] on div "YUNG FROWN LLC" at bounding box center [396, 389] width 165 height 42
click at [390, 352] on div "YUNG FROWN LLC" at bounding box center [382, 351] width 115 height 20
click at [644, 227] on div "Banking and Tax The Banking and Tax tab needs to be fully completed before any …" at bounding box center [747, 164] width 866 height 146
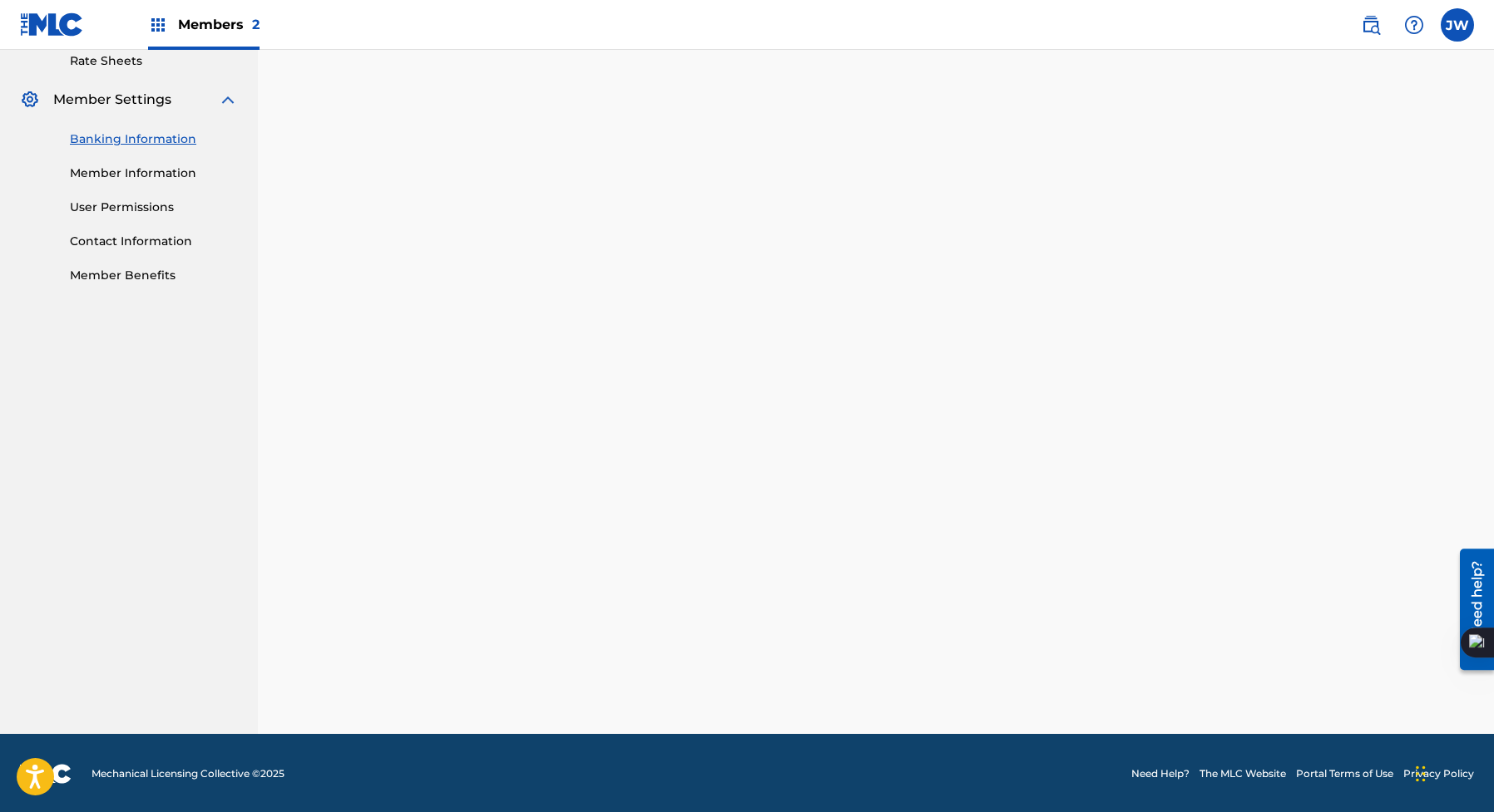
scroll to position [474, 0]
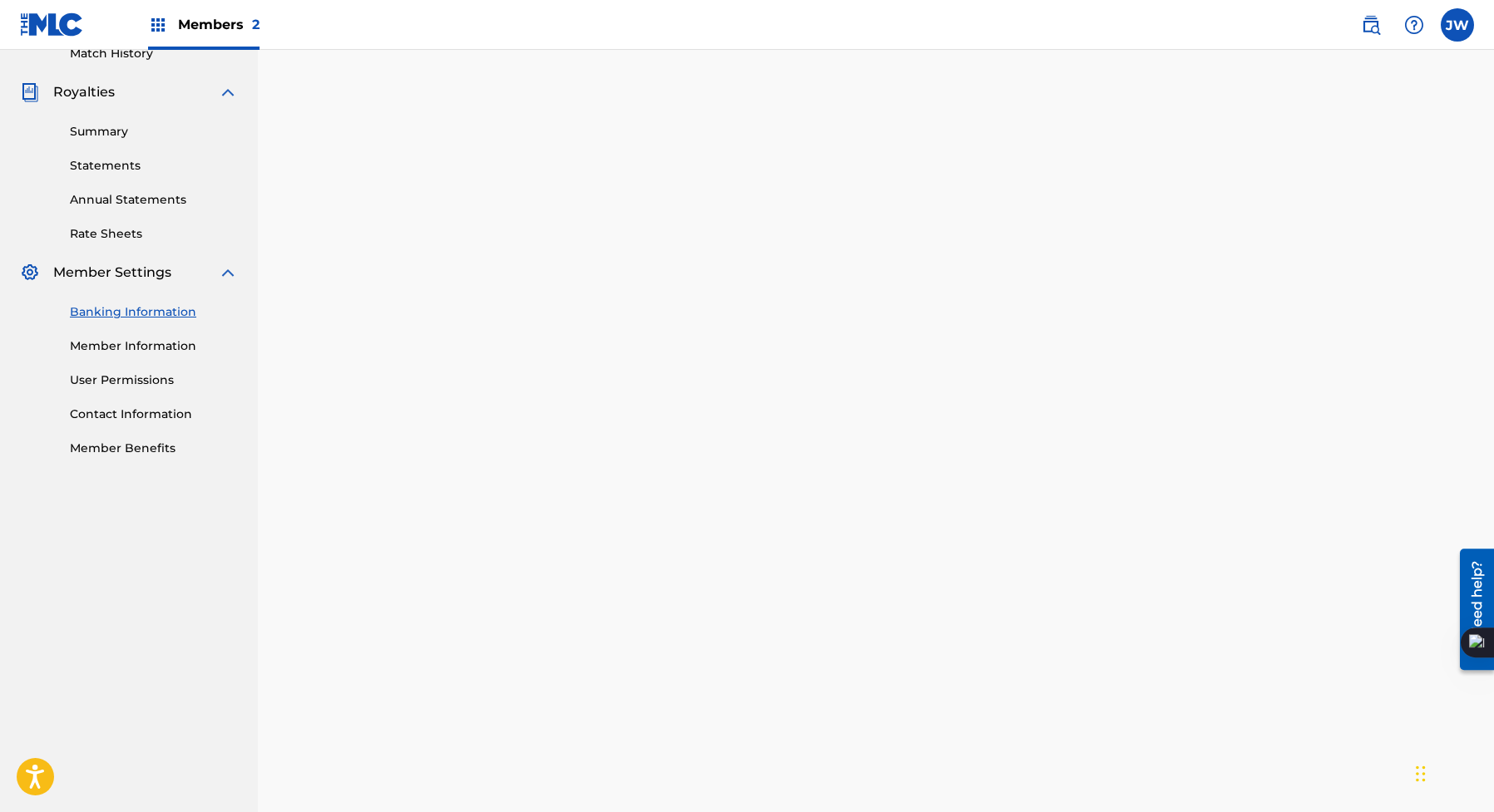
click at [122, 360] on div "Banking Information Member Information User Permissions Contact Information Mem…" at bounding box center [129, 369] width 218 height 175
click at [122, 368] on div "Banking Information Member Information User Permissions Contact Information Mem…" at bounding box center [129, 369] width 218 height 175
click at [122, 372] on link "User Permissions" at bounding box center [154, 381] width 168 height 17
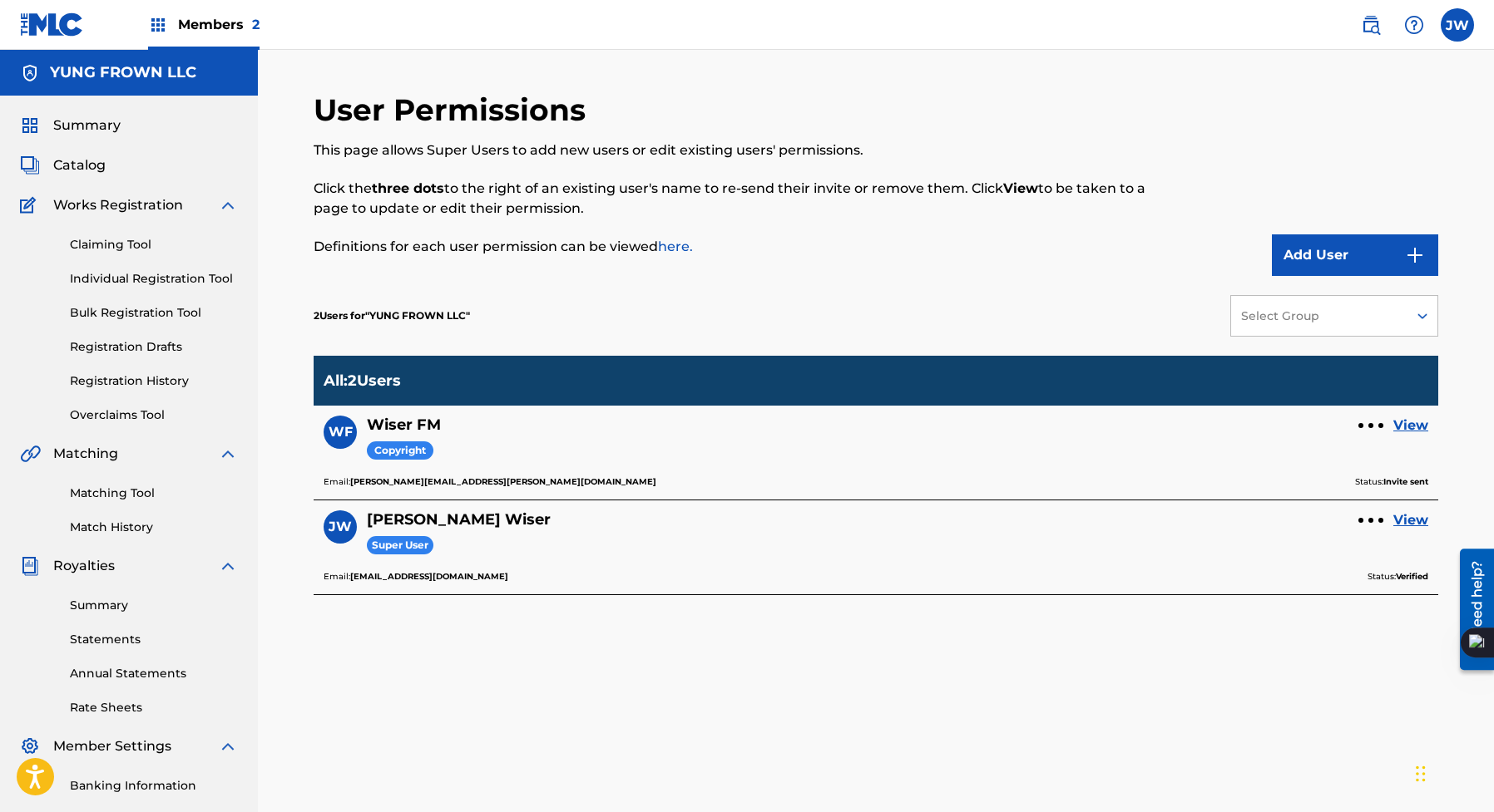
click at [140, 217] on div "Claiming Tool Individual Registration Tool Bulk Registration Tool Registration …" at bounding box center [129, 320] width 218 height 209
click at [96, 124] on span "Summary" at bounding box center [87, 125] width 68 height 20
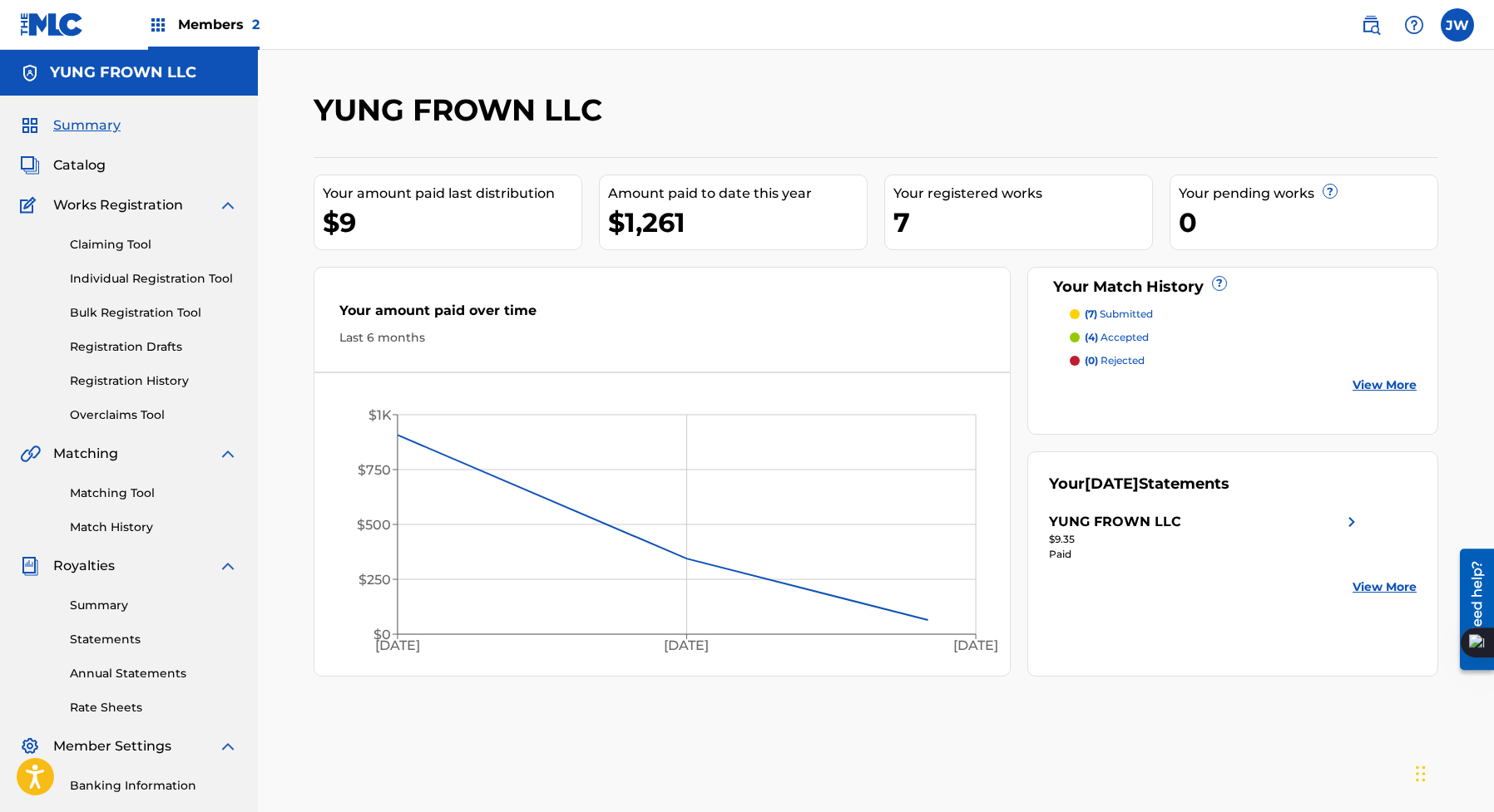
click at [169, 50] on div "YUNG FROWN LLC" at bounding box center [129, 73] width 258 height 46
click at [174, 31] on div "Members 2" at bounding box center [203, 24] width 112 height 49
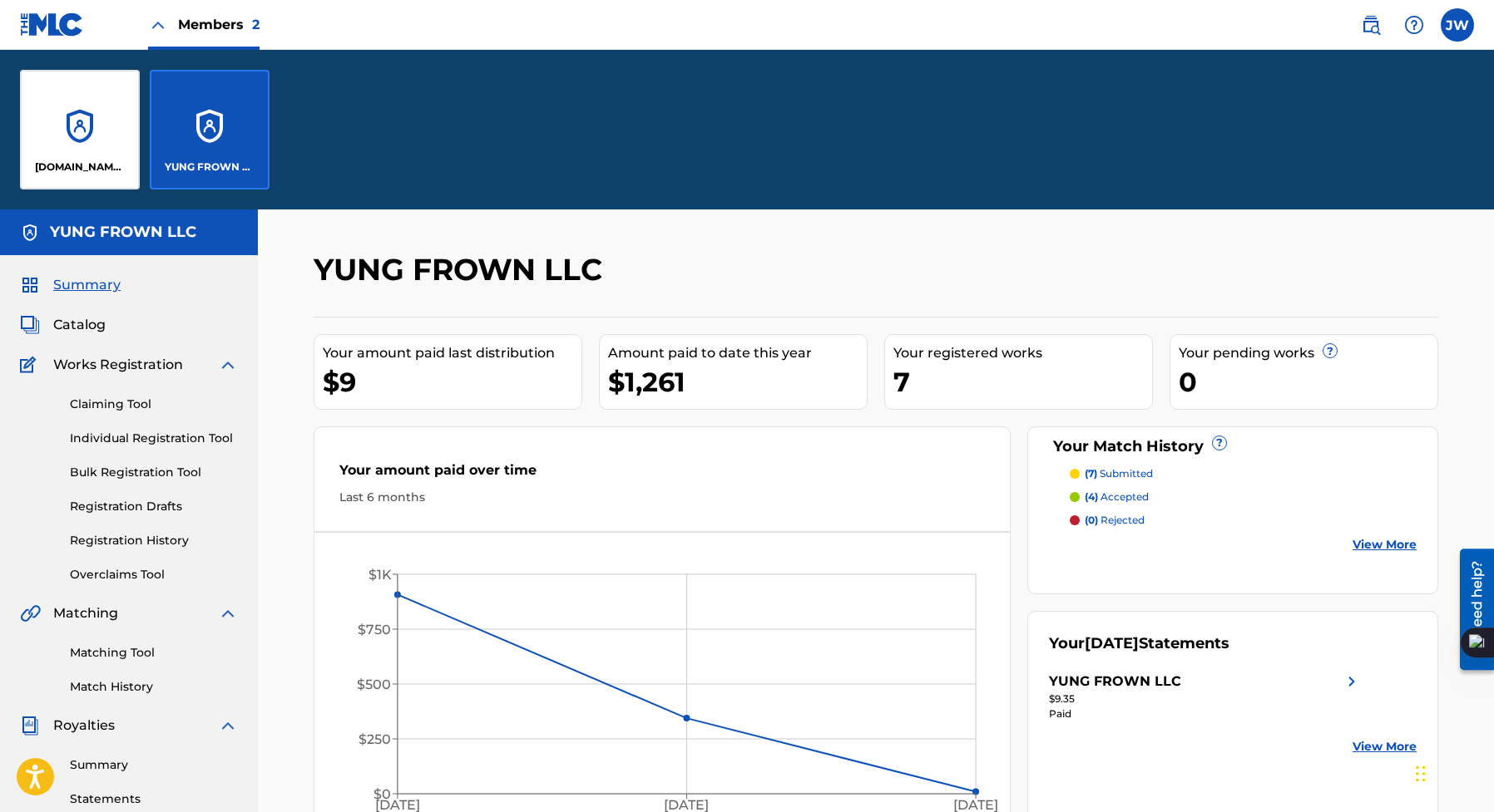
click at [1358, 20] on link at bounding box center [1371, 25] width 33 height 33
